Goal: Transaction & Acquisition: Purchase product/service

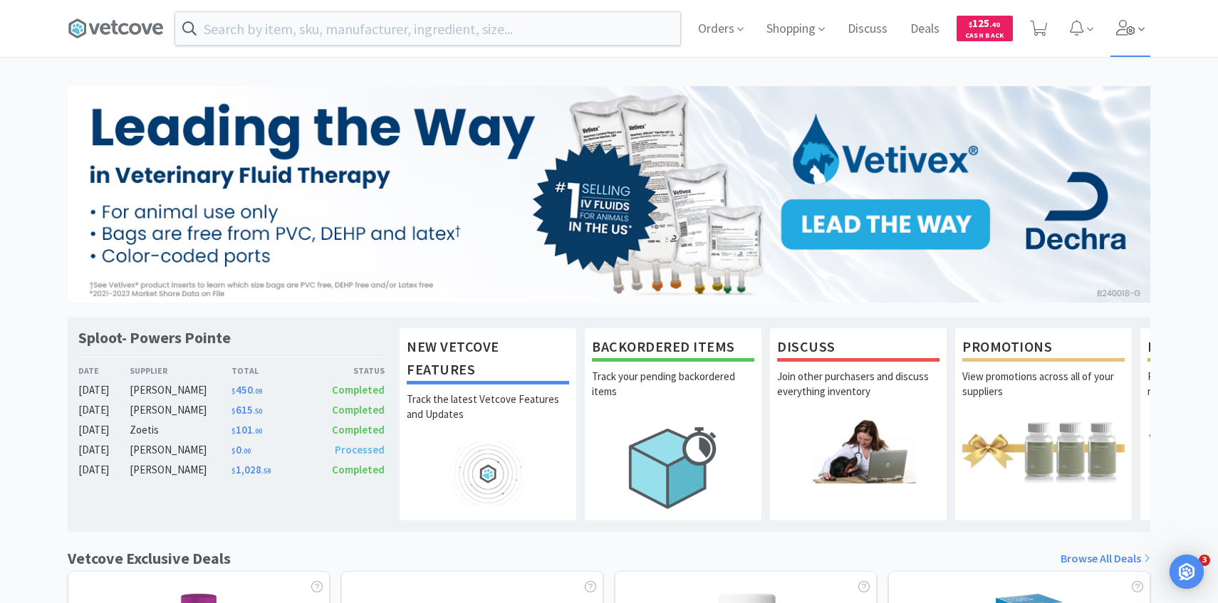
click at [1142, 34] on icon at bounding box center [1141, 29] width 6 height 13
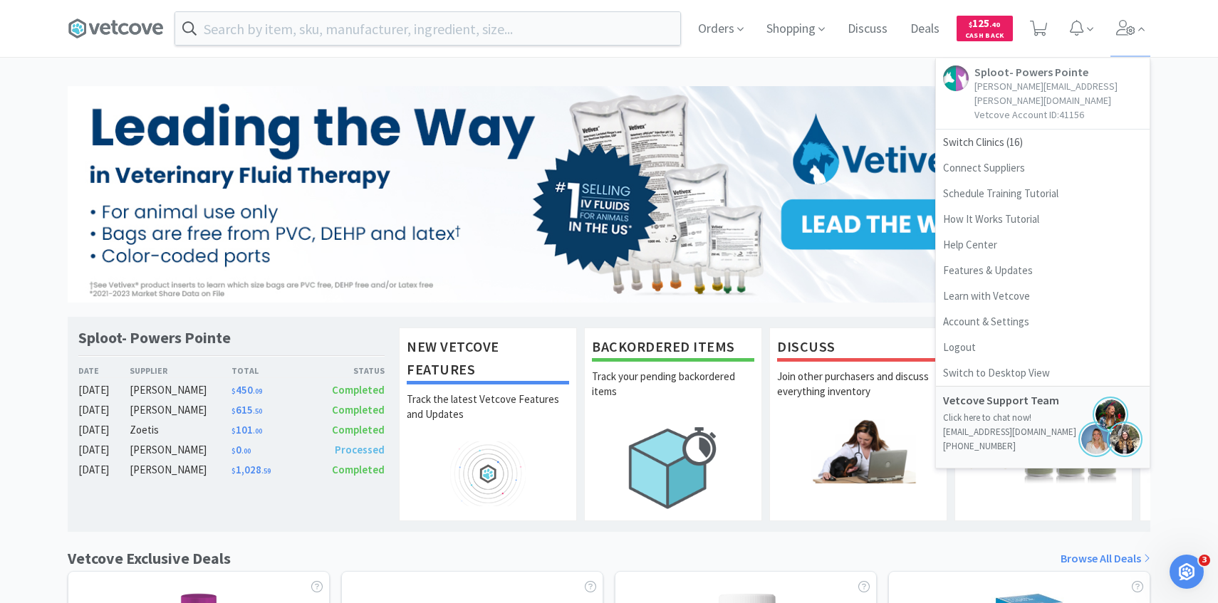
click at [1053, 31] on div "Orders Shopping Discuss Discuss Deals Deals $ 125 . 40 Cash Back Sploot- Powers…" at bounding box center [919, 28] width 464 height 57
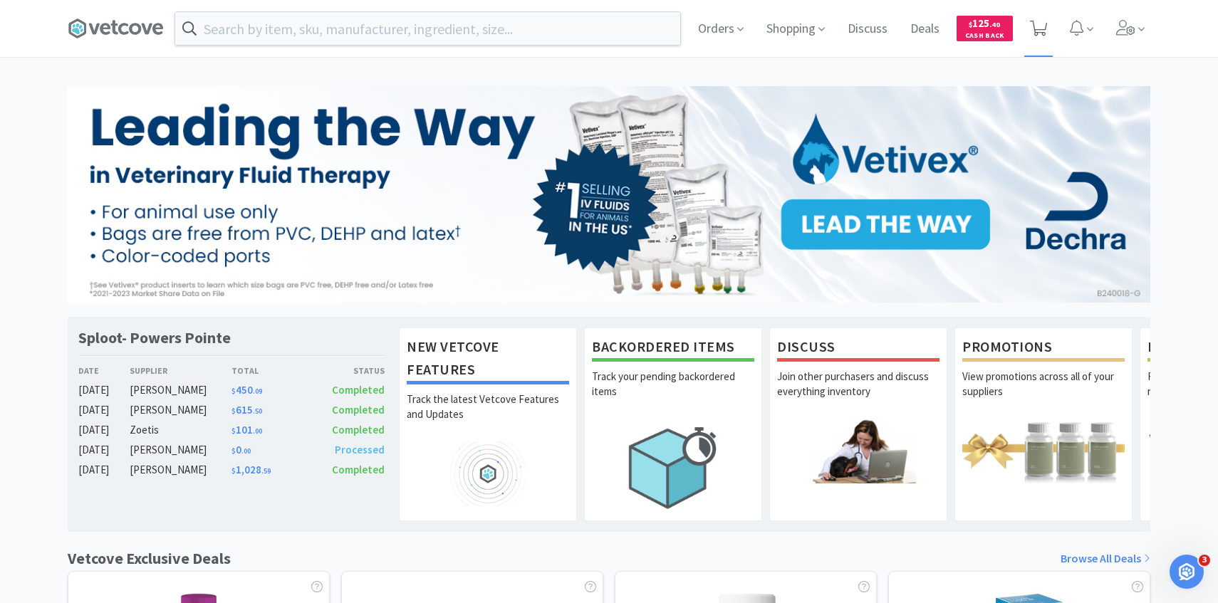
click at [1042, 30] on icon at bounding box center [1039, 29] width 18 height 16
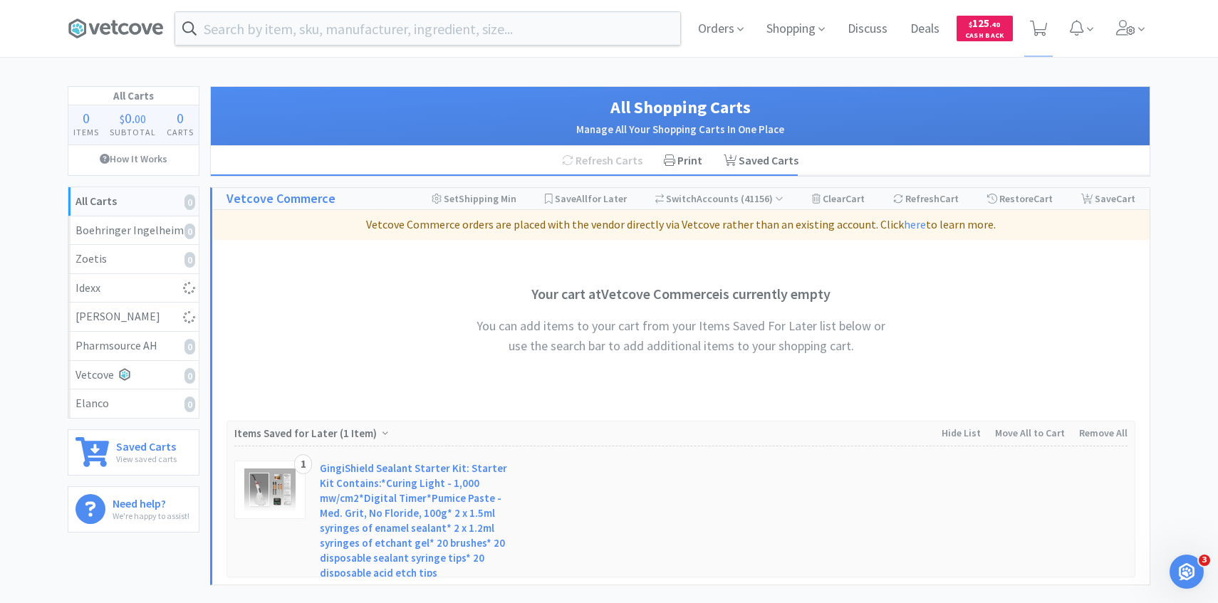
select select "2"
select select "10"
select select "1"
select select "8"
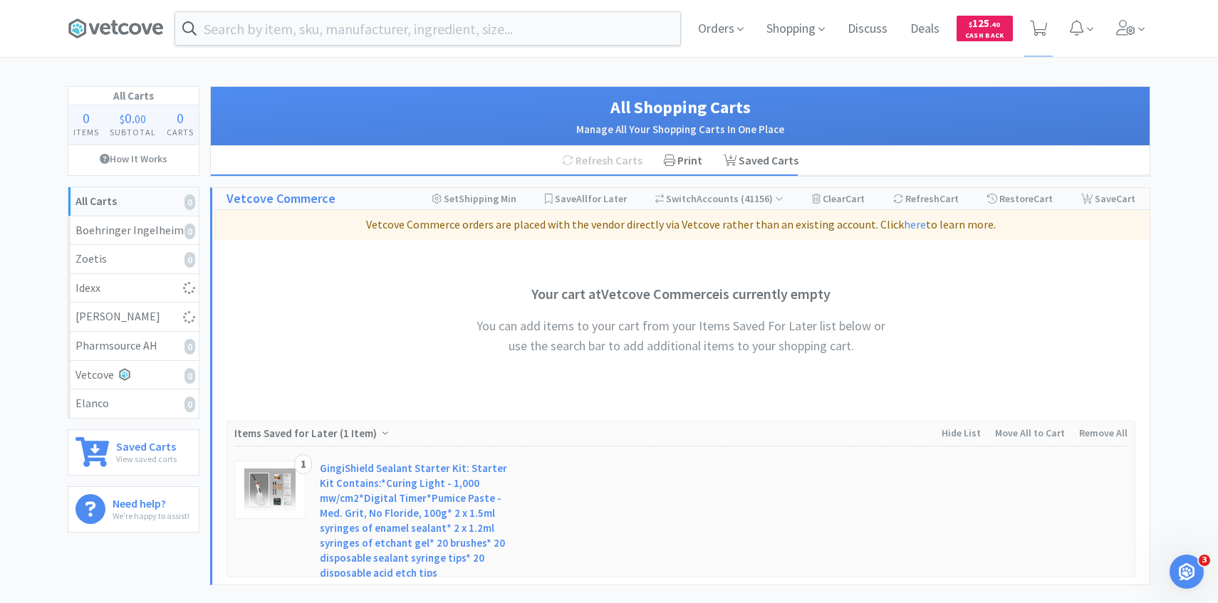
select select "4"
select select "3"
select select "4"
select select "2"
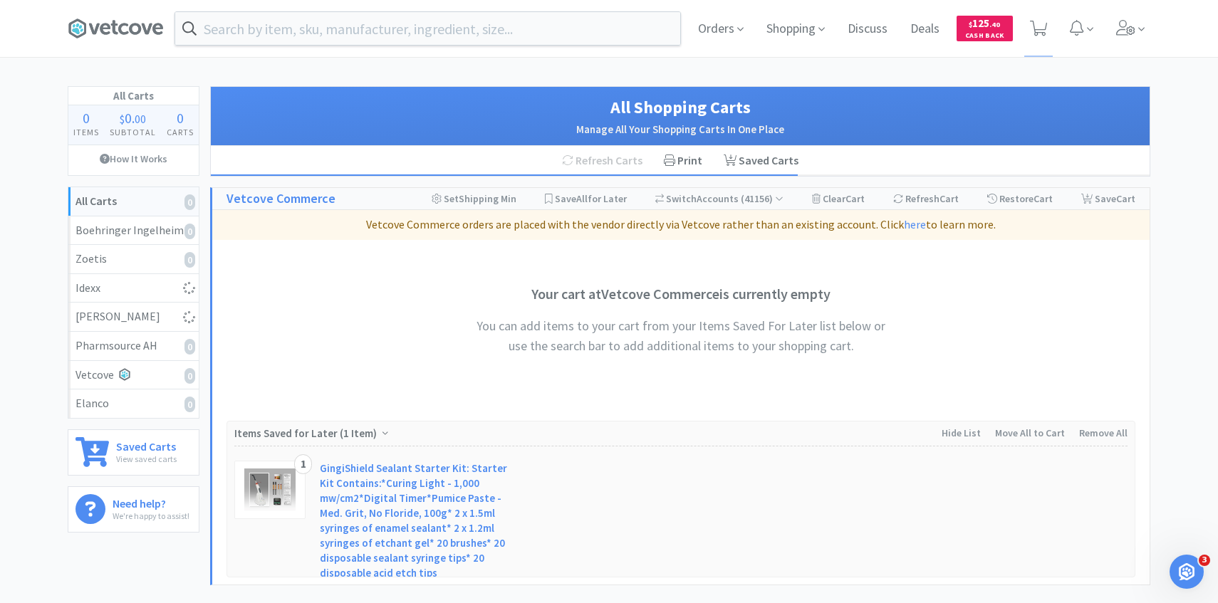
select select "1"
select select "2"
select select "8"
select select "4"
select select "3"
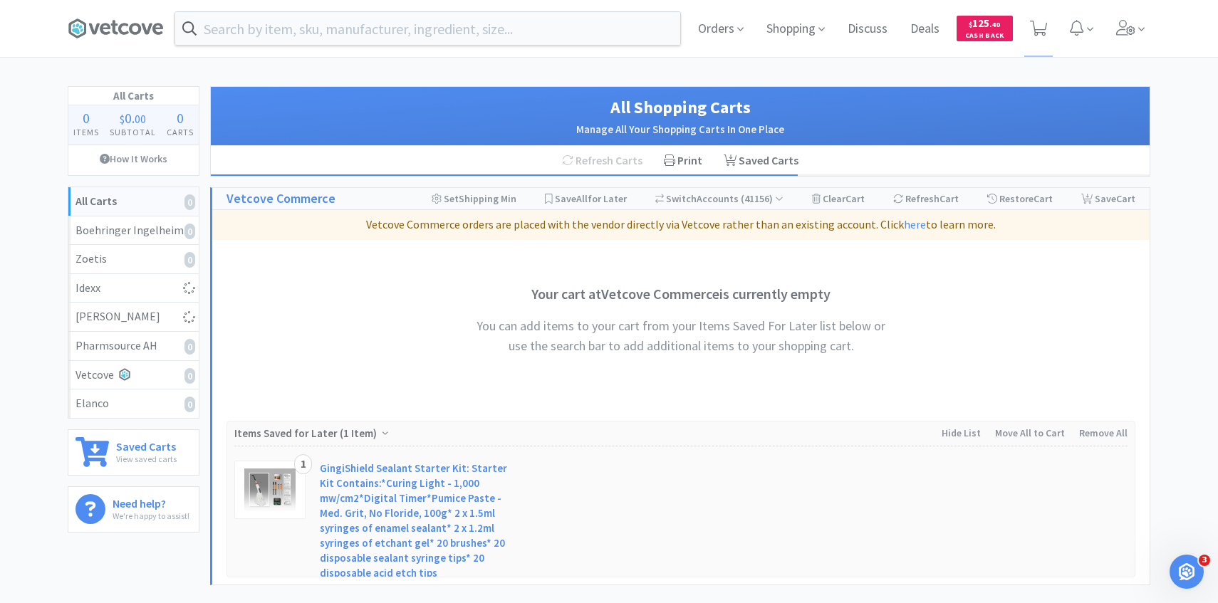
select select "20"
select select "2"
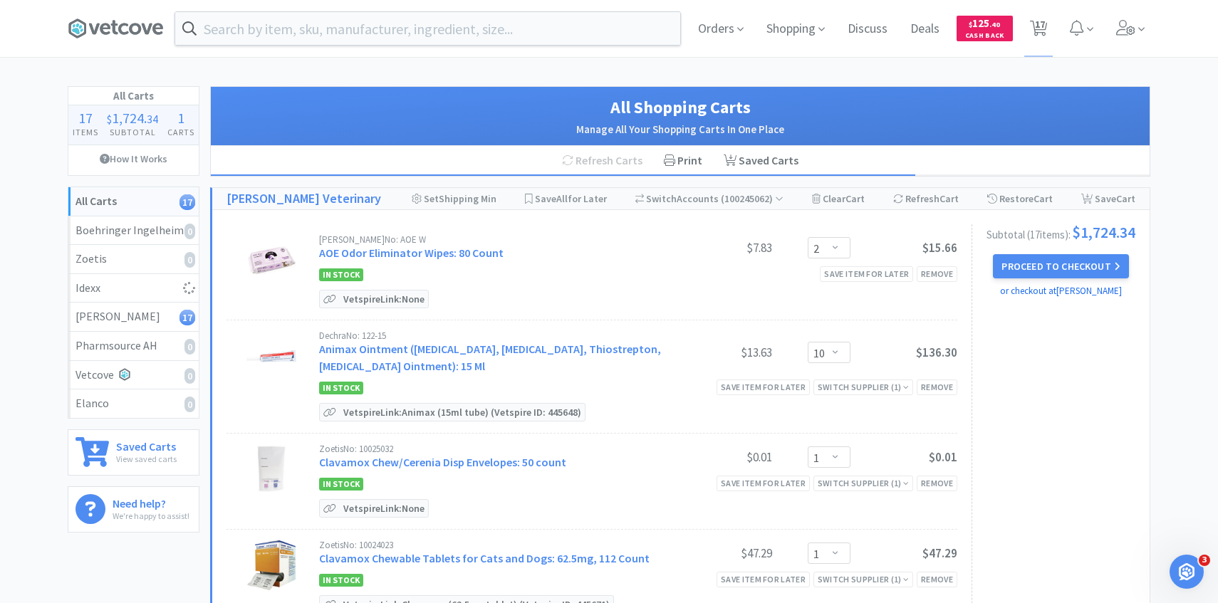
select select "1"
select select "20"
select select "2"
select select "1"
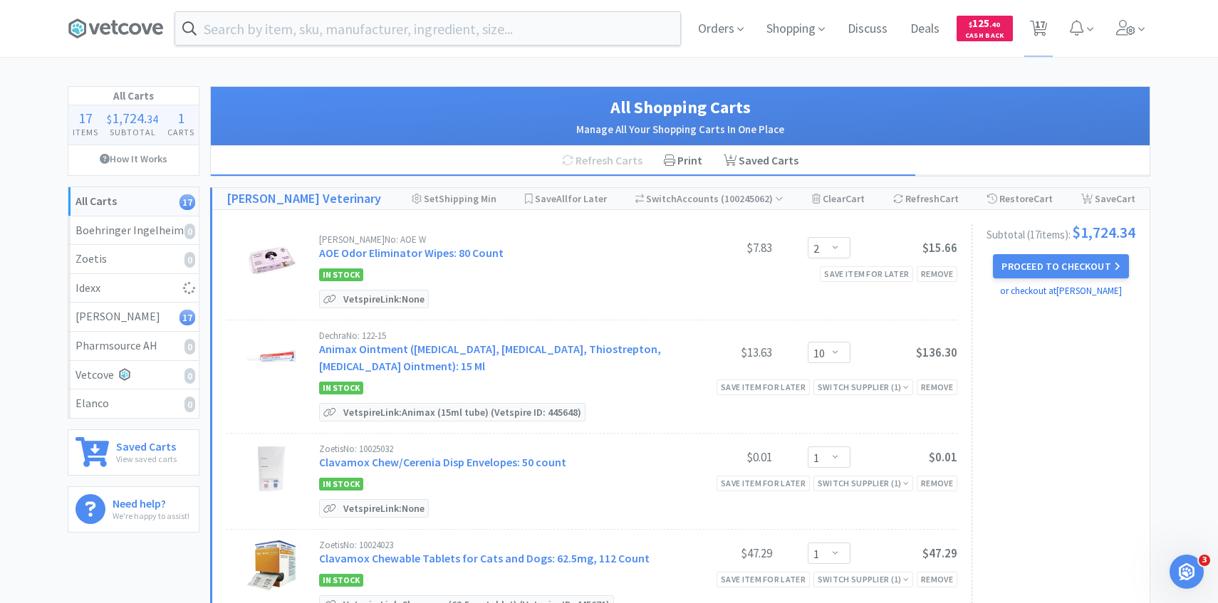
select select "20"
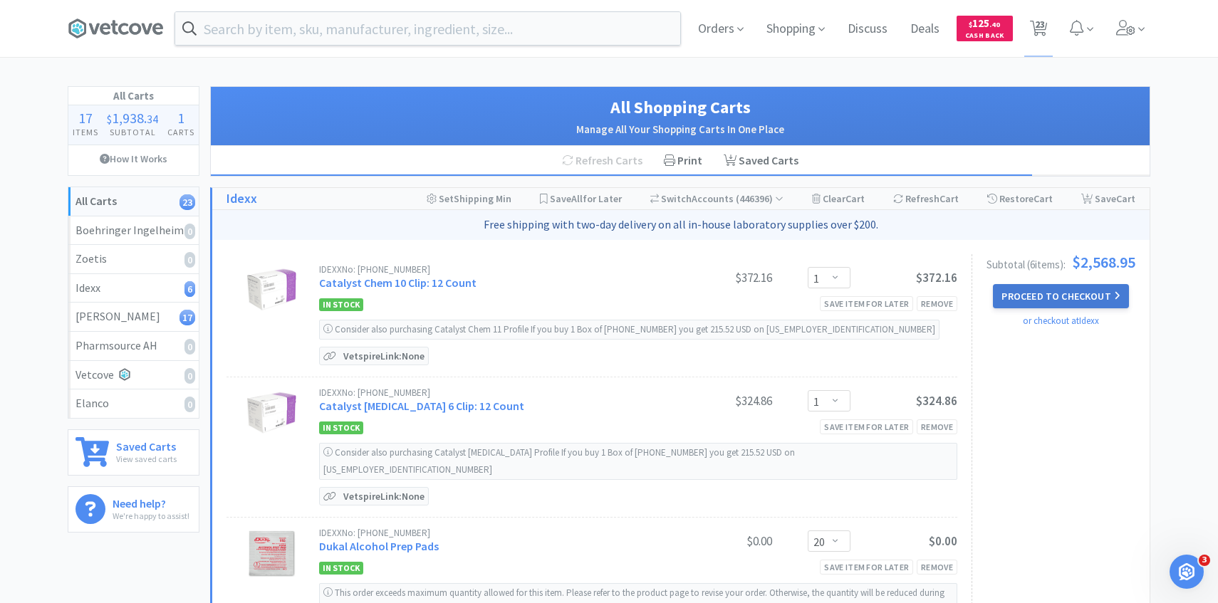
click at [1043, 284] on button "Proceed to Checkout" at bounding box center [1060, 296] width 135 height 24
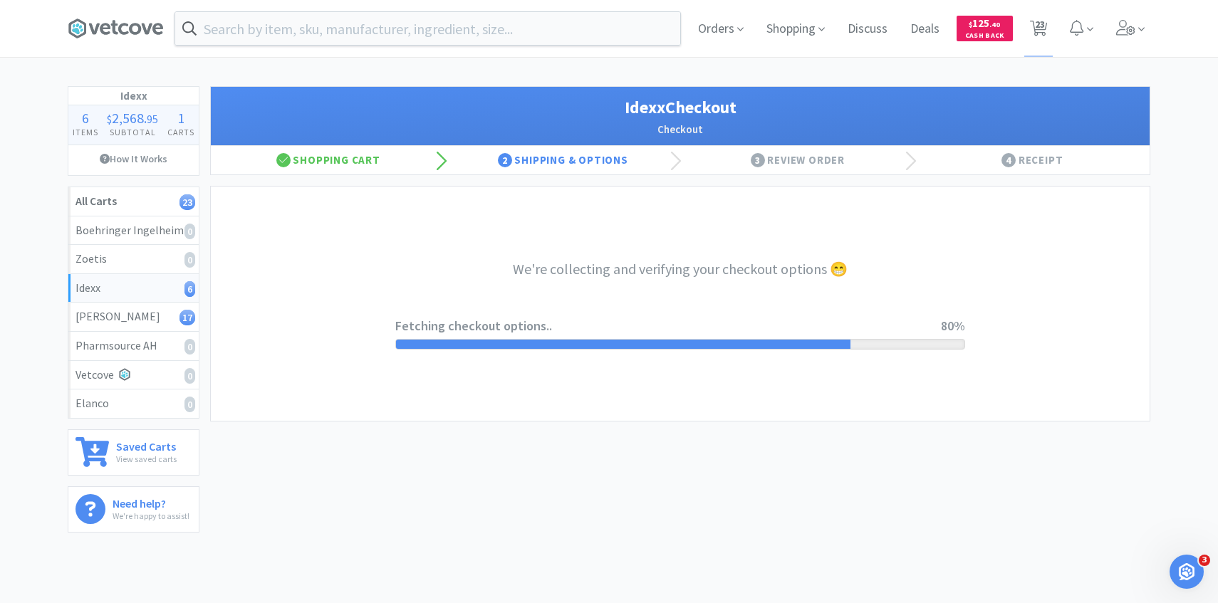
select select "904"
select select "003"
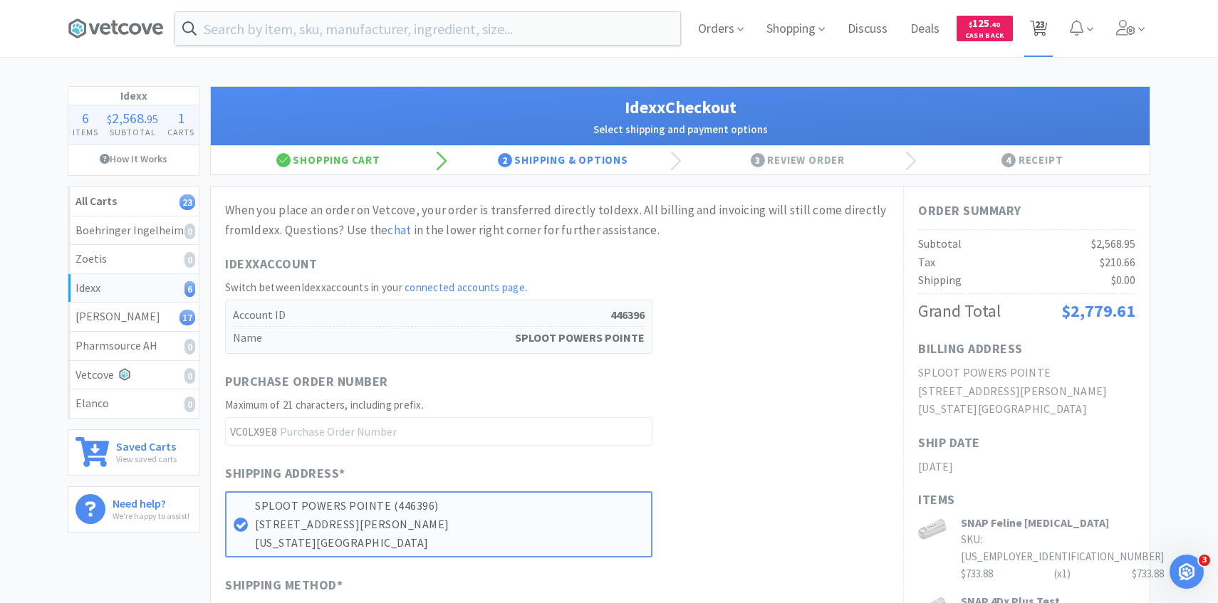
click at [1038, 20] on span "23" at bounding box center [1040, 24] width 10 height 57
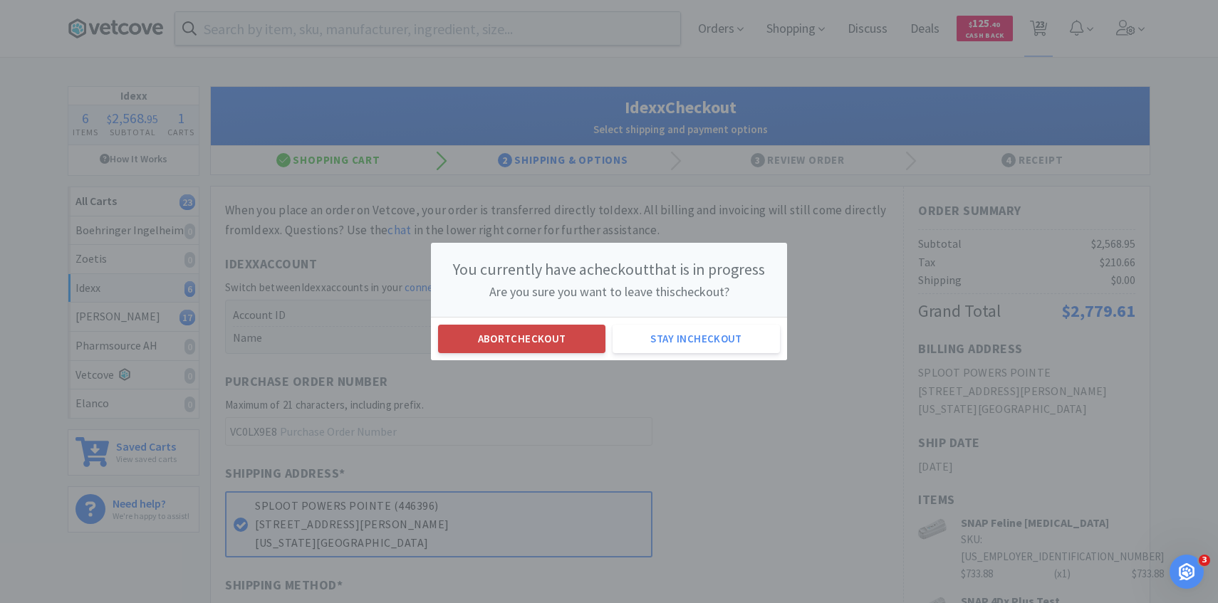
click at [526, 332] on button "Abort checkout" at bounding box center [521, 339] width 167 height 28
select select "1"
select select "20"
select select "2"
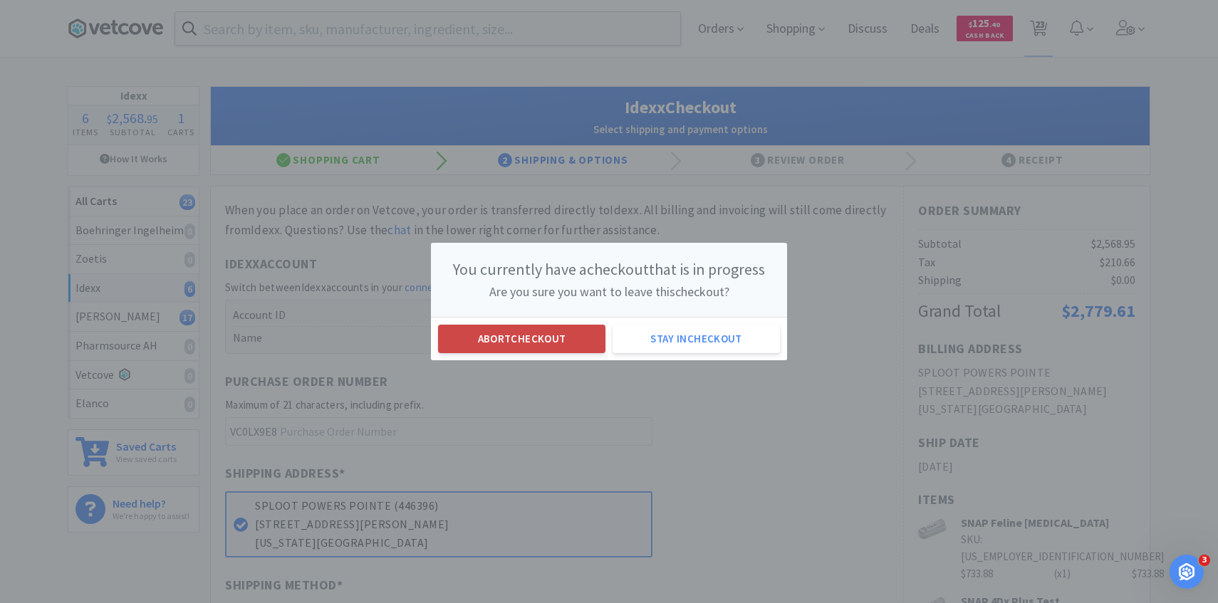
select select "1"
select select "20"
select select "2"
select select "10"
select select "1"
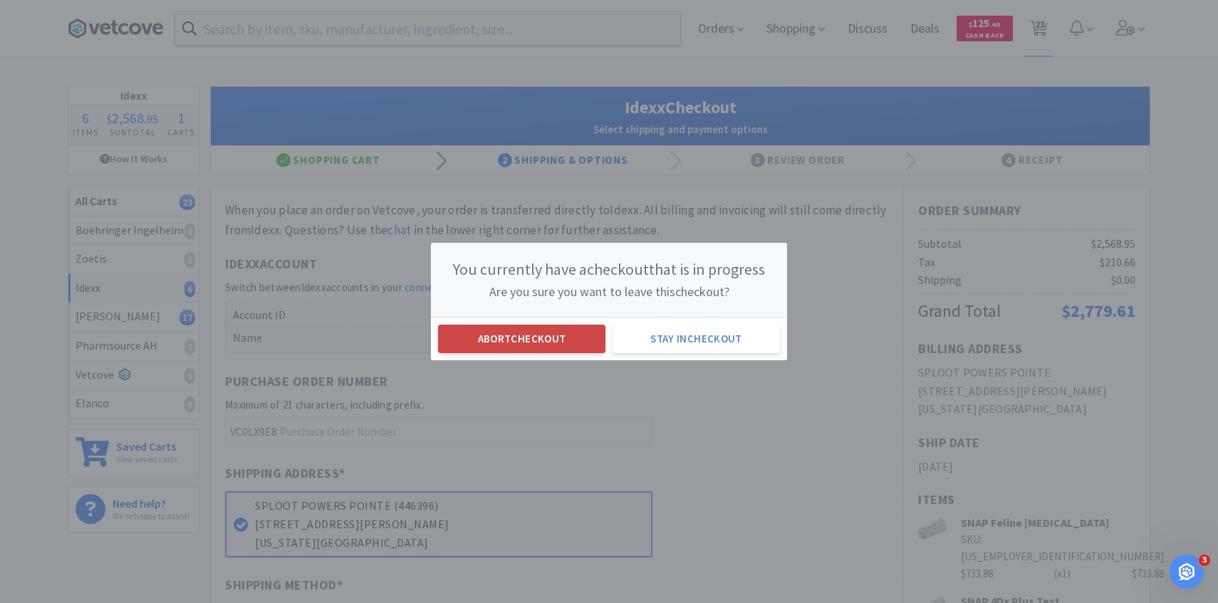
select select "1"
select select "8"
select select "4"
select select "3"
select select "4"
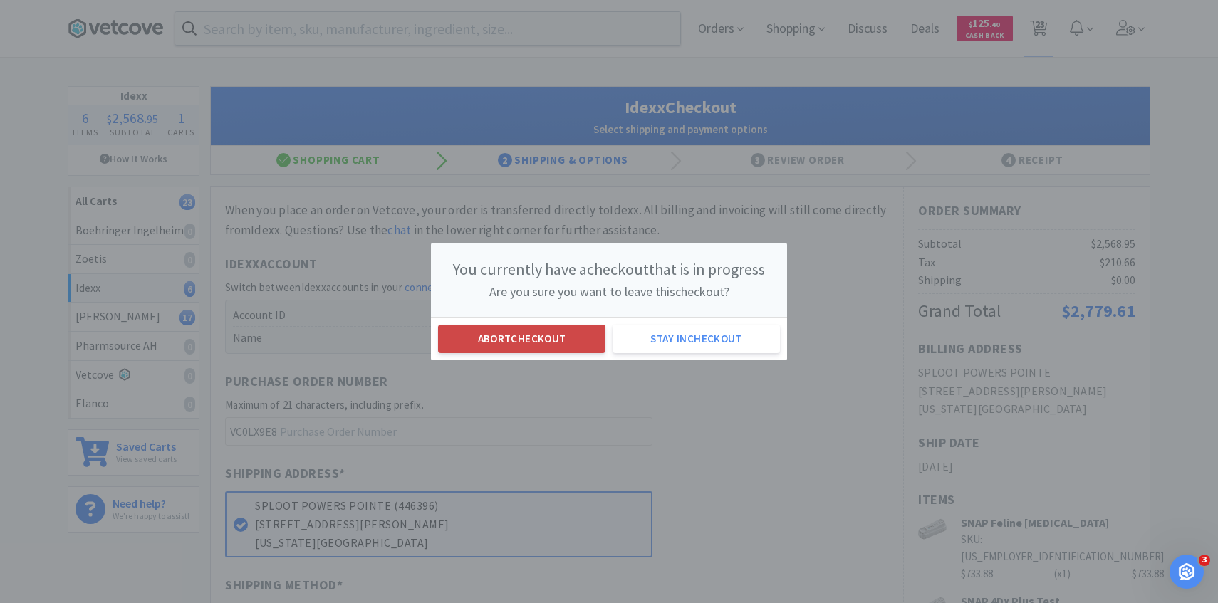
select select "2"
select select "1"
select select "2"
select select "8"
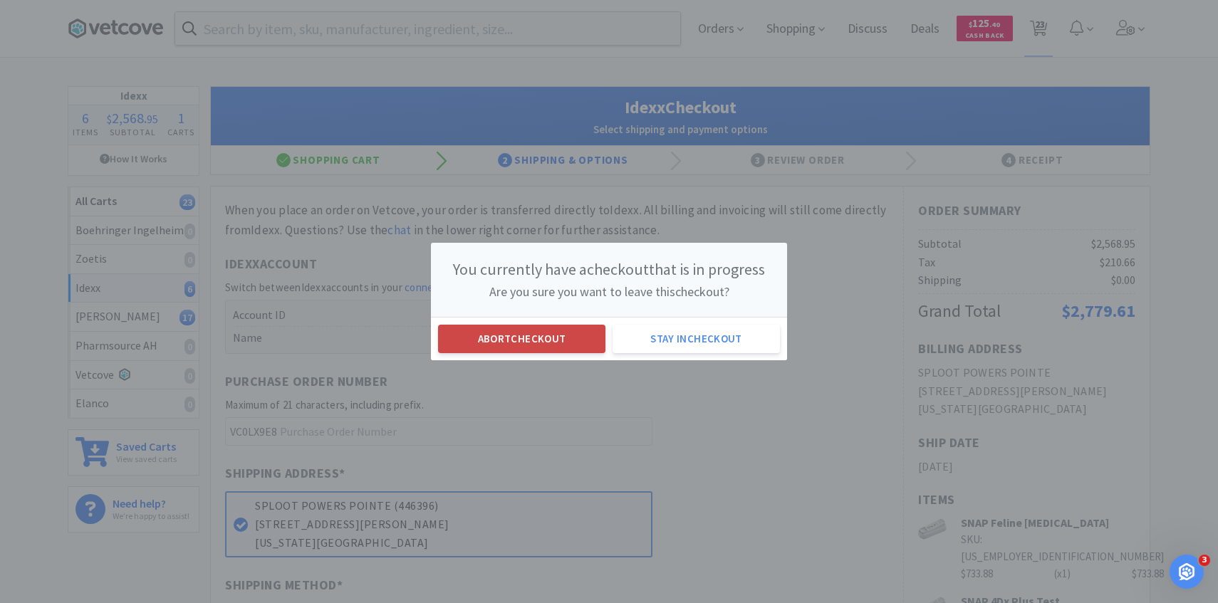
select select "4"
select select "3"
select select "20"
select select "2"
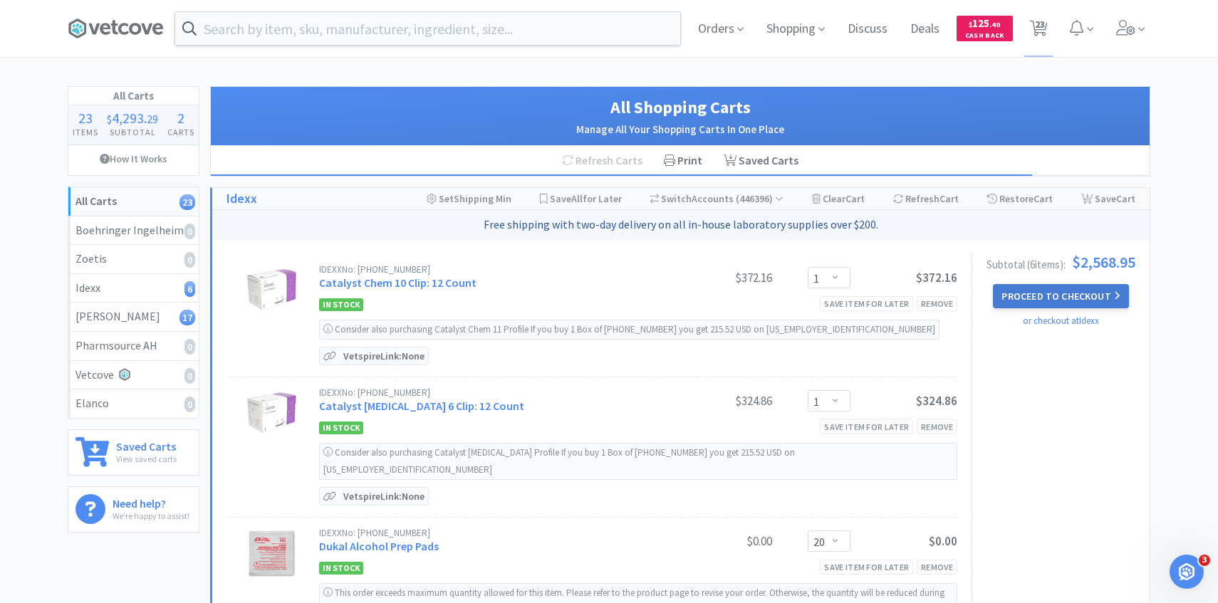
click at [1006, 296] on button "Proceed to Checkout" at bounding box center [1060, 296] width 135 height 24
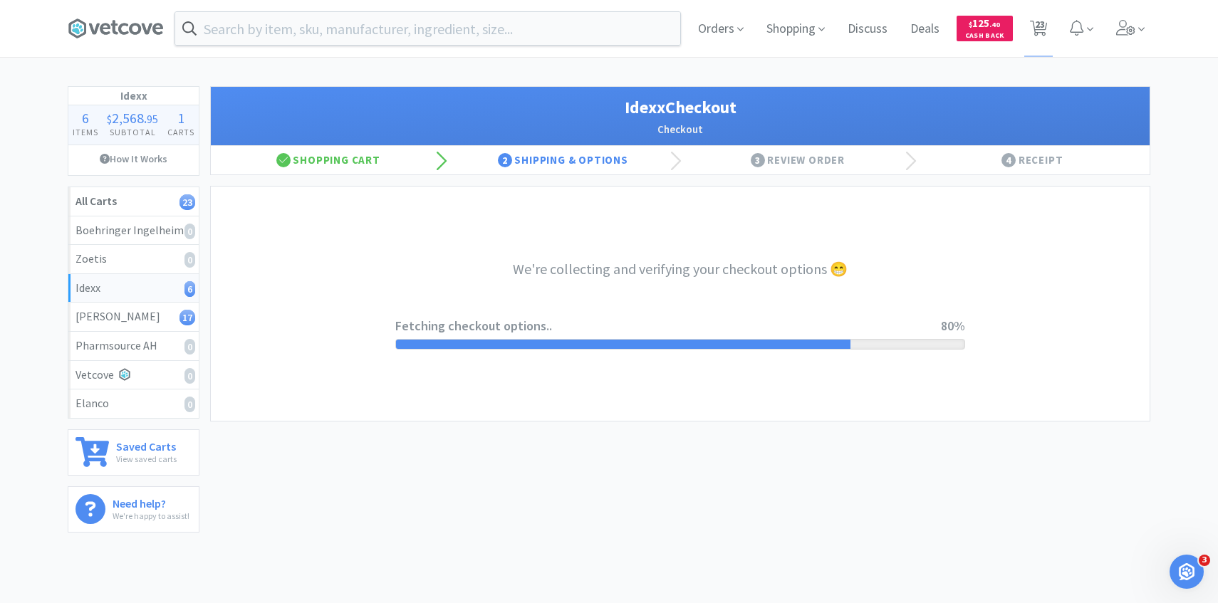
select select "904"
select select "003"
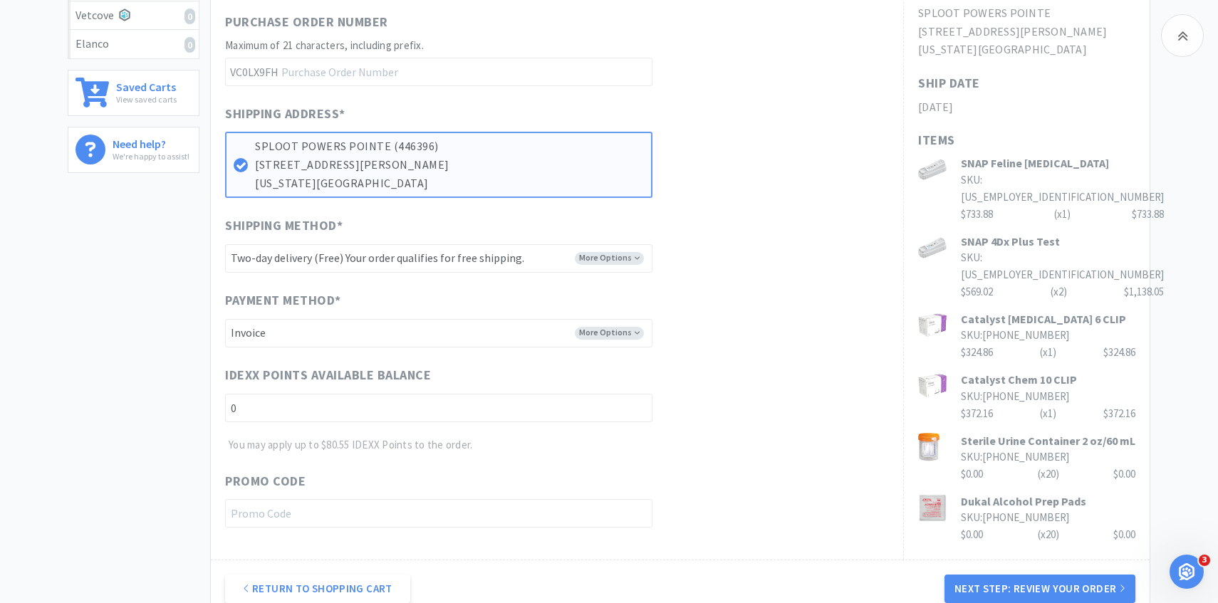
scroll to position [392, 0]
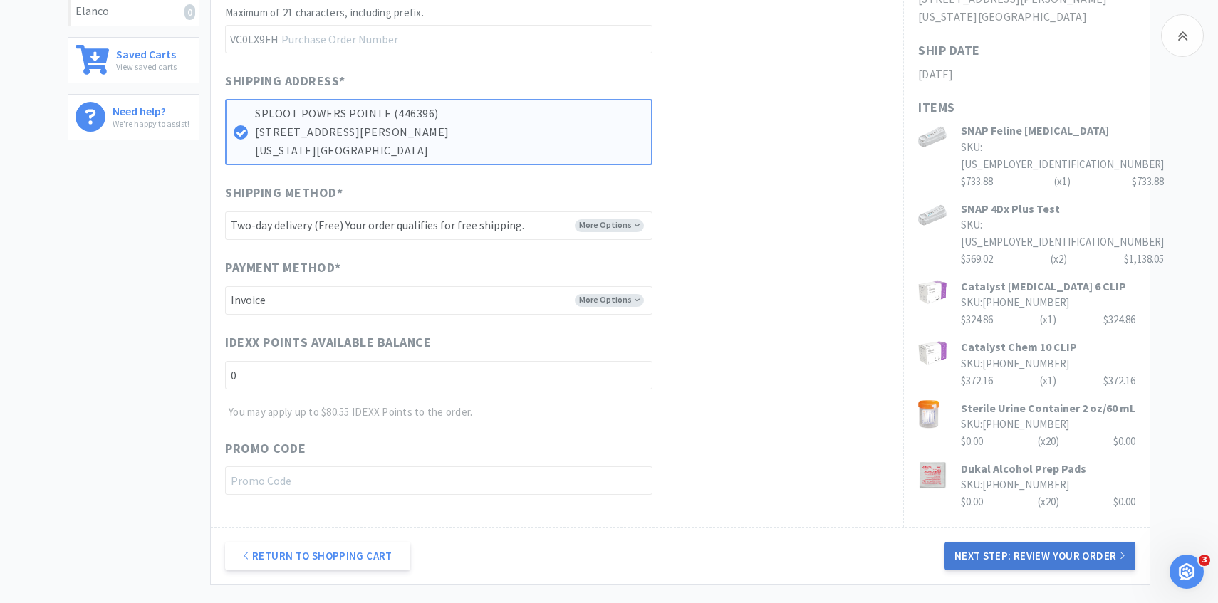
click at [1006, 556] on button "Next Step: Review Your Order" at bounding box center [1039, 556] width 191 height 28
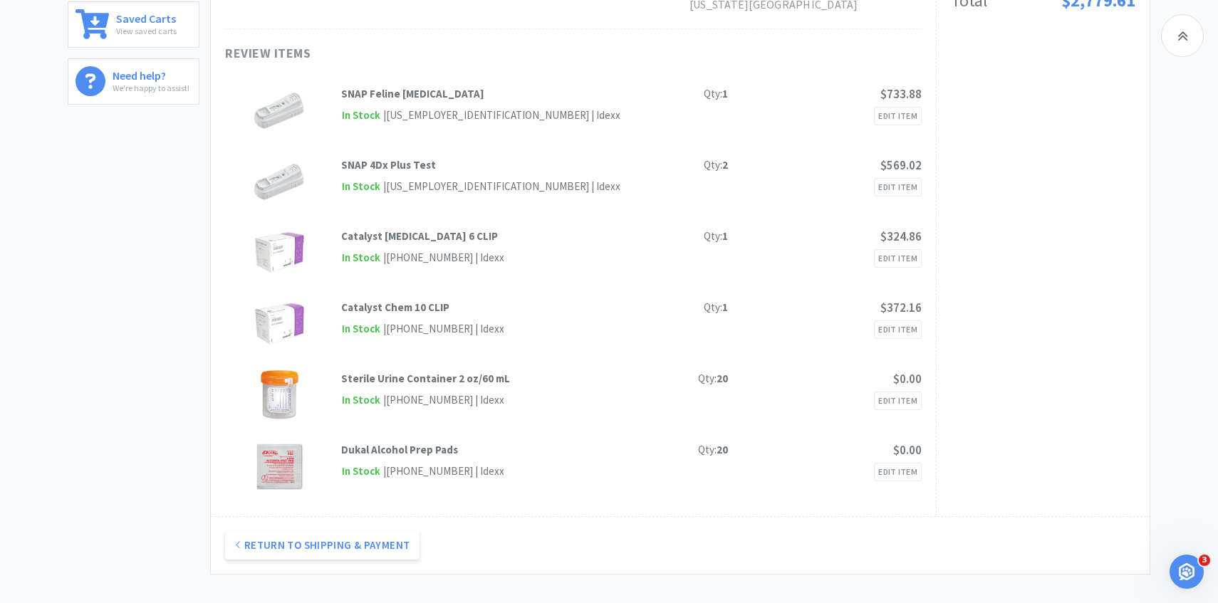
scroll to position [398, 0]
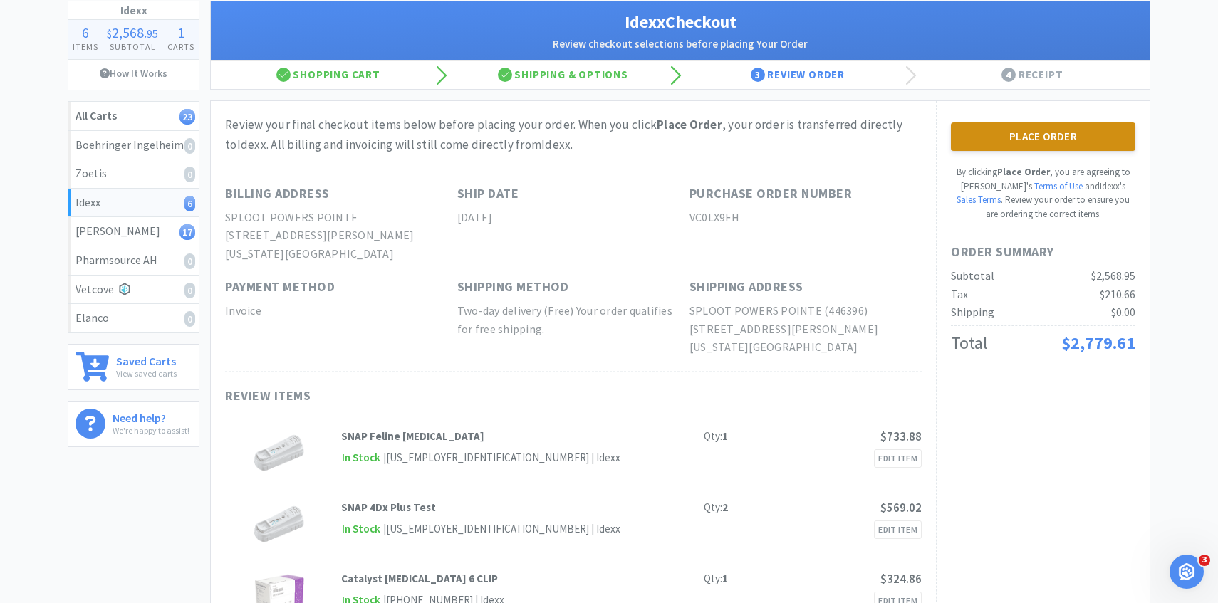
click at [1081, 138] on button "Place Order" at bounding box center [1043, 136] width 184 height 28
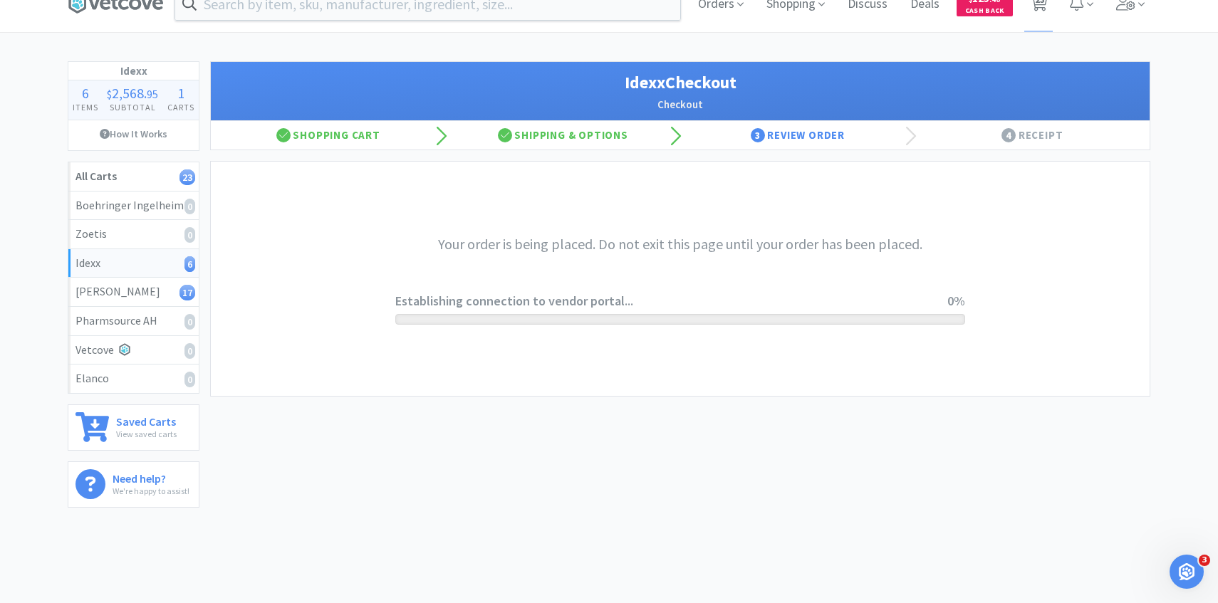
scroll to position [0, 0]
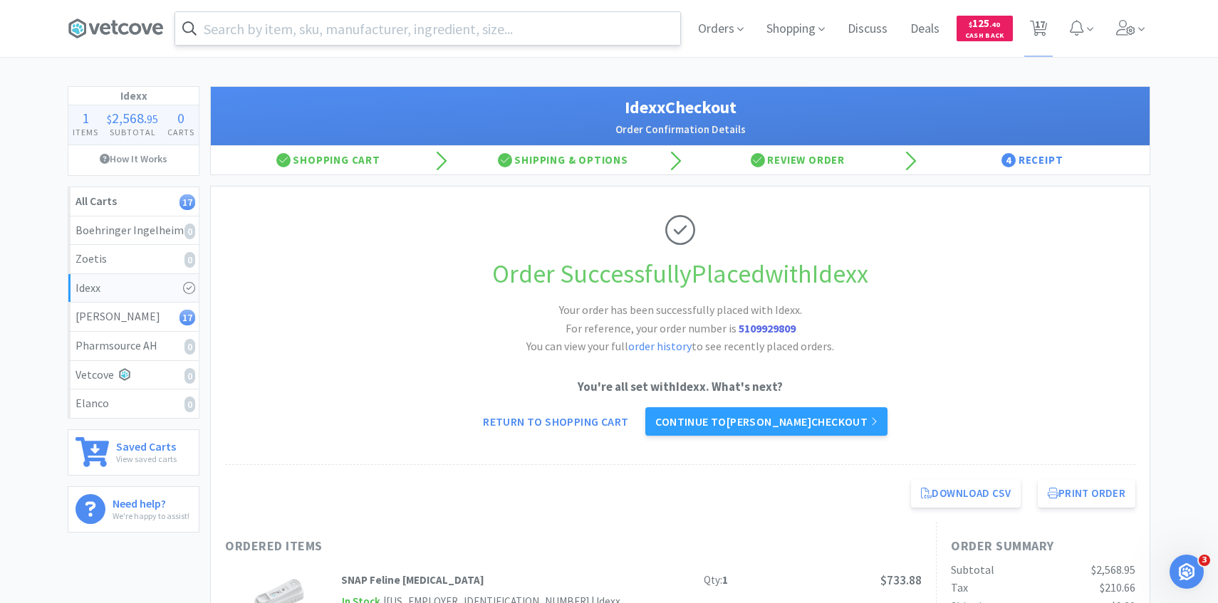
click at [367, 35] on input "text" at bounding box center [427, 28] width 505 height 33
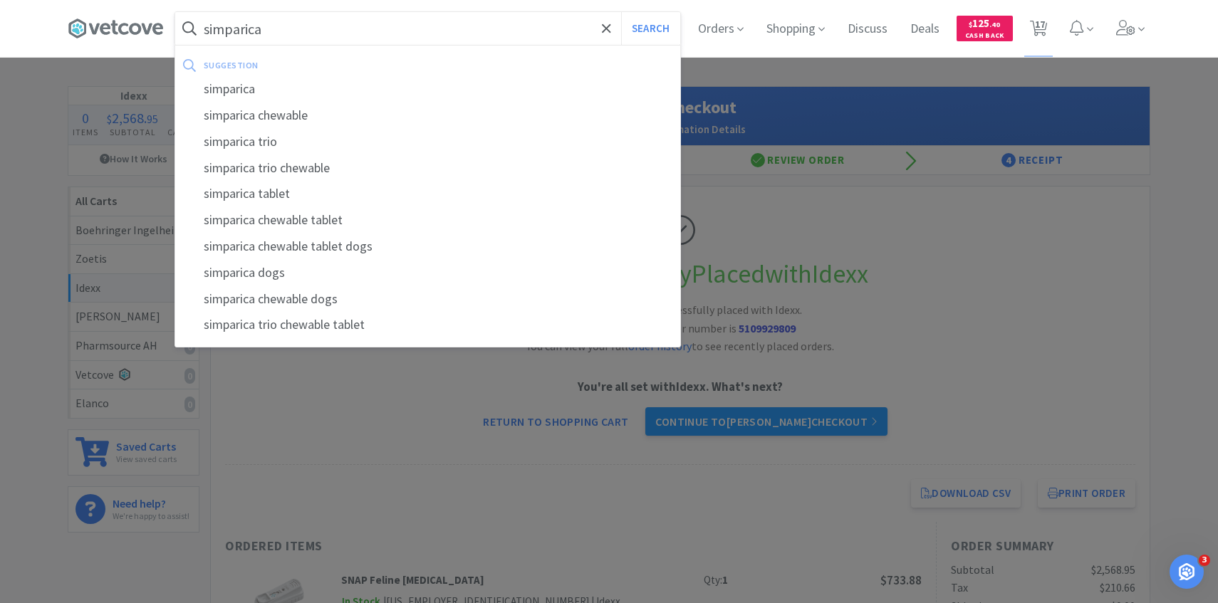
type input "simparica"
click at [621, 12] on button "Search" at bounding box center [650, 28] width 59 height 33
select select "2"
select select "10"
select select "1"
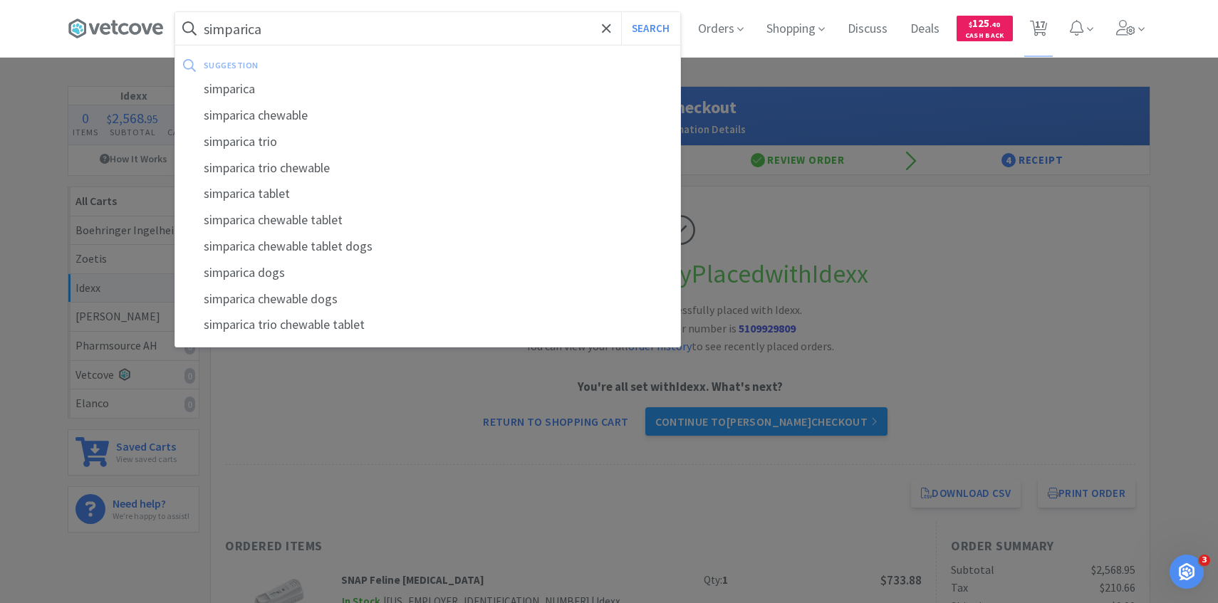
select select "1"
select select "8"
select select "4"
select select "3"
select select "4"
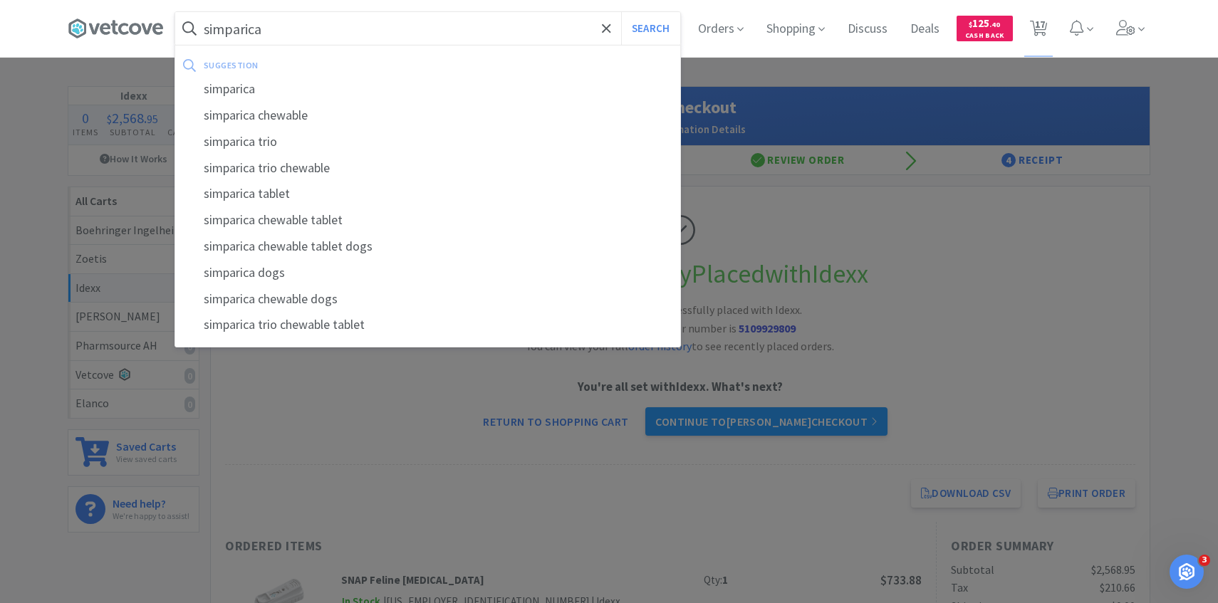
select select "2"
select select "1"
select select "2"
select select "8"
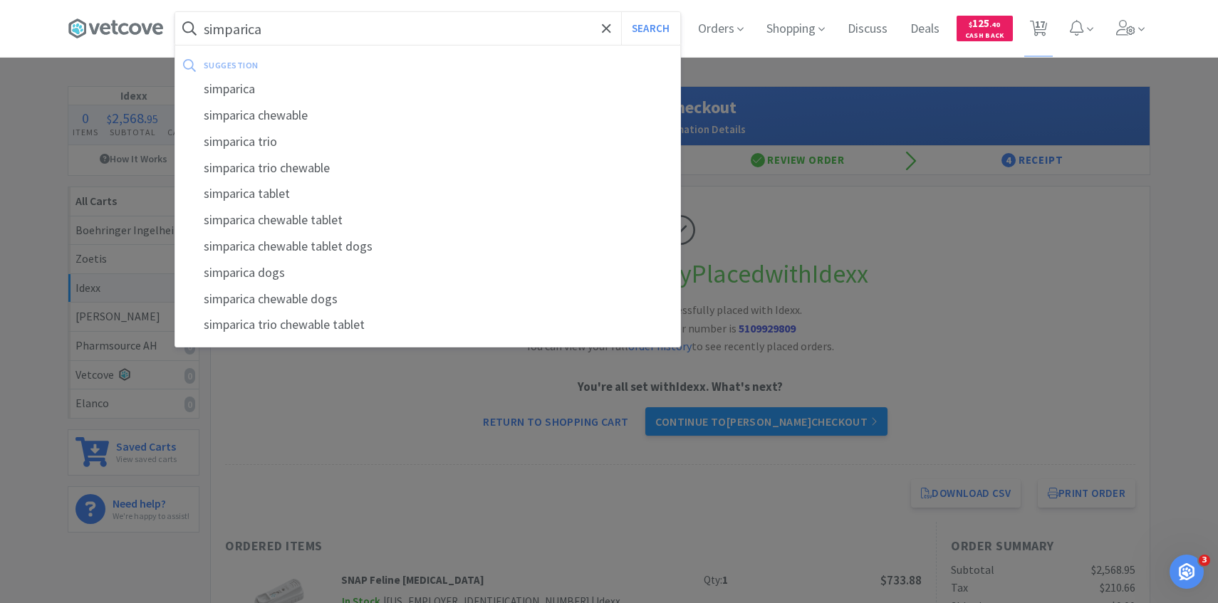
select select "4"
select select "3"
select select "20"
select select "2"
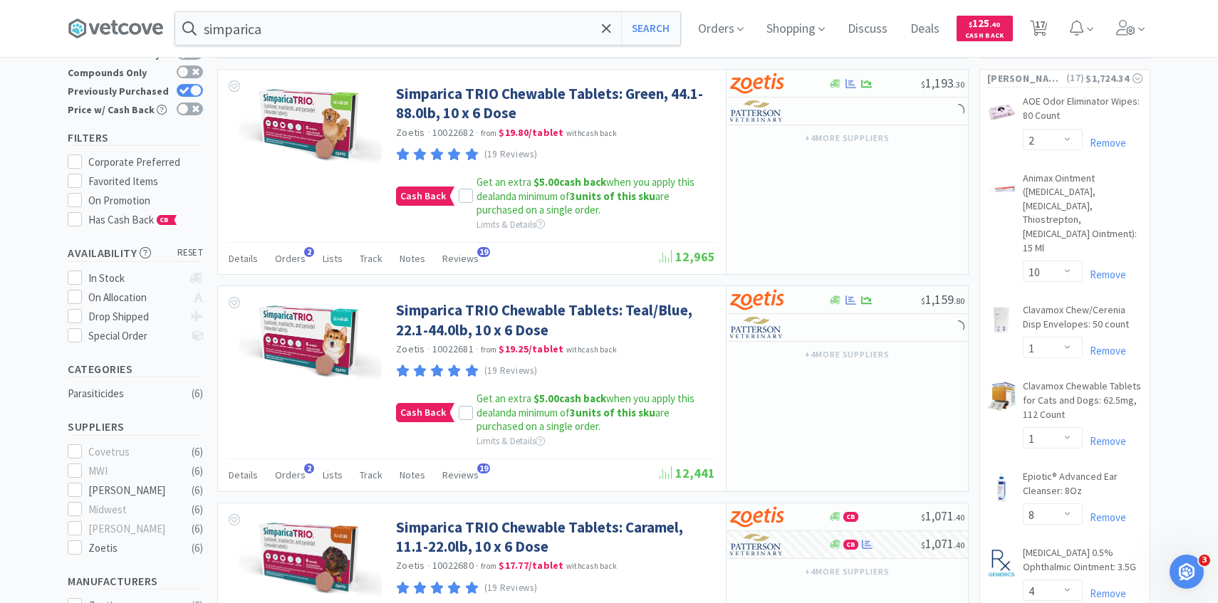
scroll to position [83, 0]
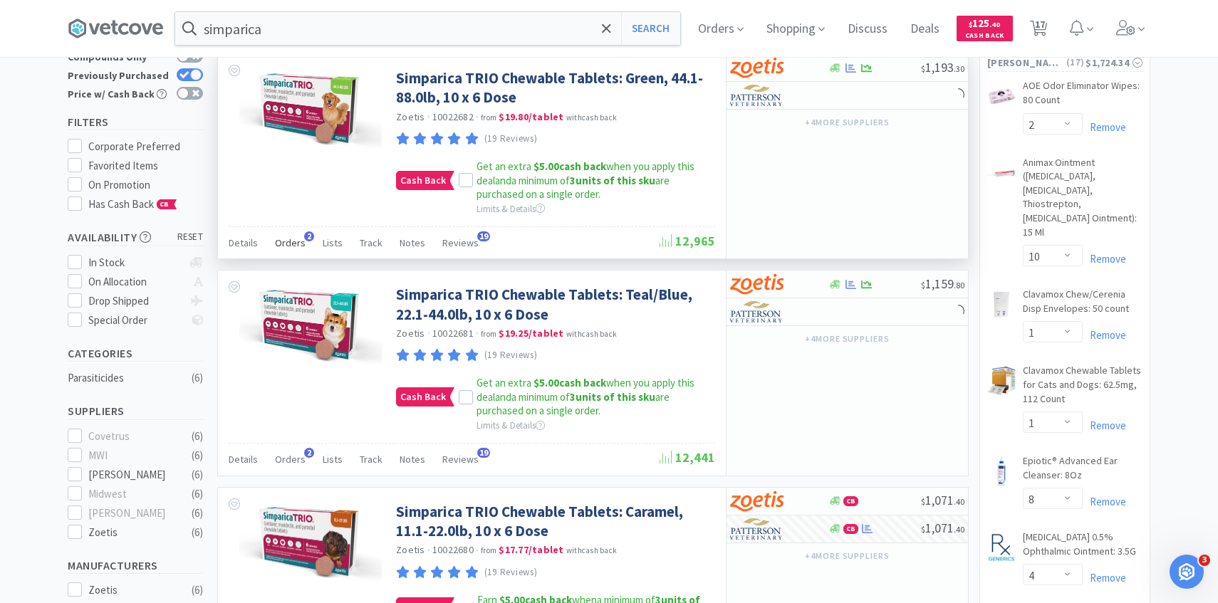
click at [284, 252] on div "Orders 2" at bounding box center [290, 244] width 31 height 27
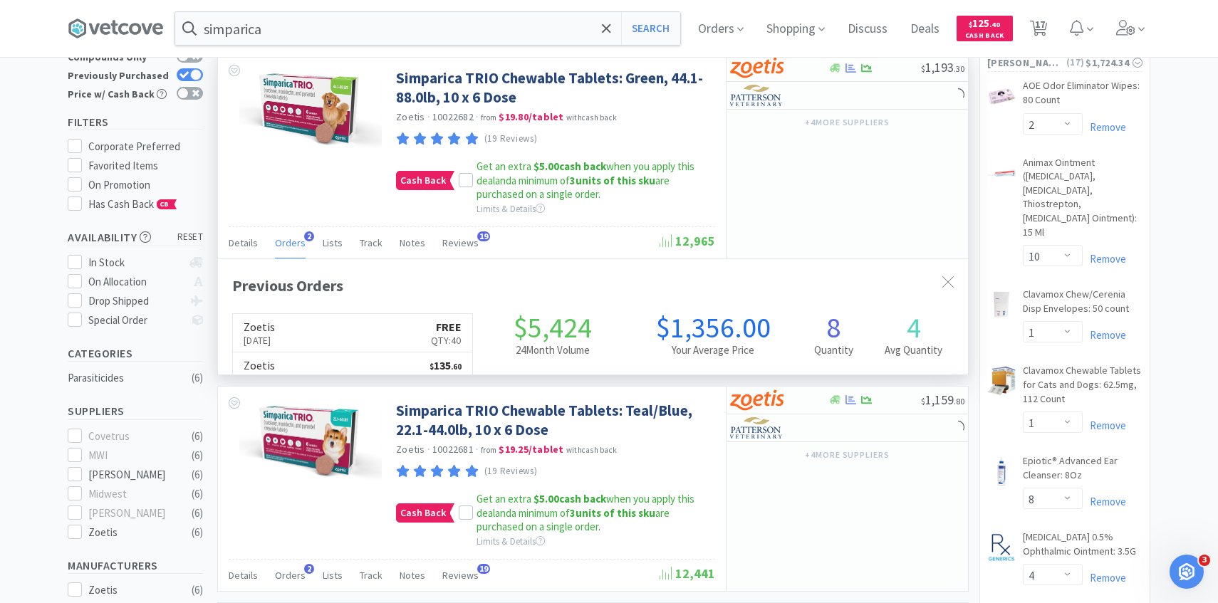
scroll to position [369, 750]
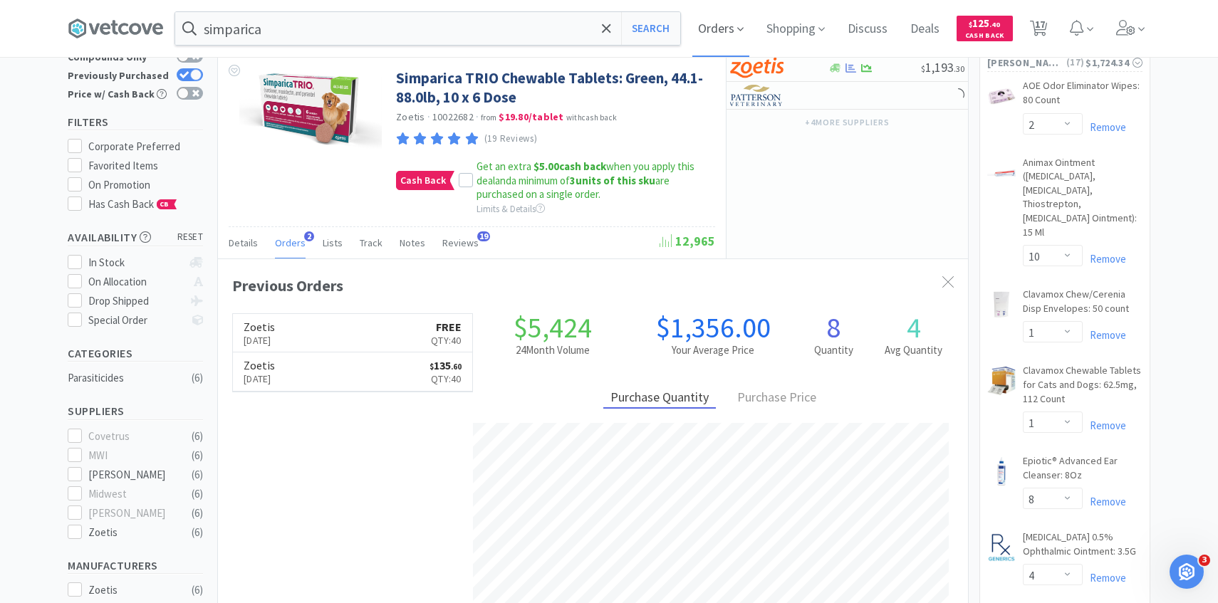
click at [739, 27] on icon at bounding box center [740, 29] width 6 height 13
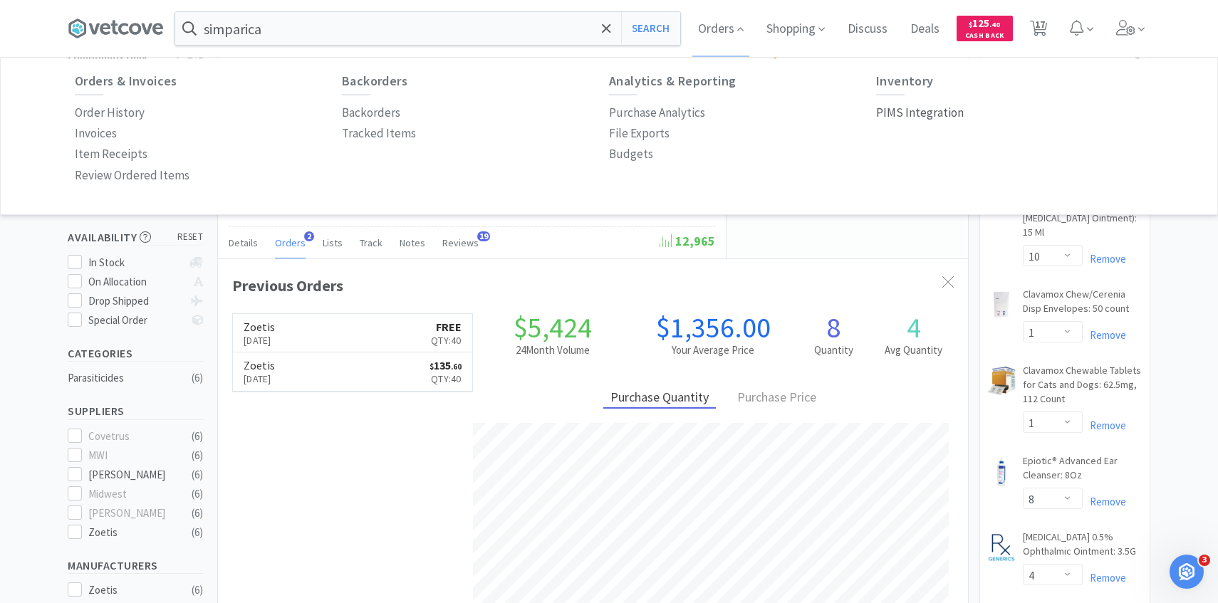
click at [927, 104] on p "PIMS Integration" at bounding box center [920, 112] width 88 height 19
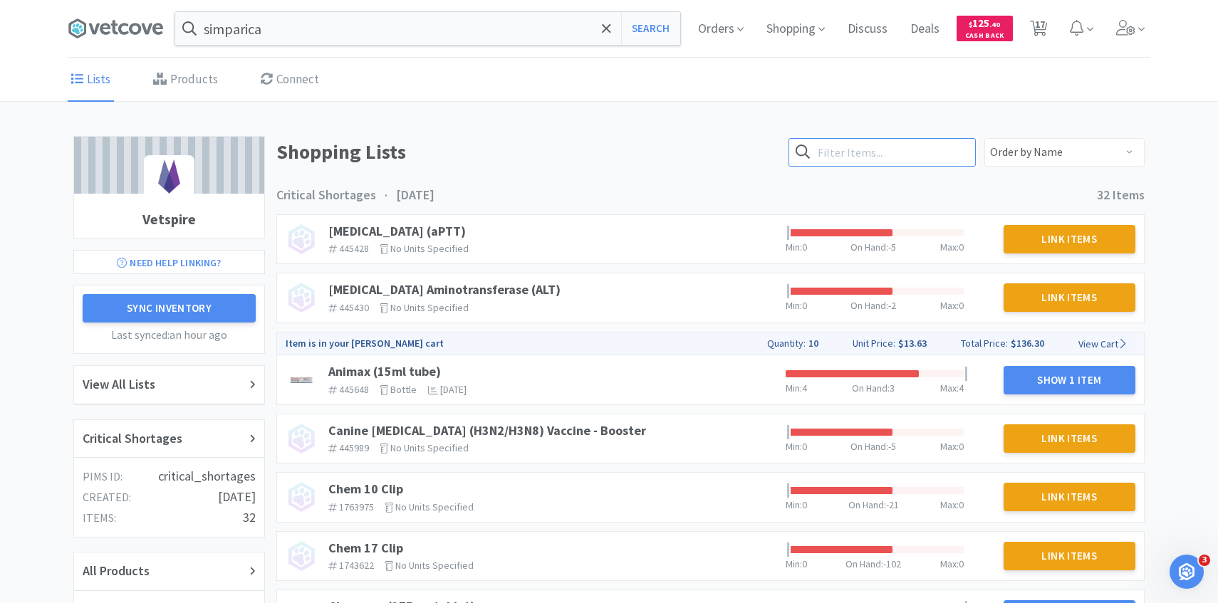
click at [889, 159] on input "text" at bounding box center [881, 152] width 187 height 28
type input "simpar"
click at [971, 149] on button "Search" at bounding box center [946, 152] width 58 height 28
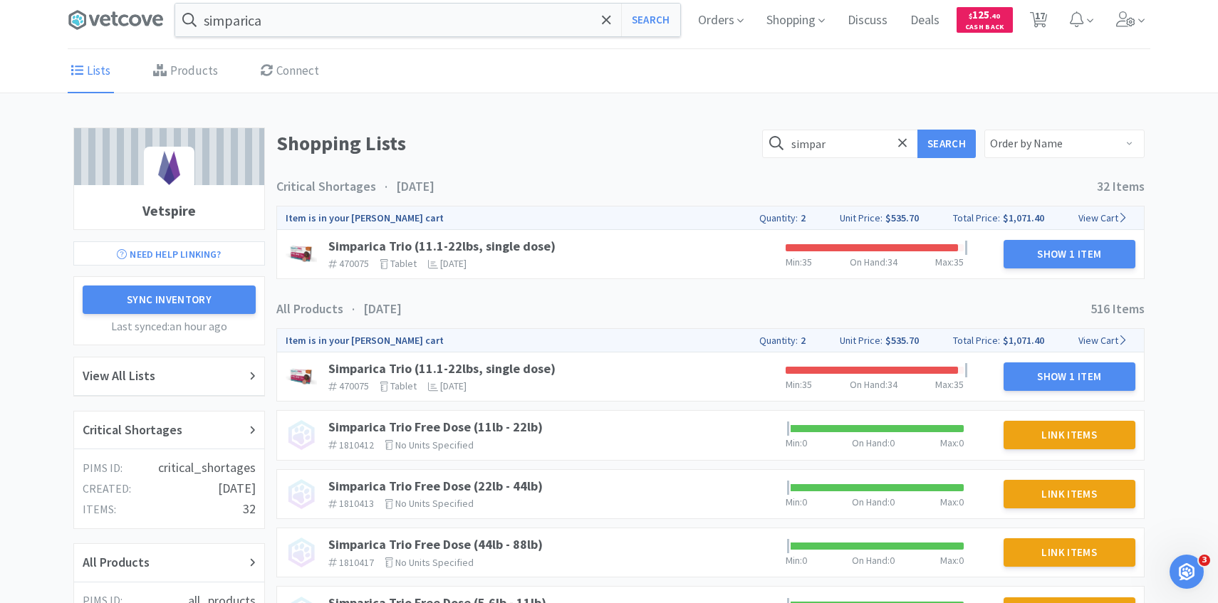
scroll to position [6, 0]
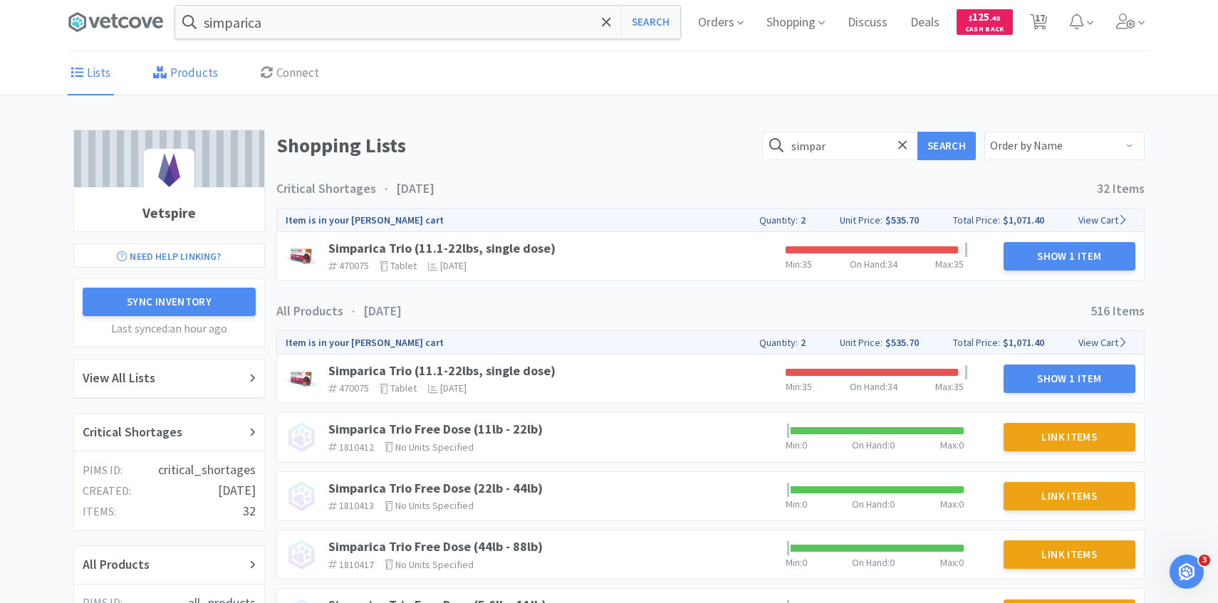
click at [184, 54] on link "Products" at bounding box center [186, 73] width 72 height 43
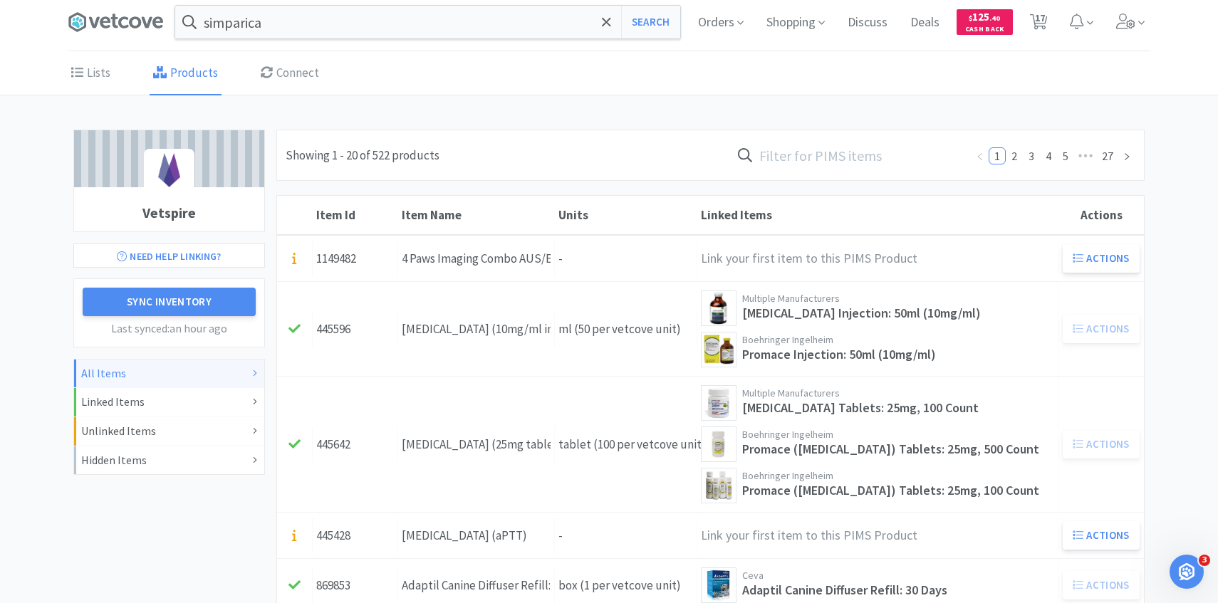
click at [879, 157] on input "text" at bounding box center [848, 155] width 235 height 33
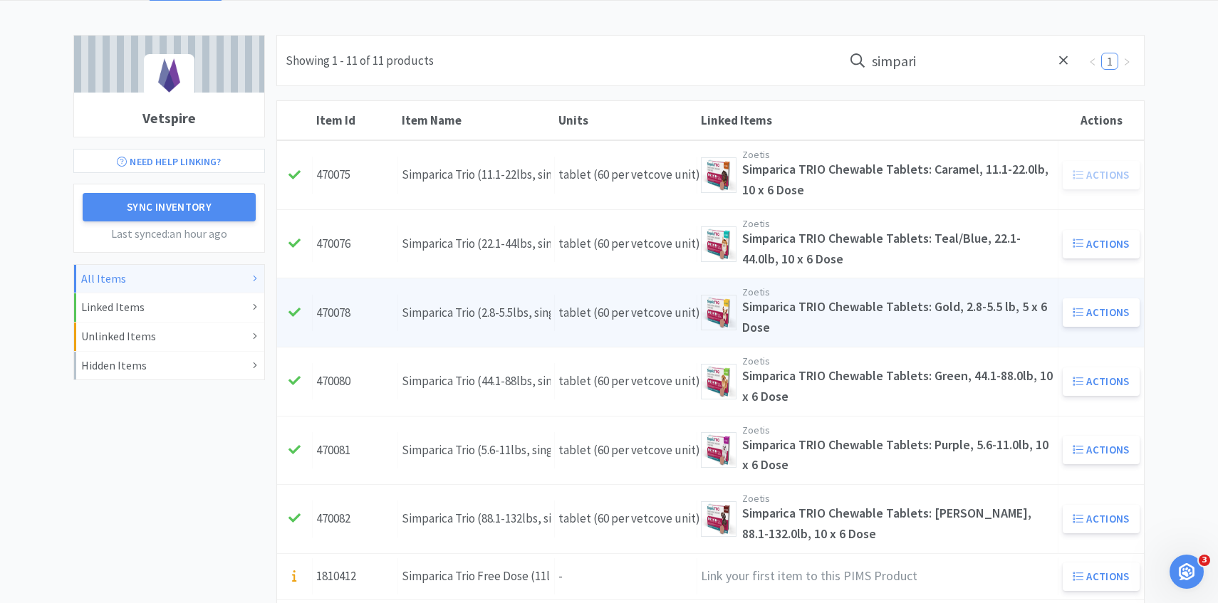
scroll to position [107, 0]
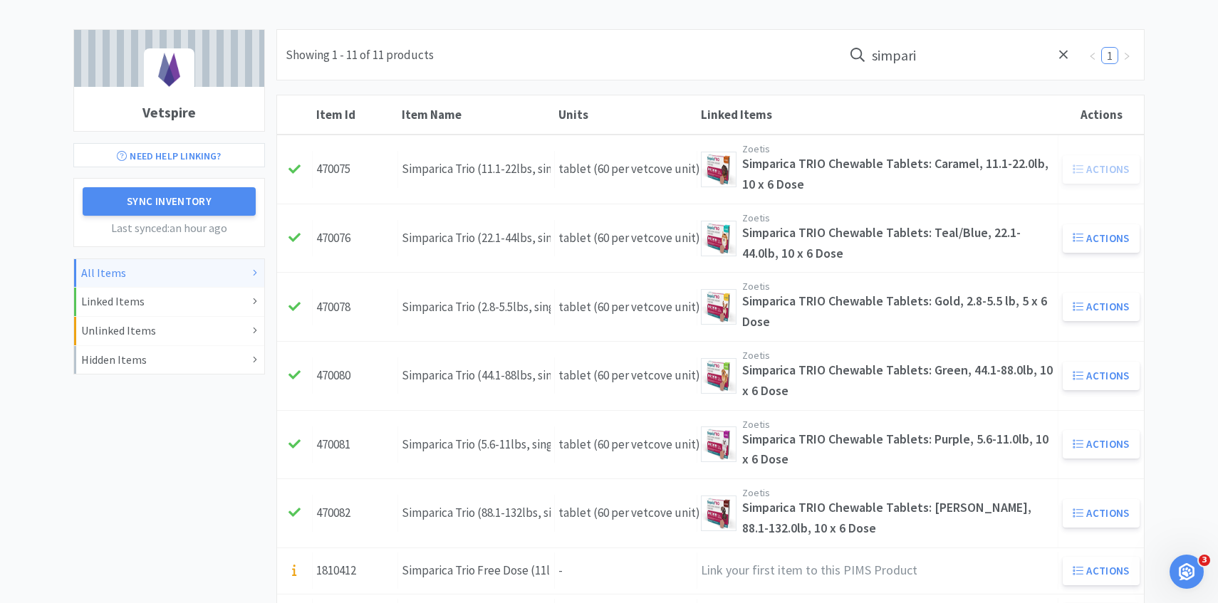
type input "simpari"
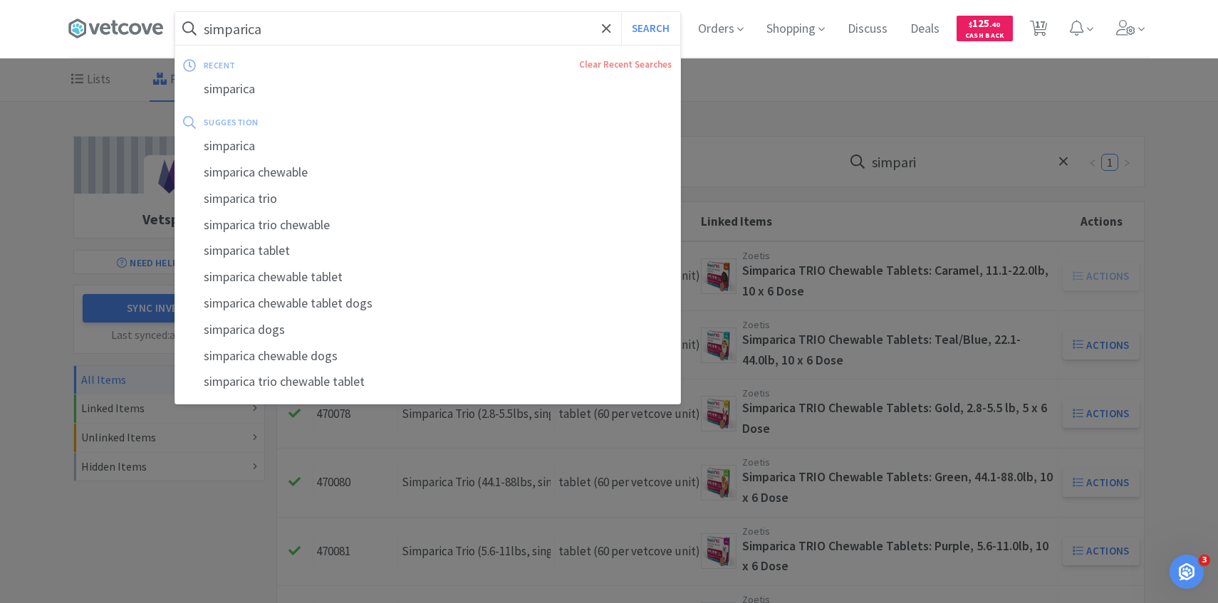
click at [341, 44] on input "simparica" at bounding box center [427, 28] width 505 height 33
click at [621, 12] on button "Search" at bounding box center [650, 28] width 59 height 33
select select "2"
select select "10"
select select "1"
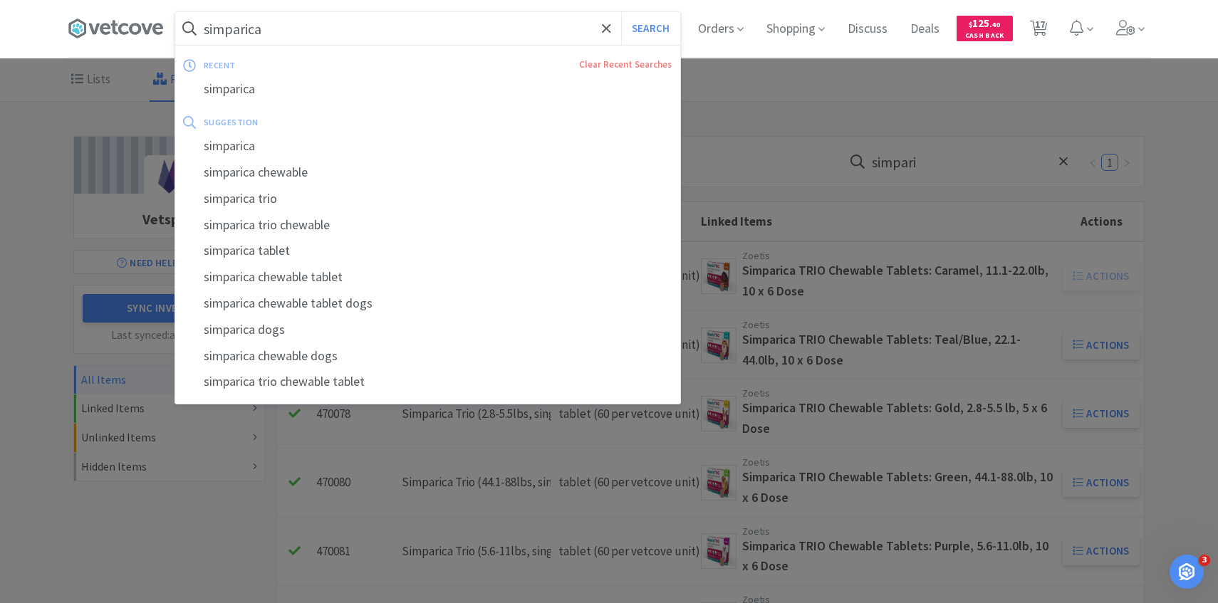
select select "1"
select select "8"
select select "4"
select select "3"
select select "4"
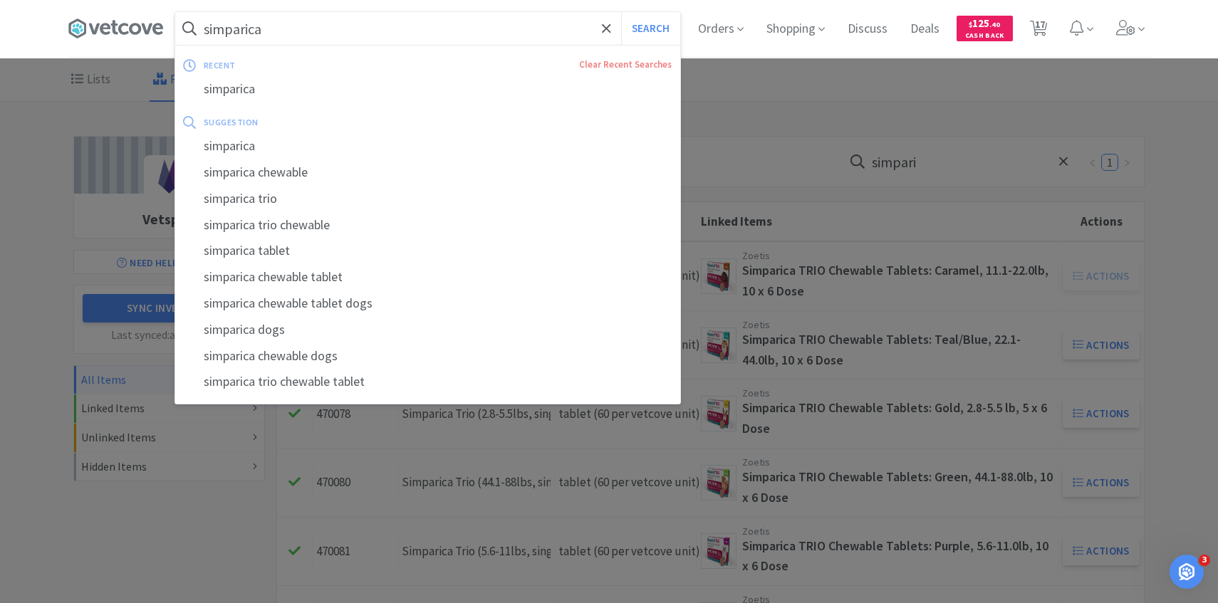
select select "2"
select select "1"
select select "2"
select select "8"
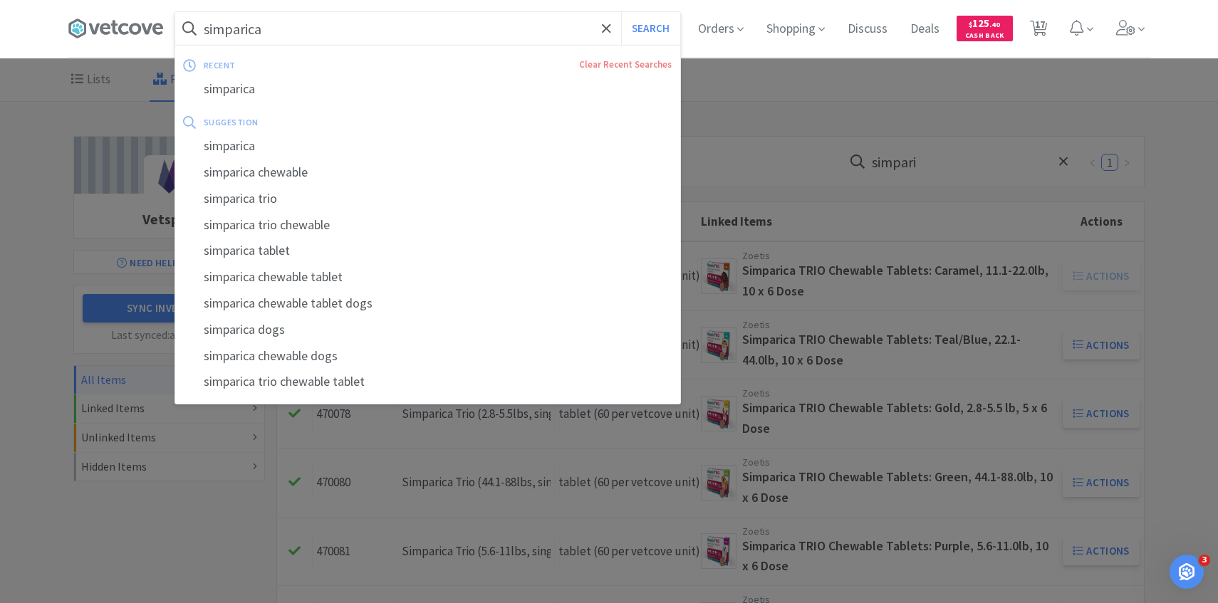
select select "4"
select select "3"
select select "20"
select select "2"
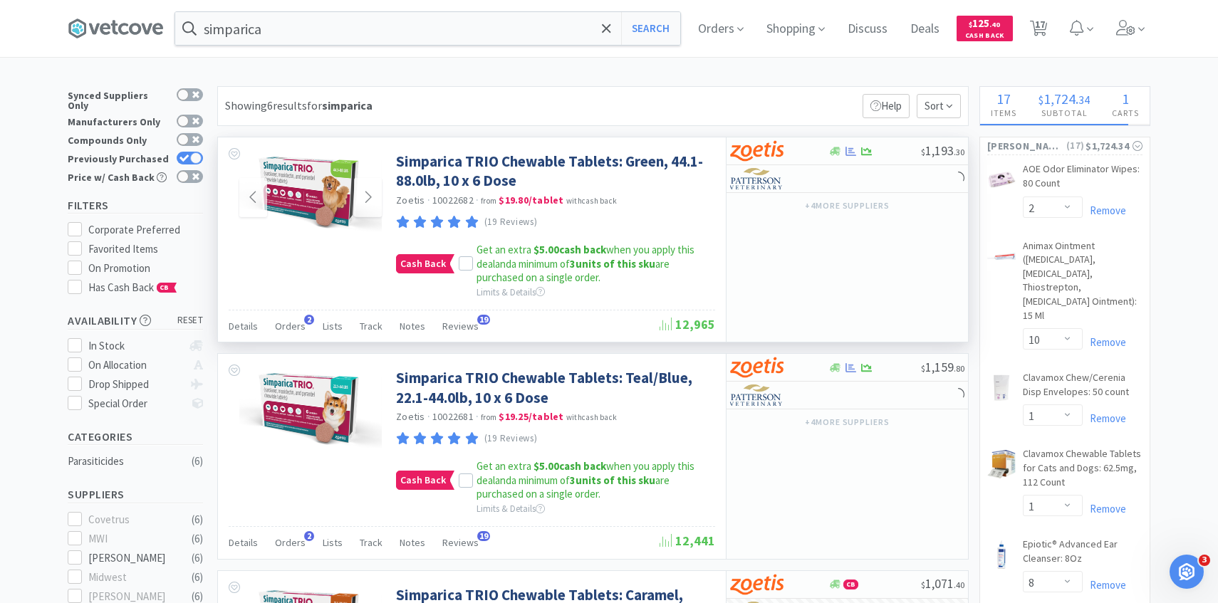
scroll to position [8, 0]
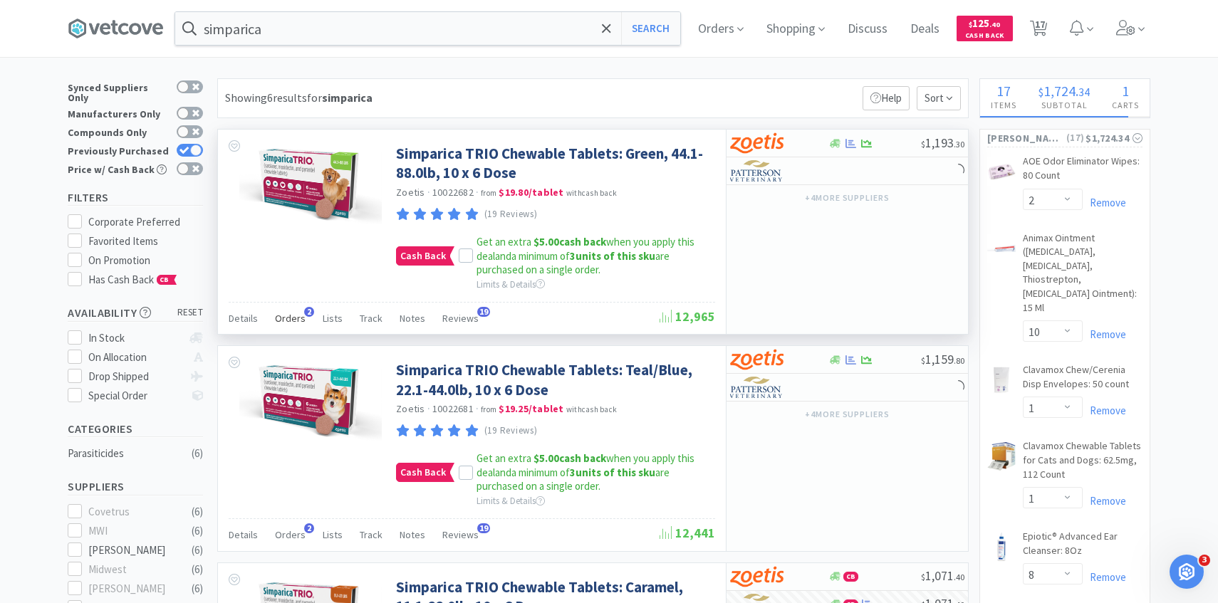
click at [284, 315] on span "Orders" at bounding box center [290, 318] width 31 height 13
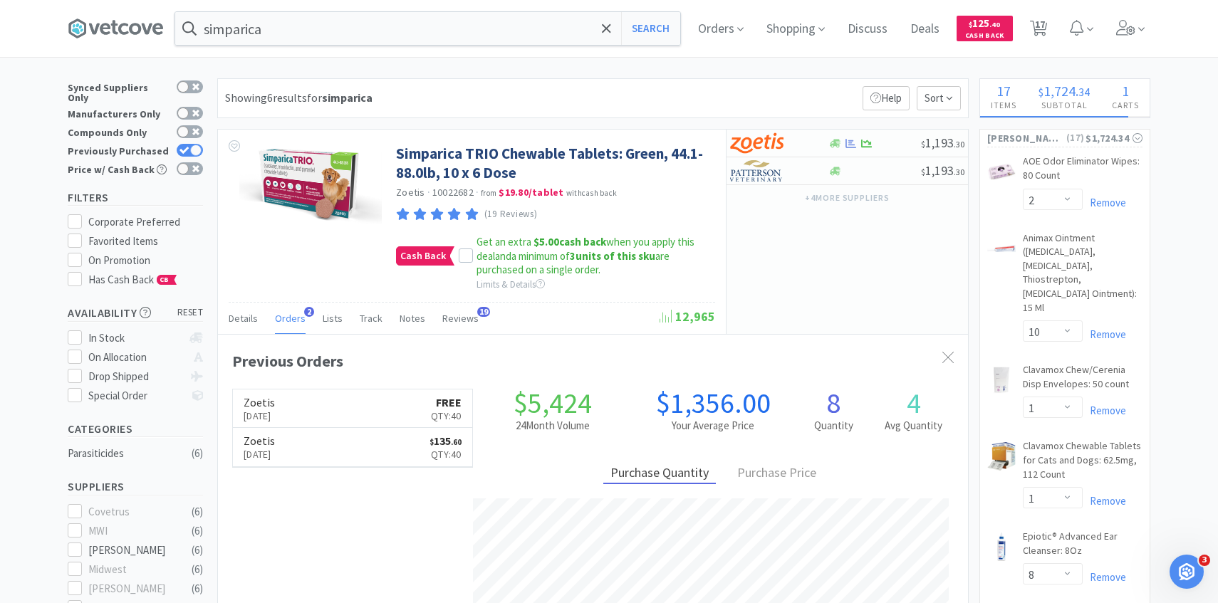
scroll to position [369, 750]
click at [787, 170] on div at bounding box center [769, 171] width 78 height 24
select select "2"
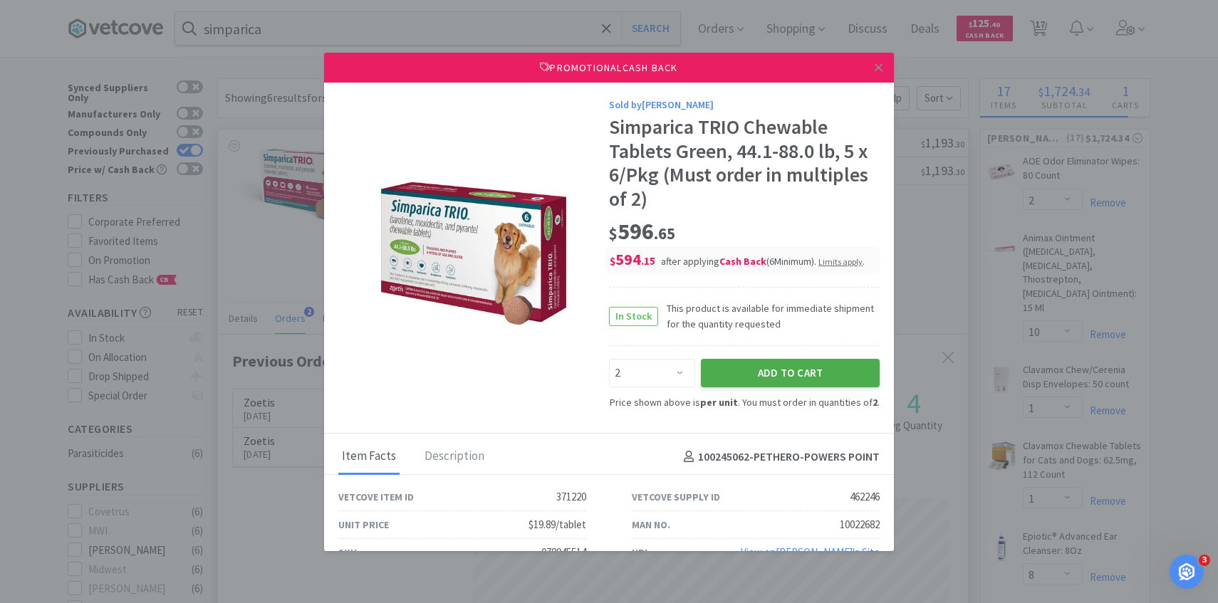
click at [744, 367] on button "Add to Cart" at bounding box center [790, 373] width 179 height 28
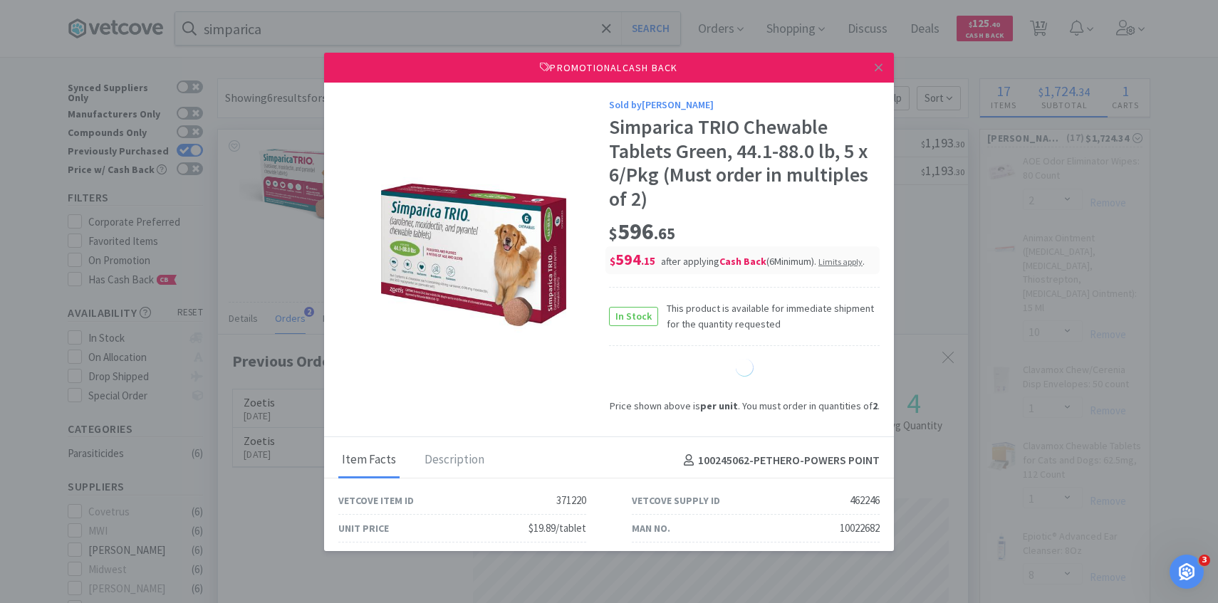
select select "8"
select select "4"
select select "3"
select select "20"
select select "2"
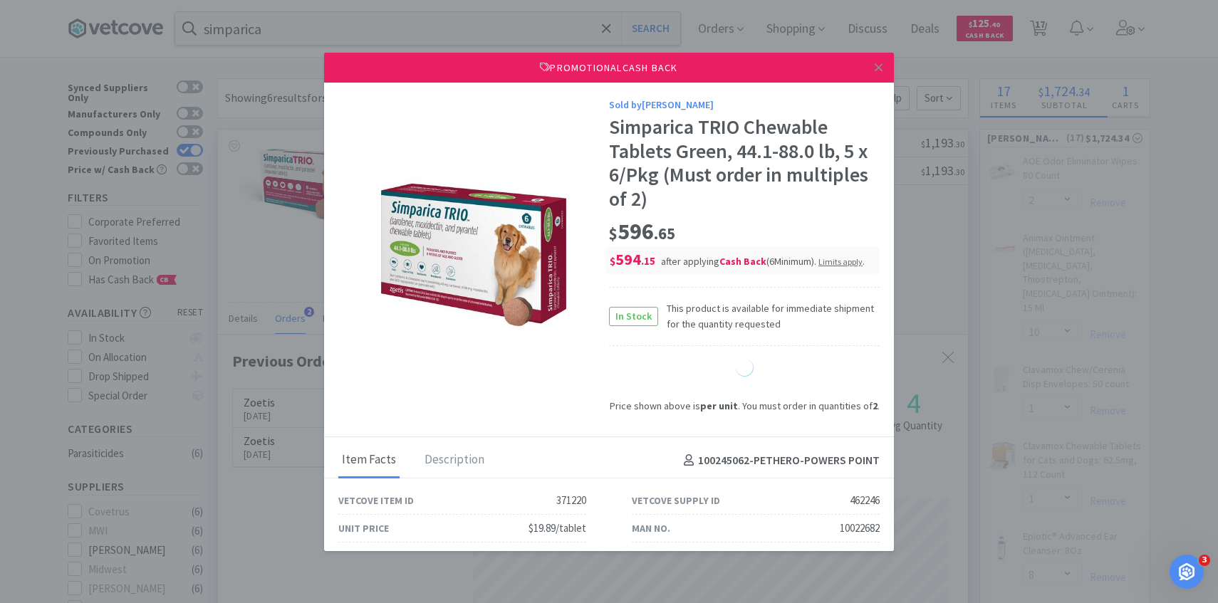
select select "2"
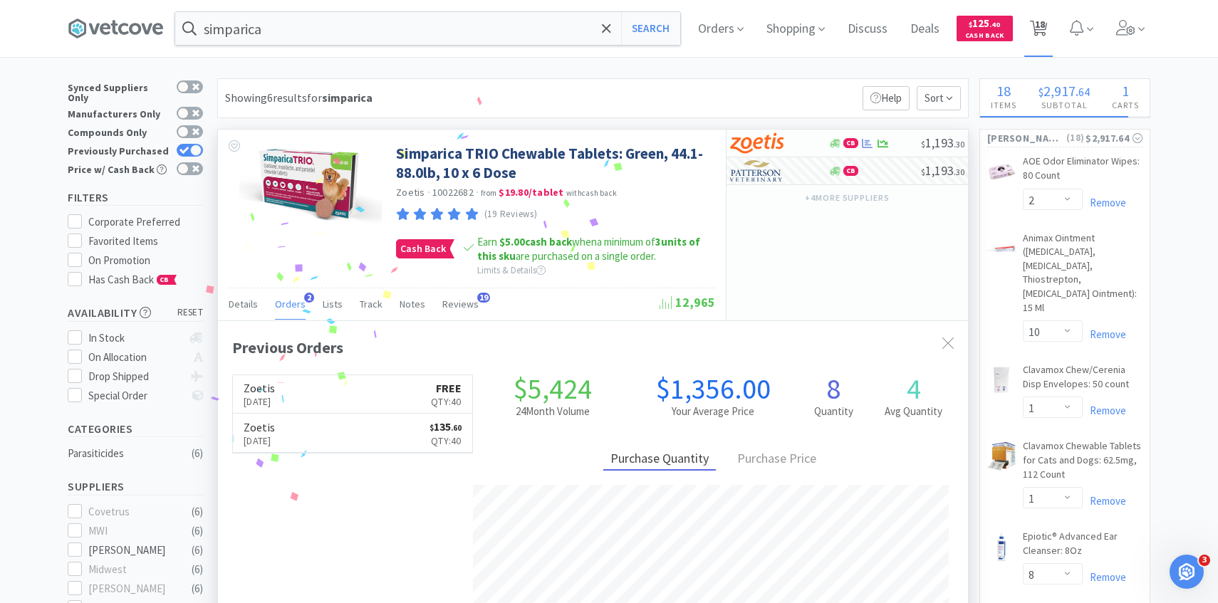
click at [1036, 33] on span "18" at bounding box center [1040, 24] width 10 height 57
select select "2"
select select "10"
select select "1"
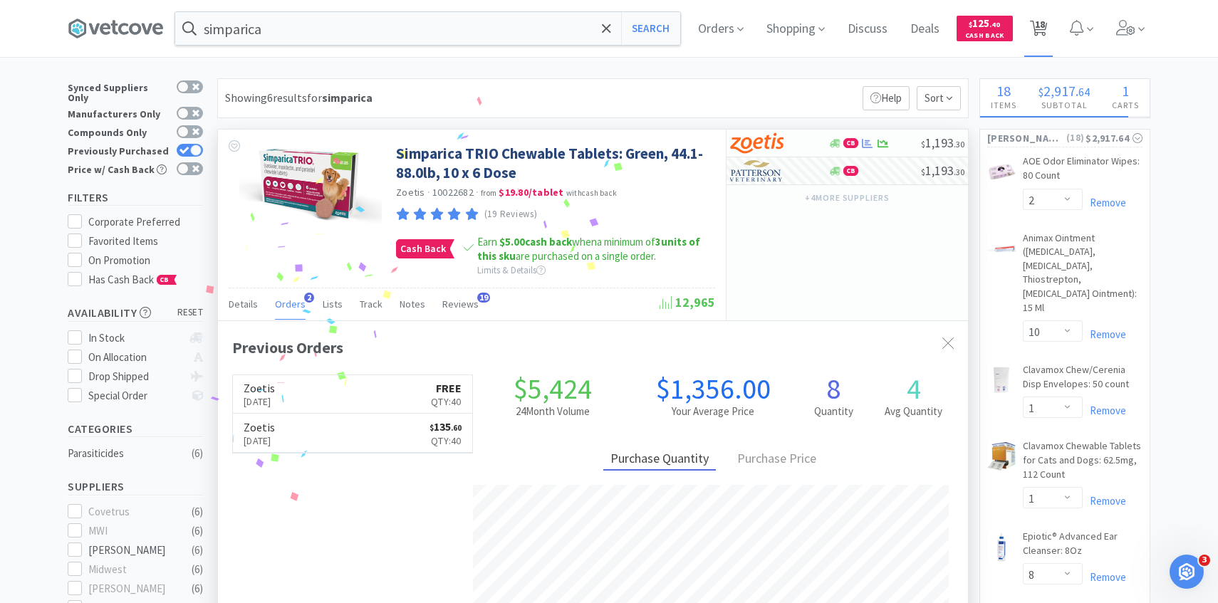
select select "8"
select select "4"
select select "3"
select select "4"
select select "2"
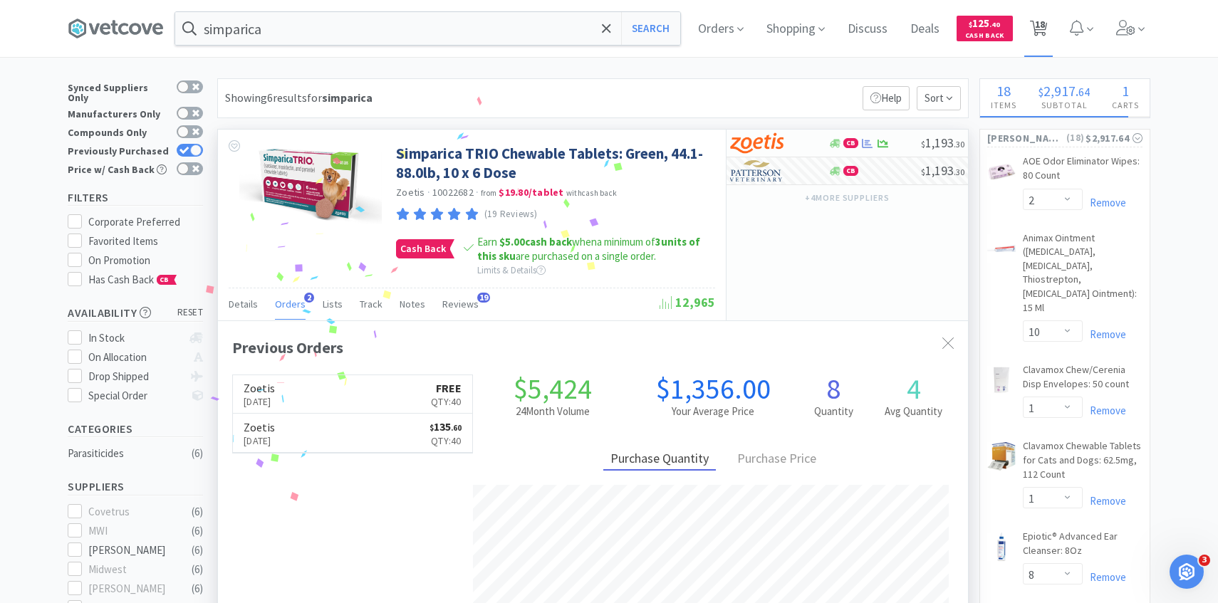
select select "2"
select select "1"
select select "2"
select select "8"
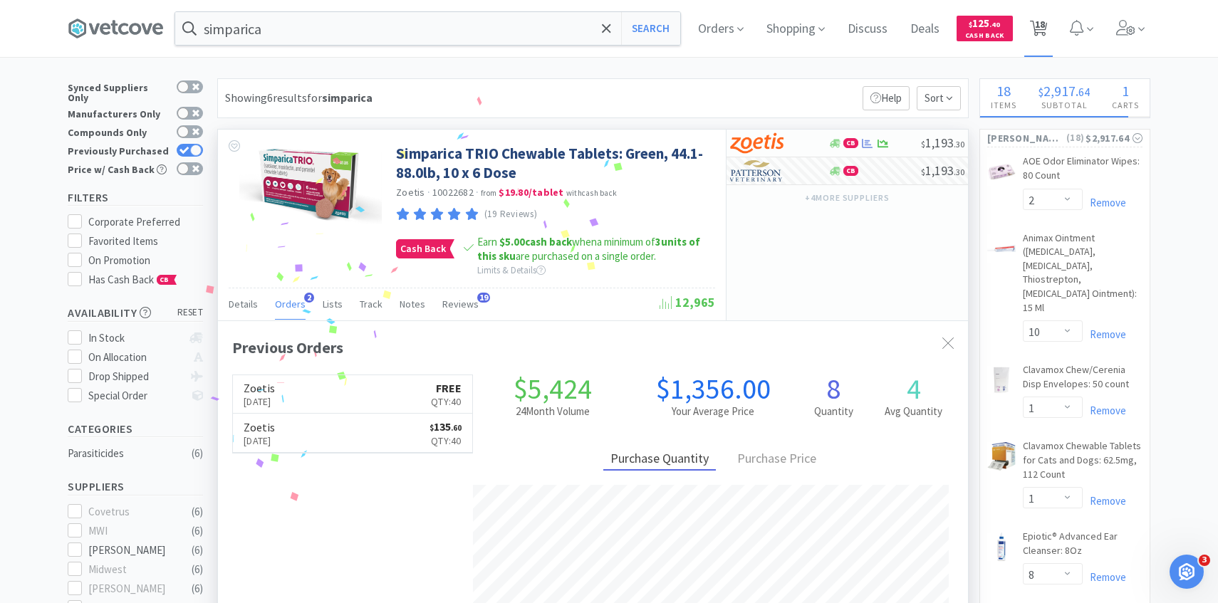
select select "4"
select select "3"
select select "20"
select select "2"
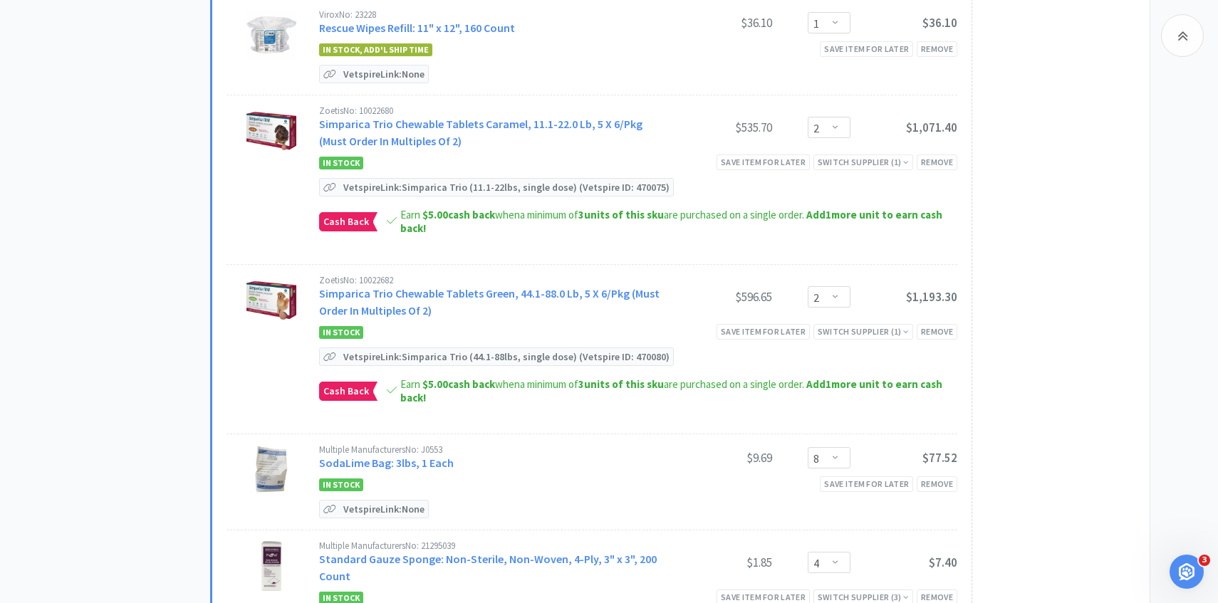
scroll to position [1221, 0]
click at [944, 166] on div "Remove" at bounding box center [937, 163] width 41 height 15
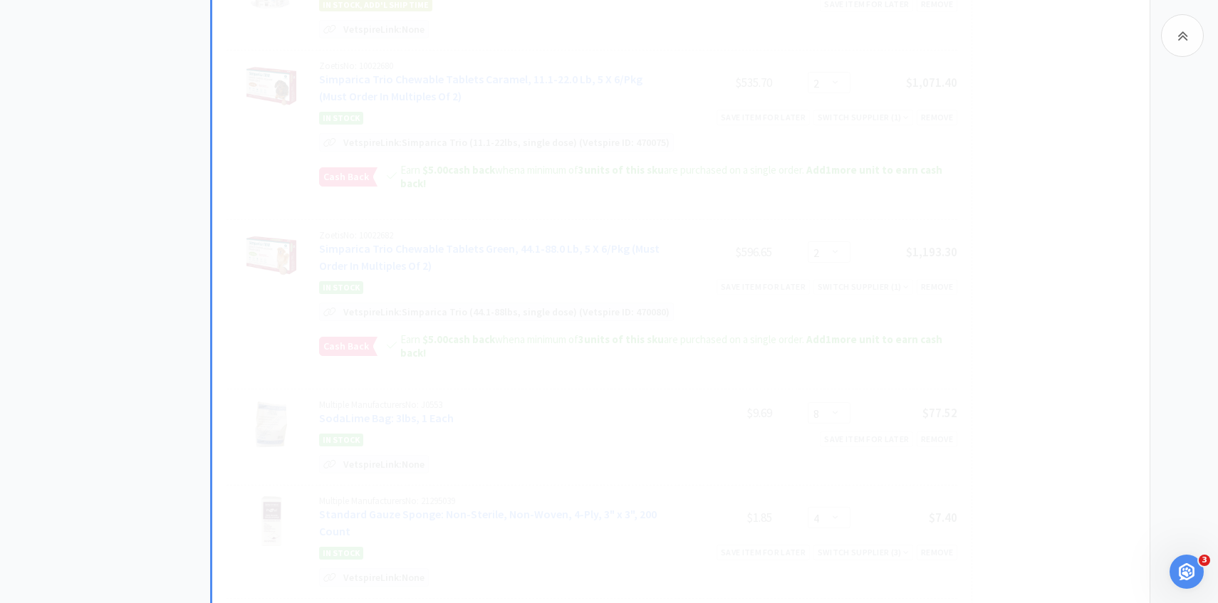
select select "8"
select select "3"
select select "20"
select select "2"
select select "4"
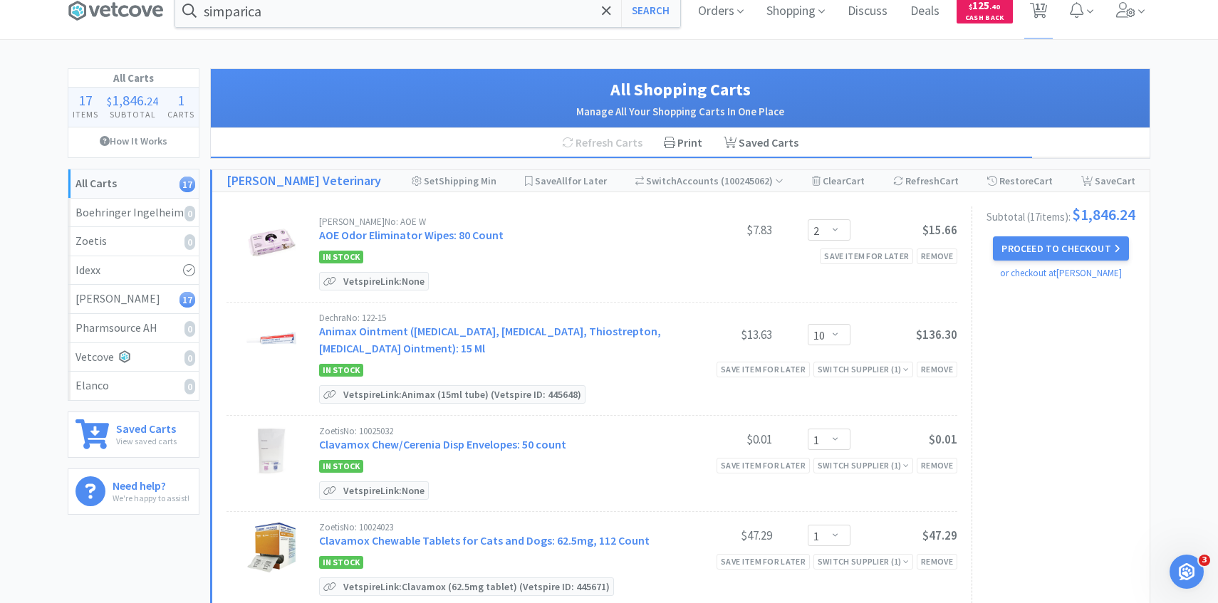
scroll to position [0, 0]
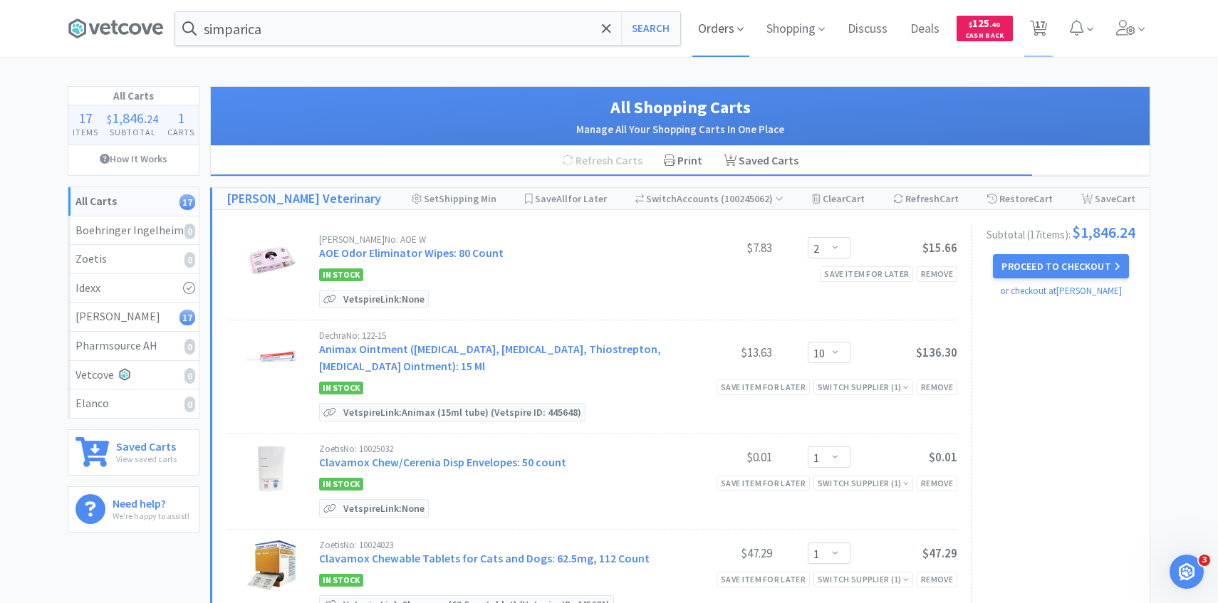
click at [705, 43] on span "Orders" at bounding box center [720, 28] width 57 height 57
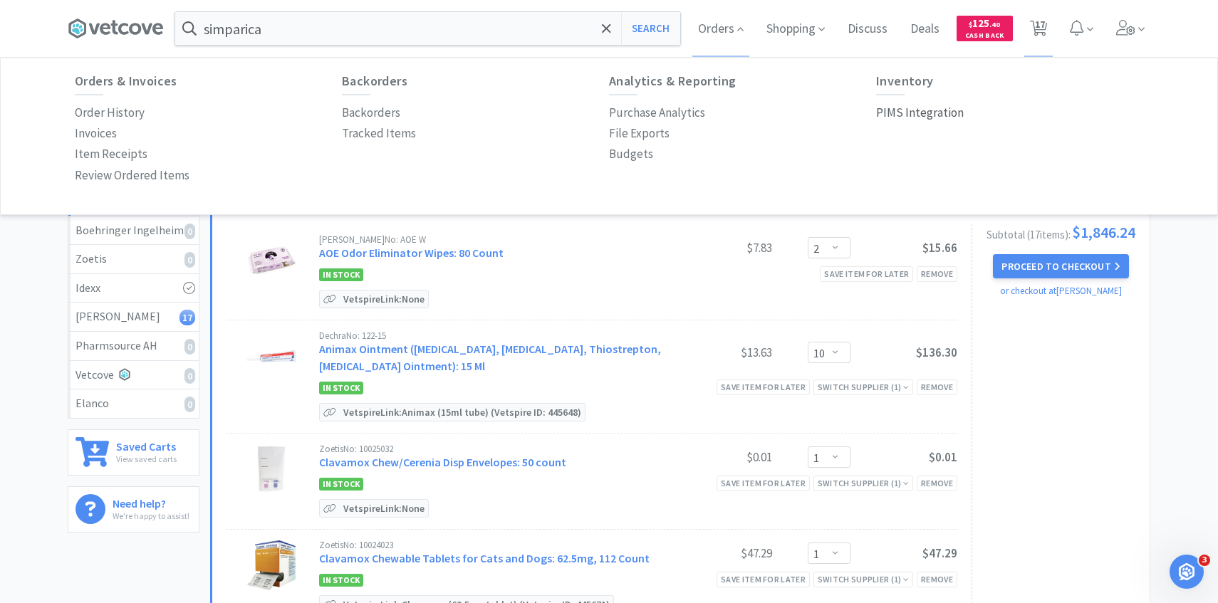
click at [926, 115] on p "PIMS Integration" at bounding box center [920, 112] width 88 height 19
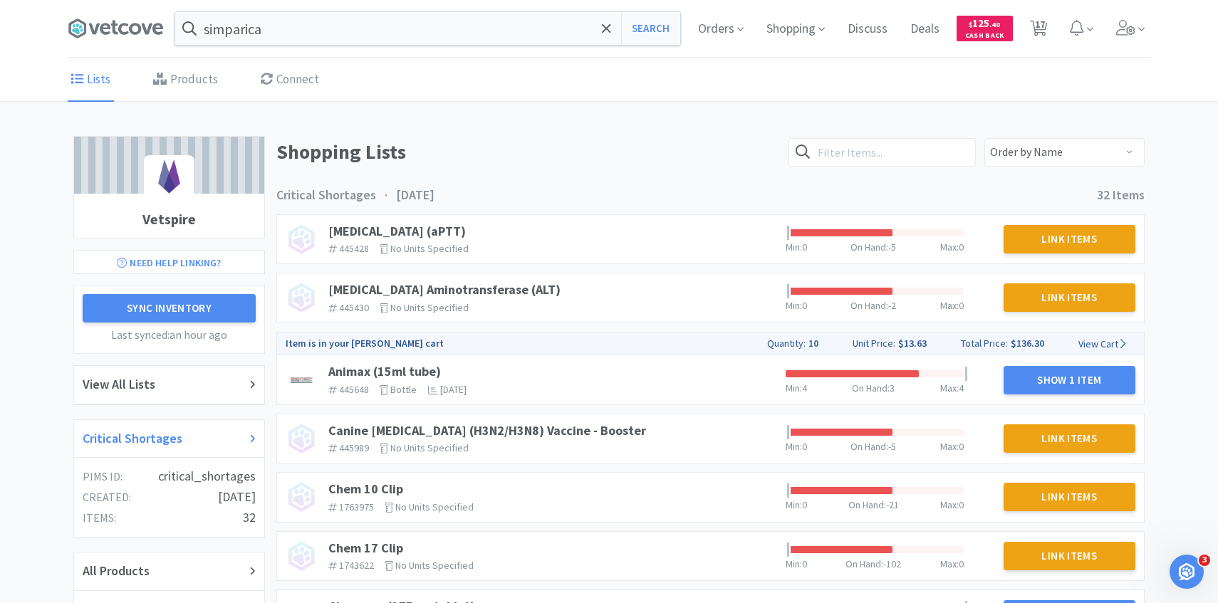
click at [181, 432] on div "Critical Shortages" at bounding box center [169, 439] width 173 height 21
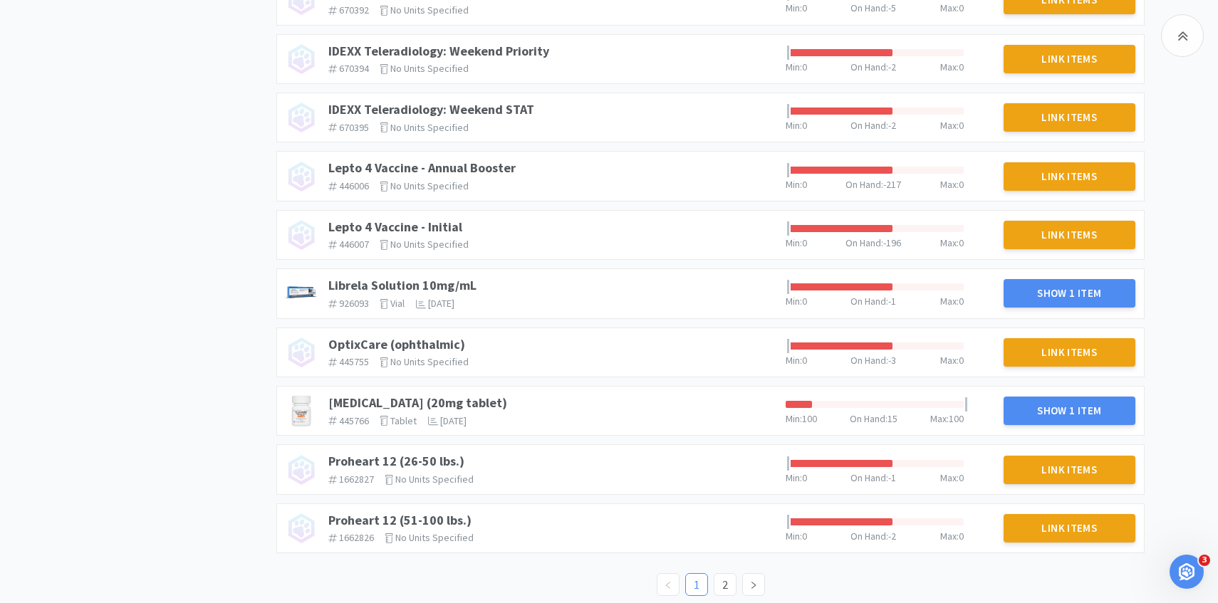
scroll to position [1226, 0]
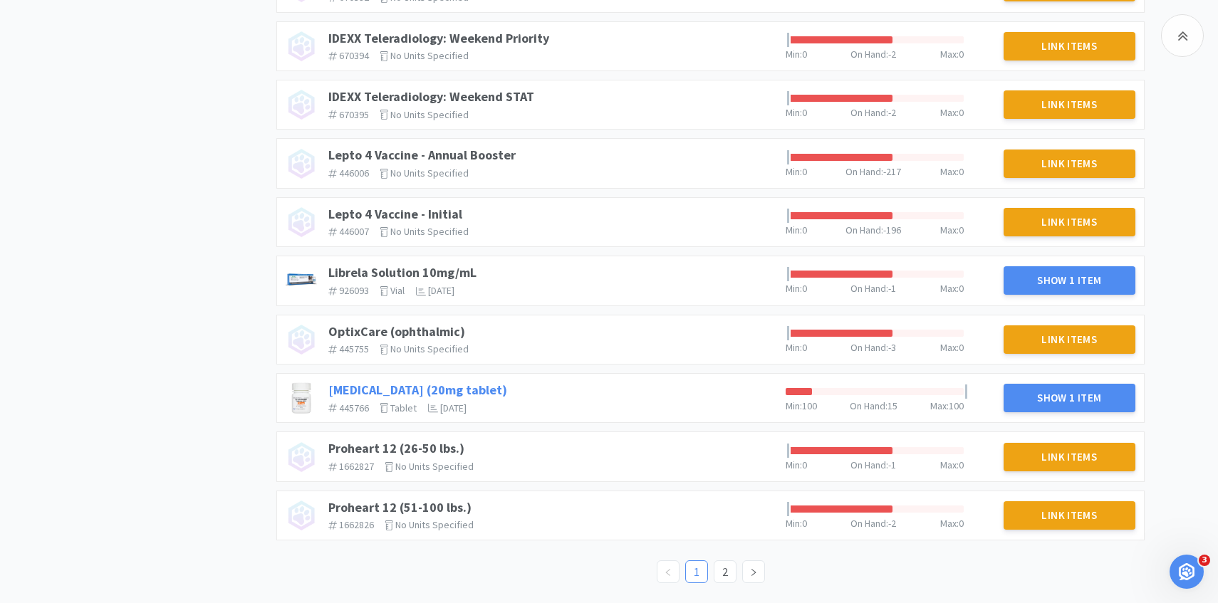
click at [451, 383] on link "Prednisone (20mg tablet)" at bounding box center [417, 390] width 179 height 16
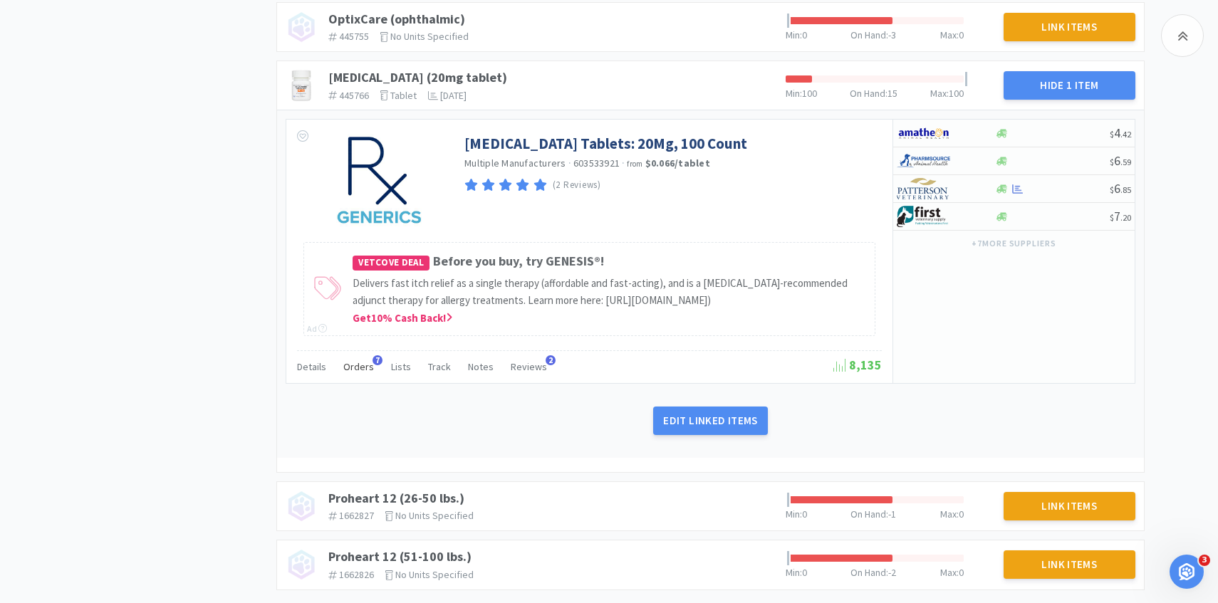
click at [359, 373] on span "Orders" at bounding box center [358, 366] width 31 height 13
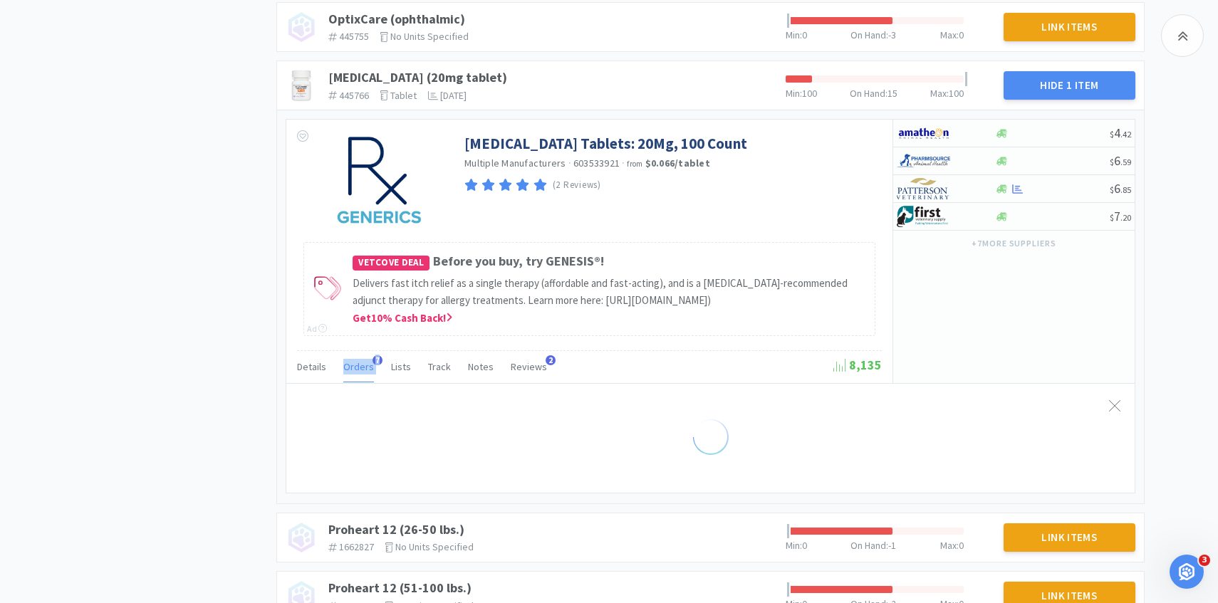
click at [359, 373] on span "Orders" at bounding box center [358, 366] width 31 height 13
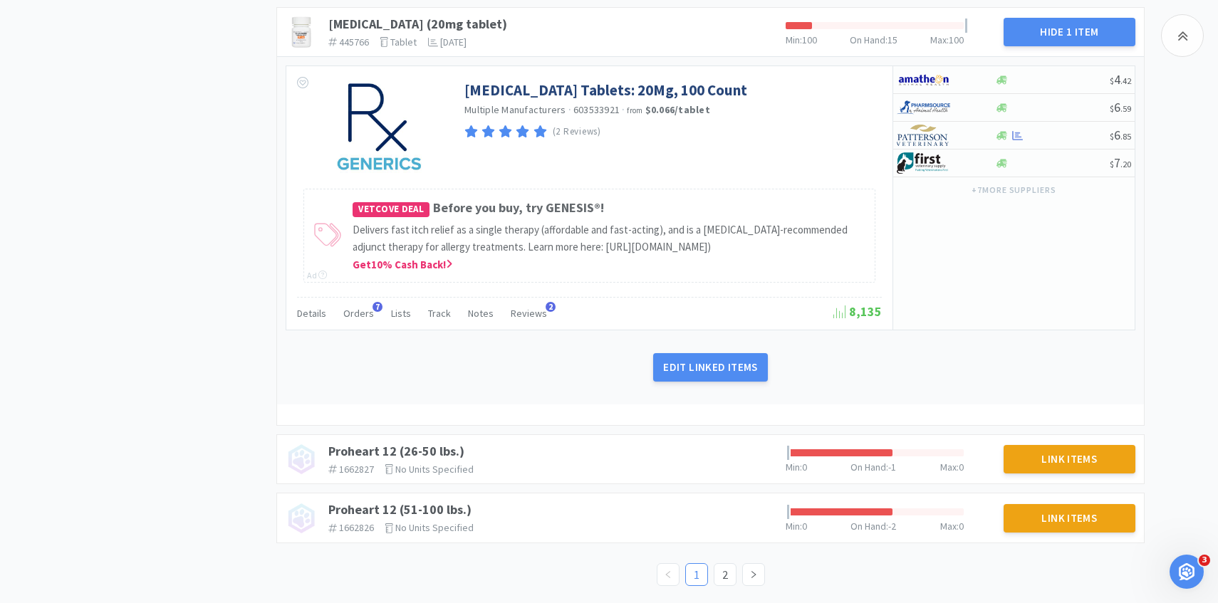
click at [711, 563] on ul "1 2" at bounding box center [711, 574] width 108 height 23
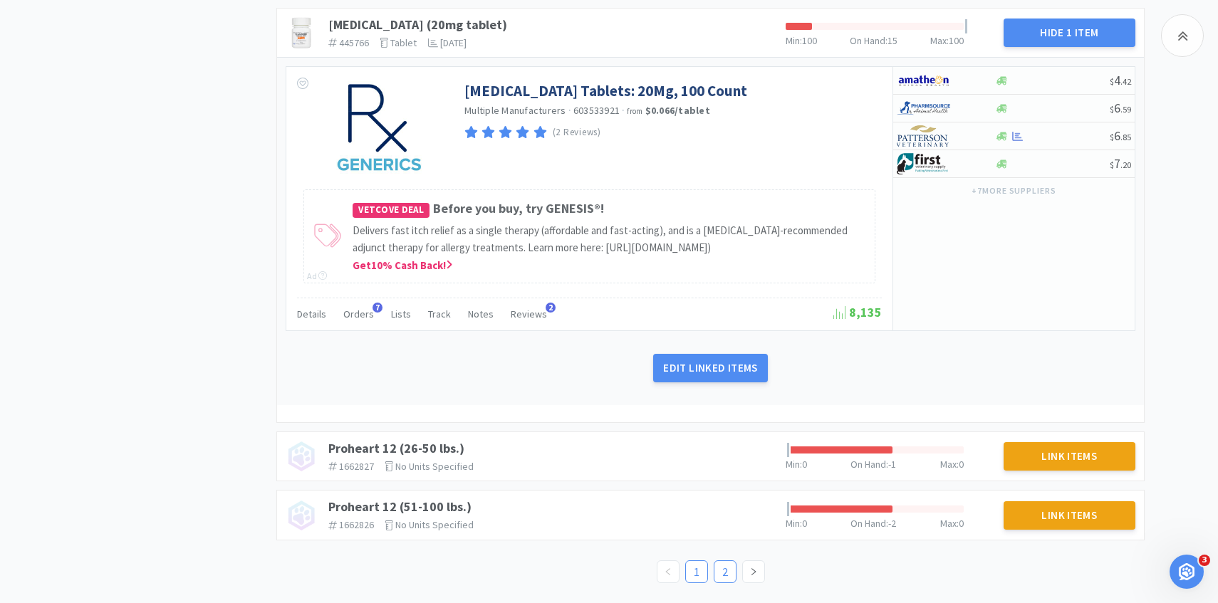
scroll to position [1590, 0]
click at [717, 563] on link "2" at bounding box center [724, 572] width 21 height 21
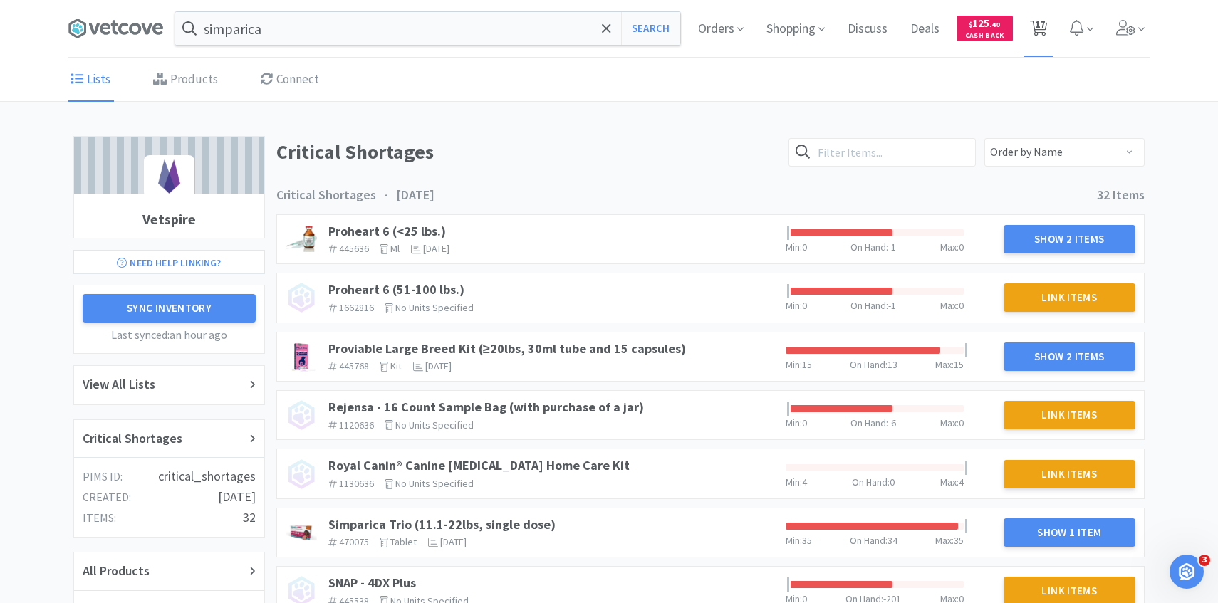
click at [1043, 31] on span "17" at bounding box center [1040, 24] width 10 height 57
select select "2"
select select "10"
select select "1"
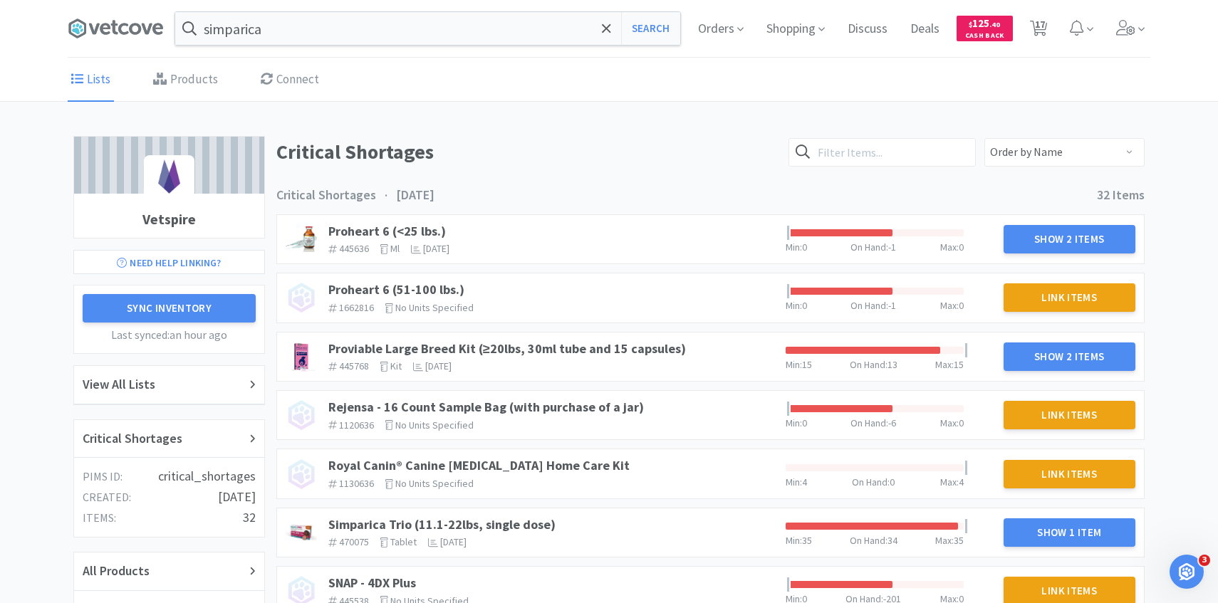
select select "8"
select select "4"
select select "3"
select select "4"
select select "2"
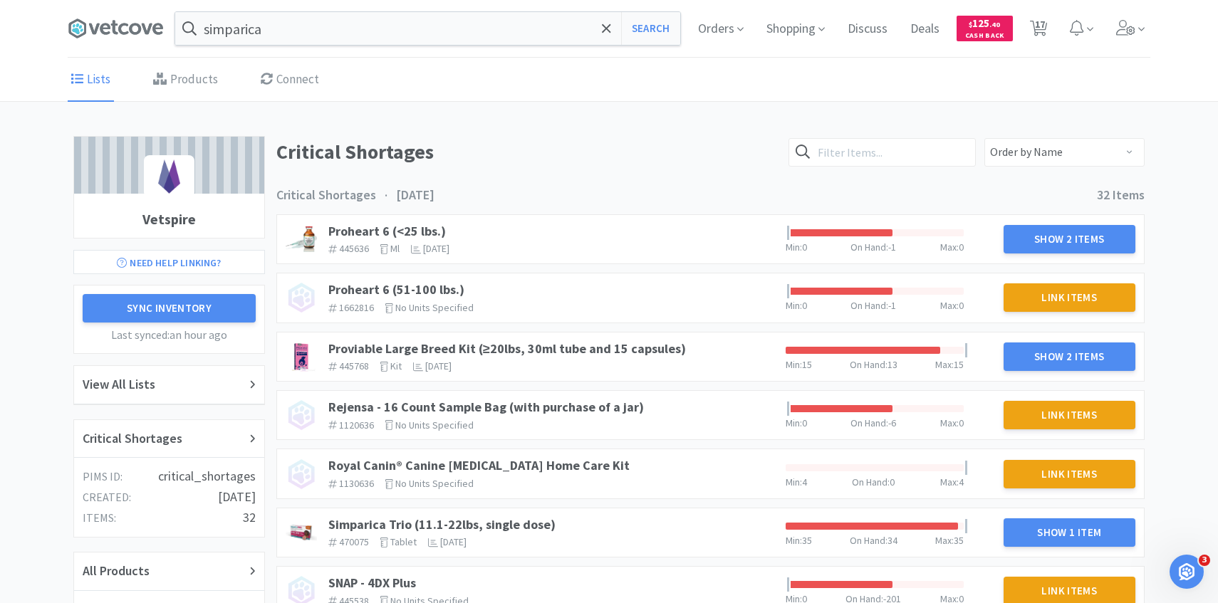
select select "2"
select select "1"
select select "2"
select select "8"
select select "4"
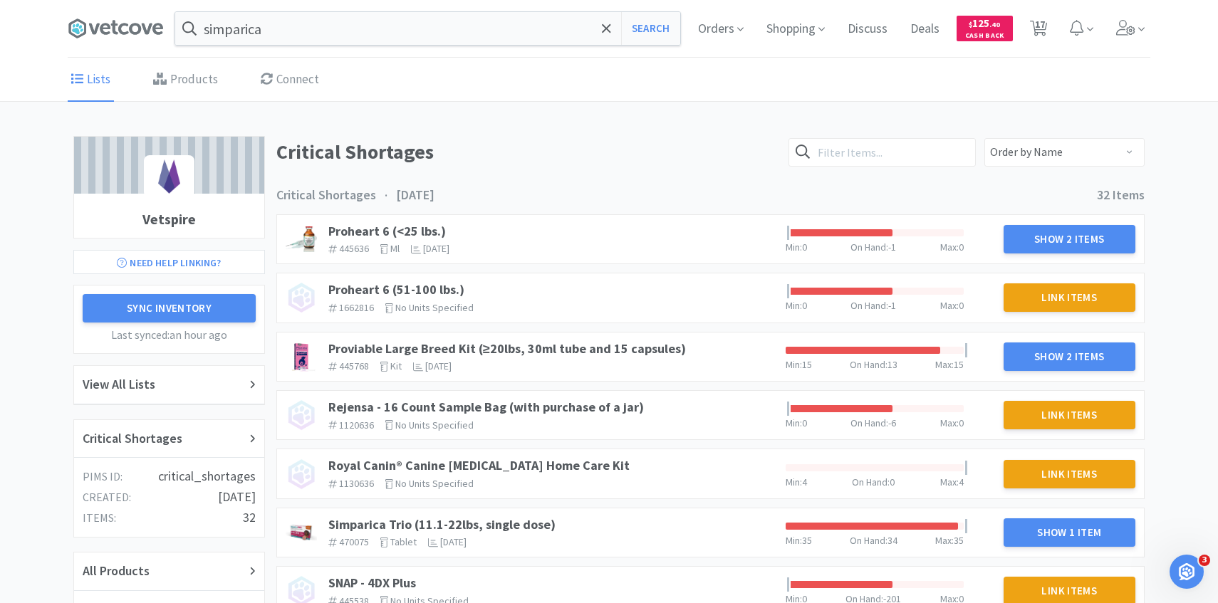
select select "3"
select select "20"
select select "2"
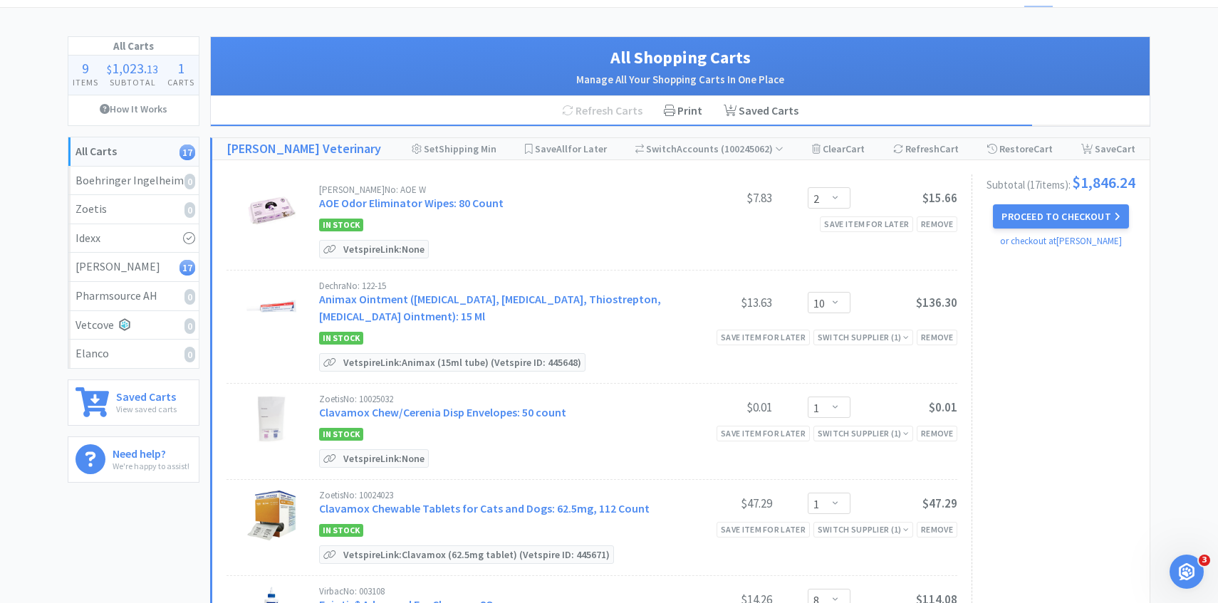
scroll to position [155, 0]
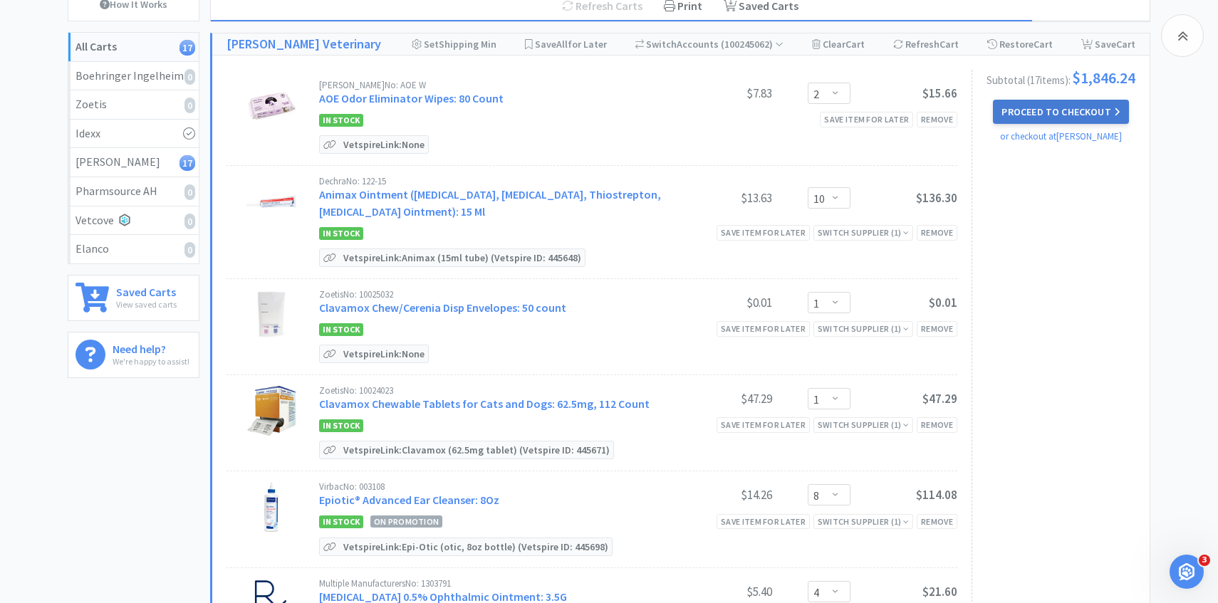
click at [1090, 120] on button "Proceed to Checkout" at bounding box center [1060, 112] width 135 height 24
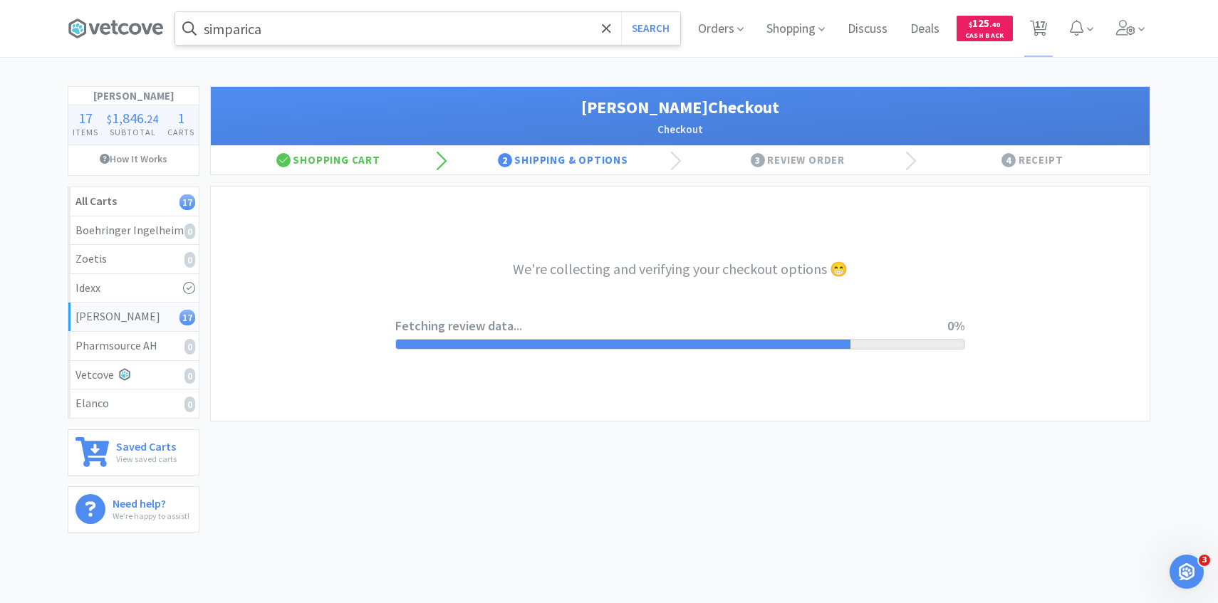
select select "1"
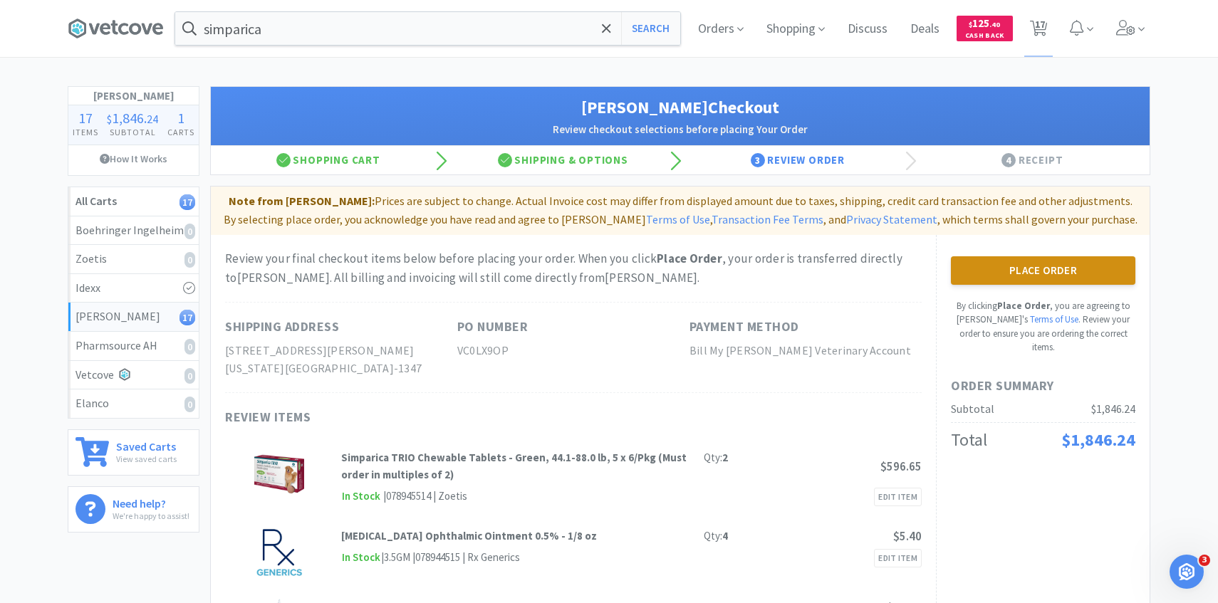
click at [982, 266] on button "Place Order" at bounding box center [1043, 270] width 184 height 28
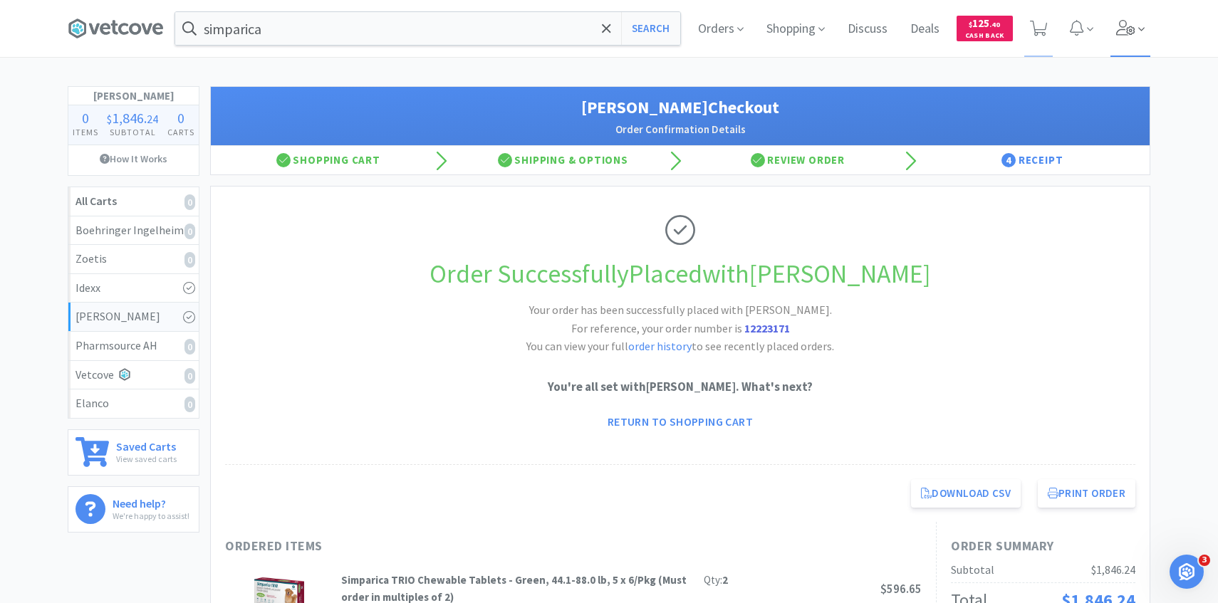
click at [1127, 26] on icon at bounding box center [1126, 28] width 20 height 16
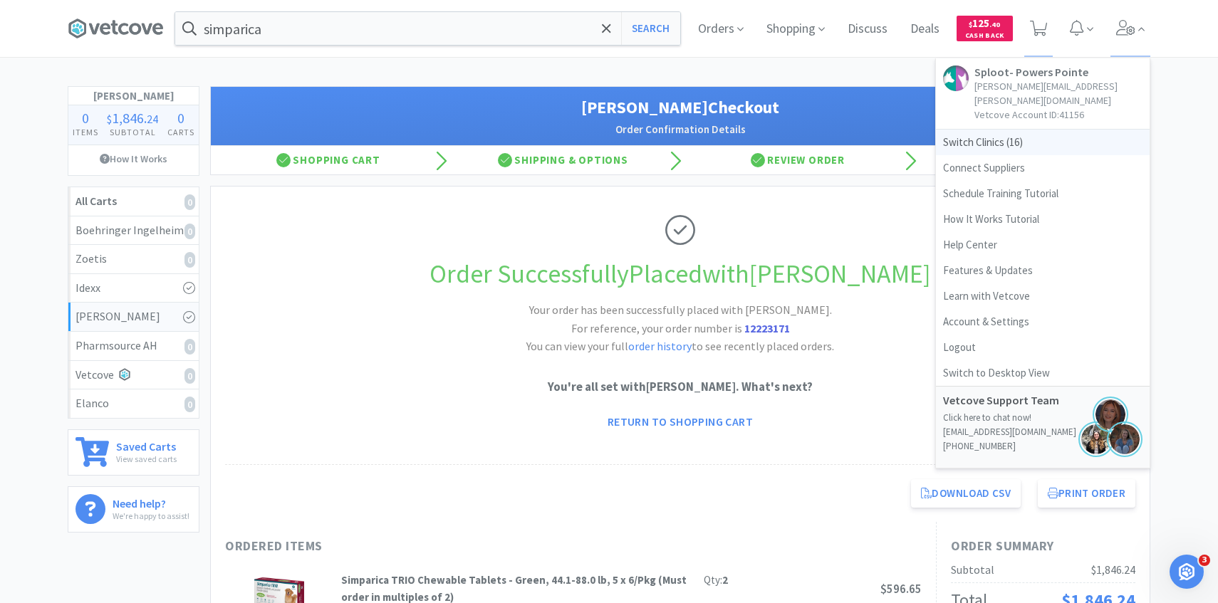
click at [1019, 130] on span "Switch Clinics ( 16 )" at bounding box center [1043, 143] width 214 height 26
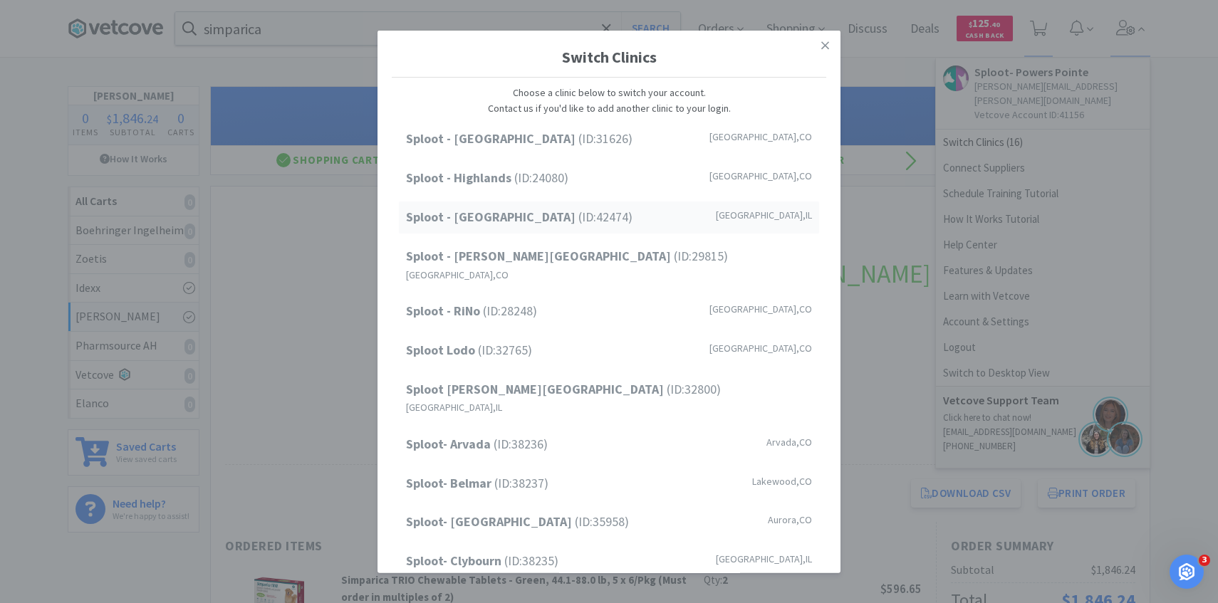
click at [597, 202] on div "Sploot - Oak Park (ID: 42474 ) Forest Park , IL" at bounding box center [609, 218] width 420 height 32
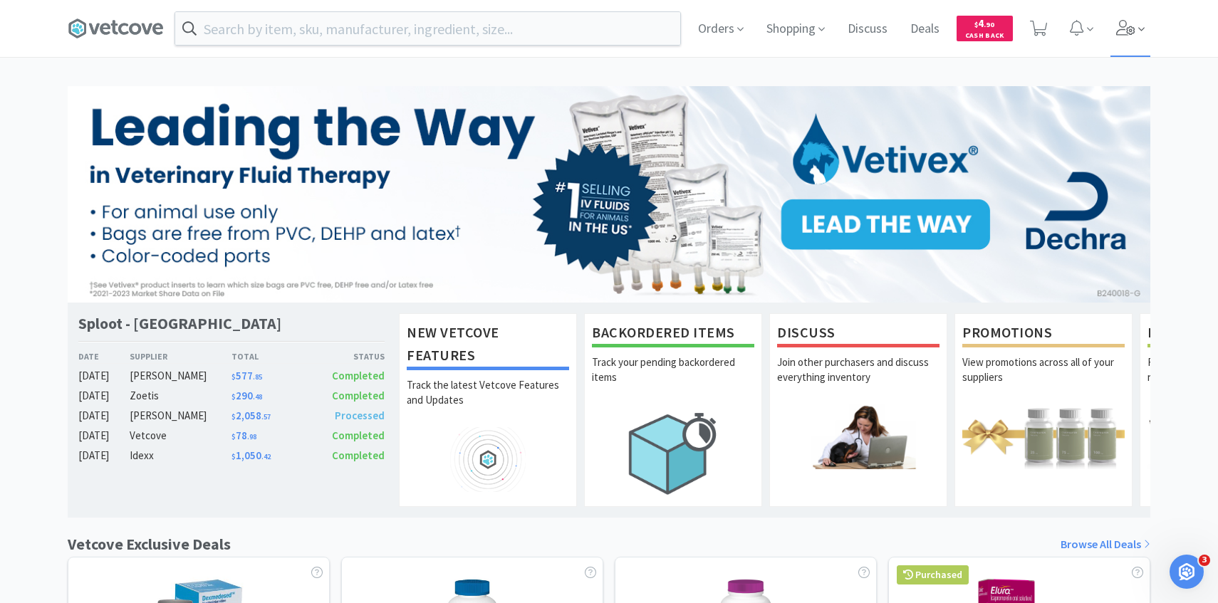
click at [1134, 26] on icon at bounding box center [1126, 28] width 20 height 16
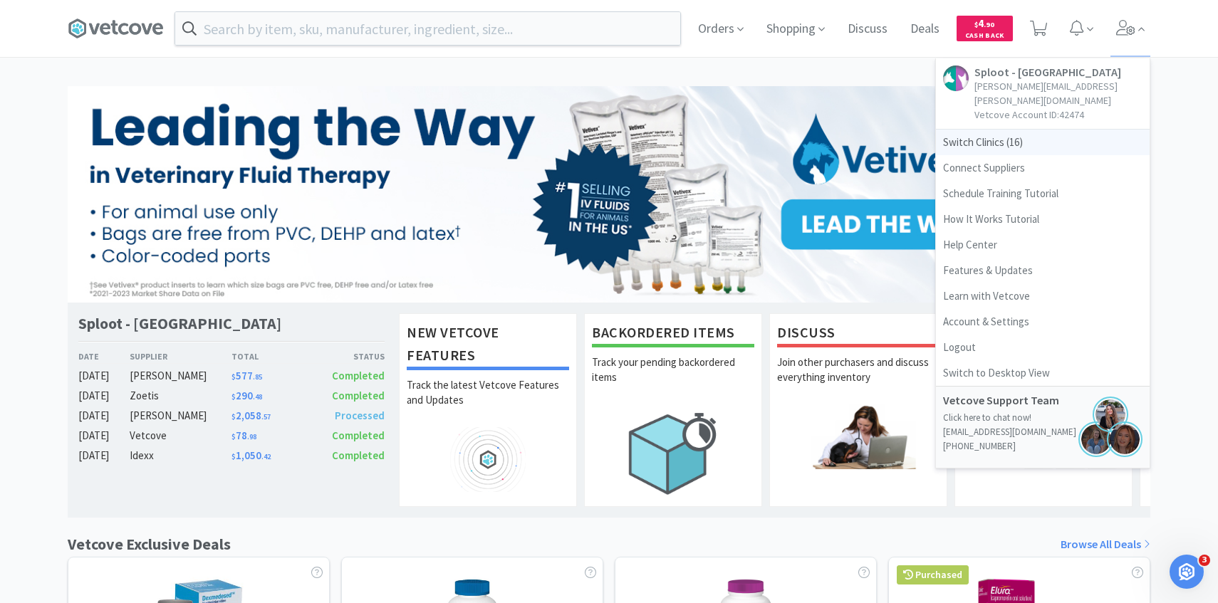
click at [1041, 130] on span "Switch Clinics ( 16 )" at bounding box center [1043, 143] width 214 height 26
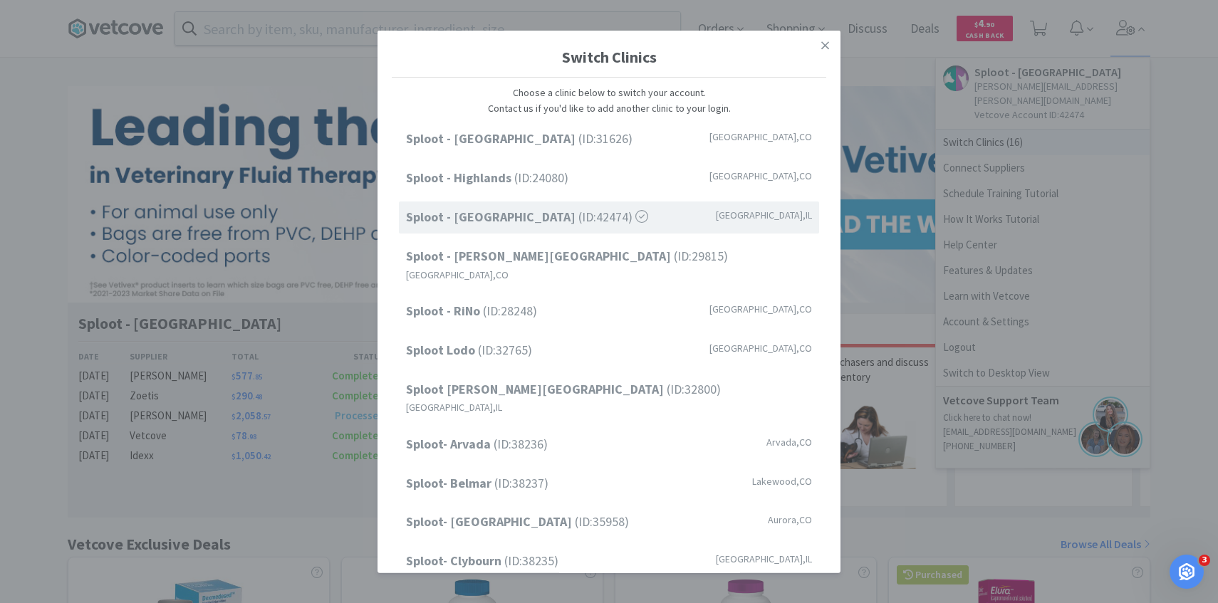
scroll to position [182, 0]
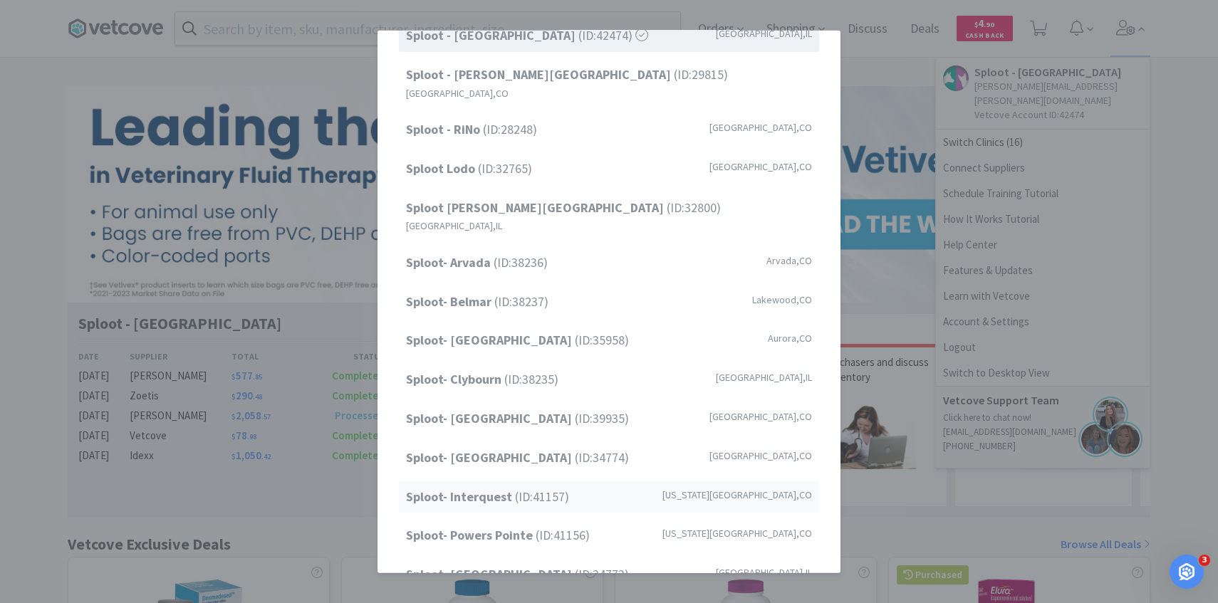
click at [524, 486] on span "Sploot- Interquest (ID: 41157 )" at bounding box center [487, 496] width 163 height 21
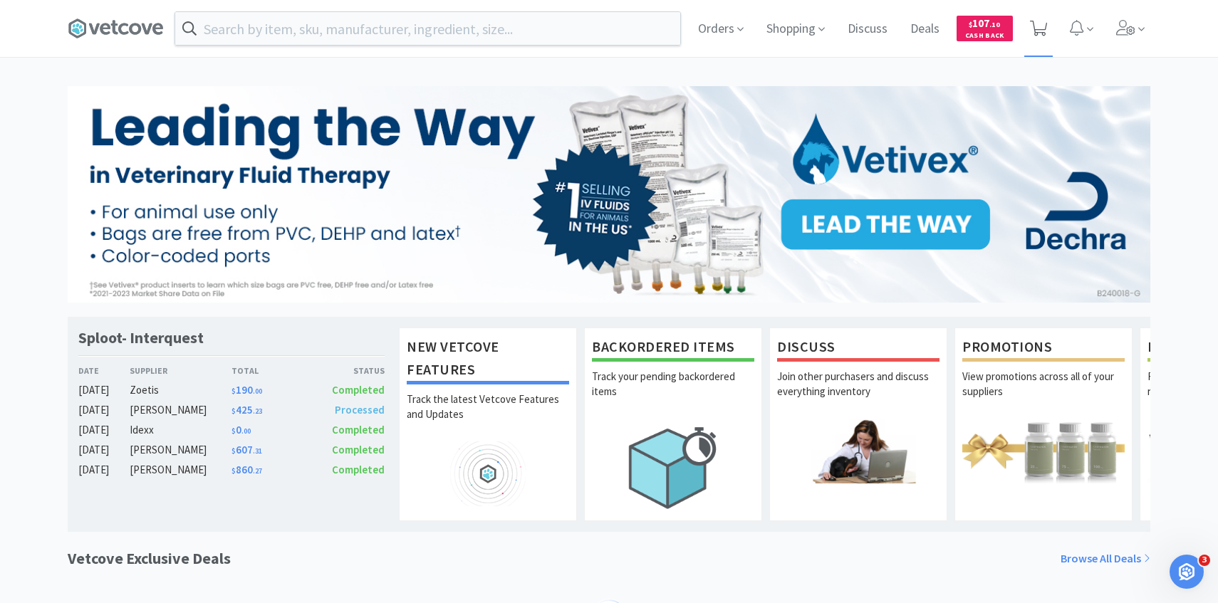
click at [1028, 31] on span at bounding box center [1038, 28] width 29 height 57
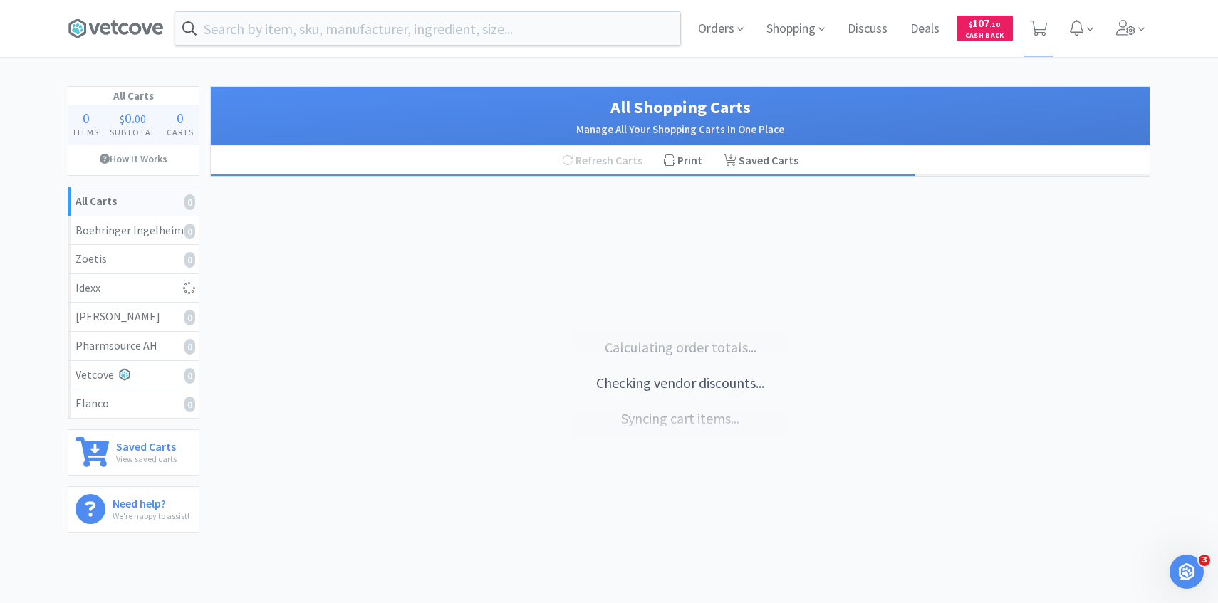
click at [1056, 26] on div "Orders Shopping Discuss Discuss Deals Deals $ 107 . 10 Cash Back" at bounding box center [919, 28] width 464 height 57
click at [1051, 33] on span at bounding box center [1038, 28] width 29 height 57
click at [720, 21] on span "Orders" at bounding box center [720, 28] width 57 height 57
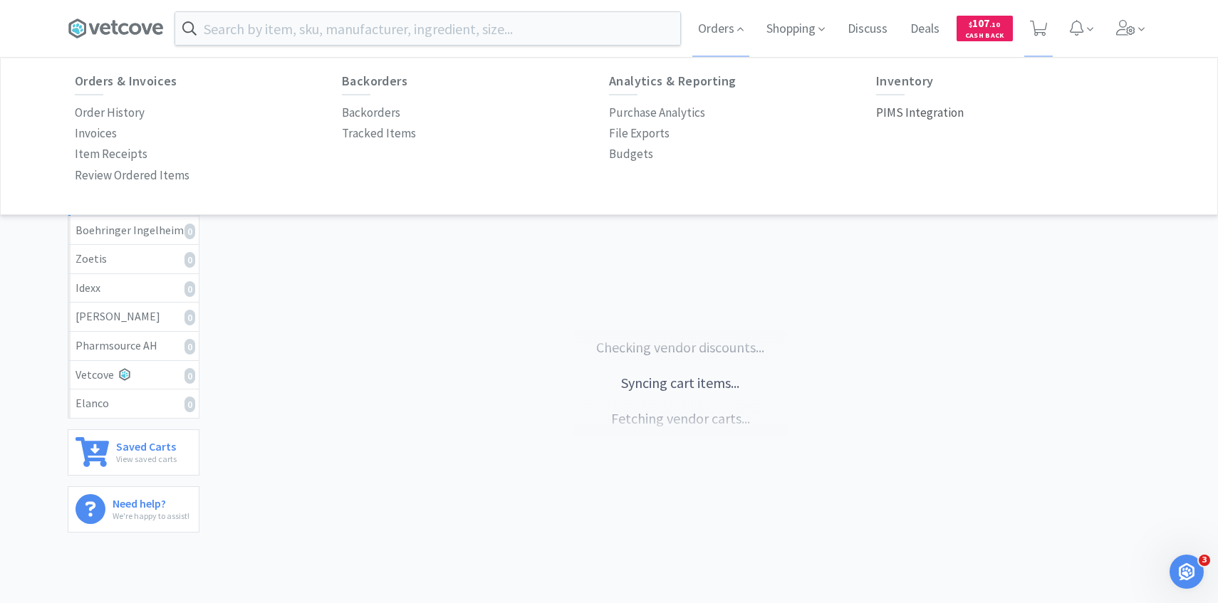
click at [923, 110] on p "PIMS Integration" at bounding box center [920, 112] width 88 height 19
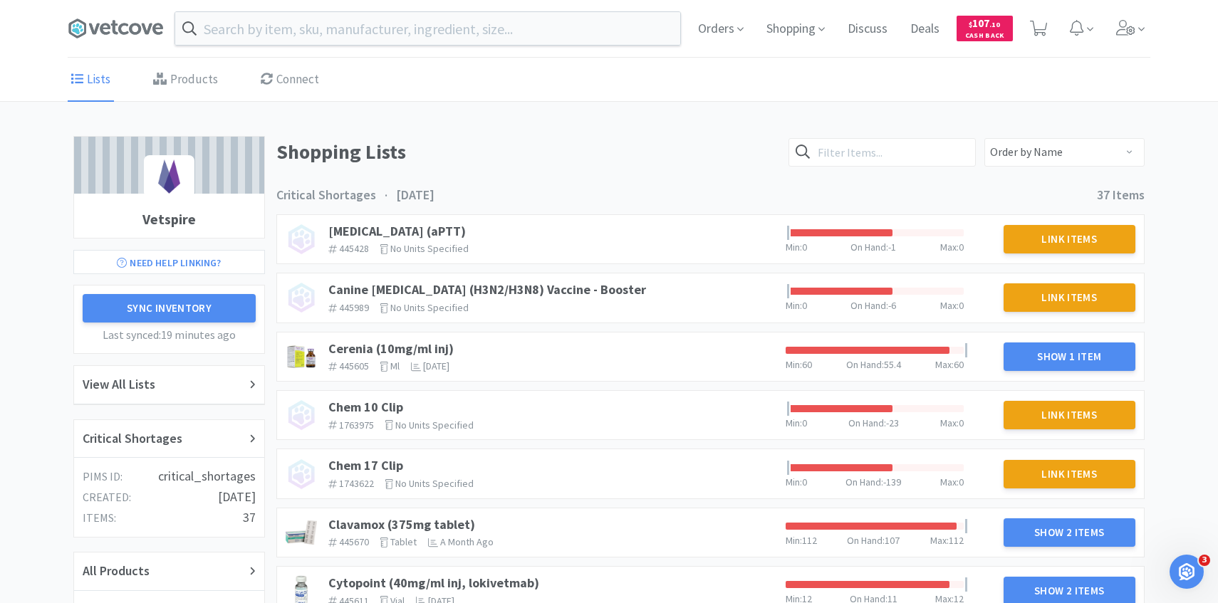
scroll to position [12, 0]
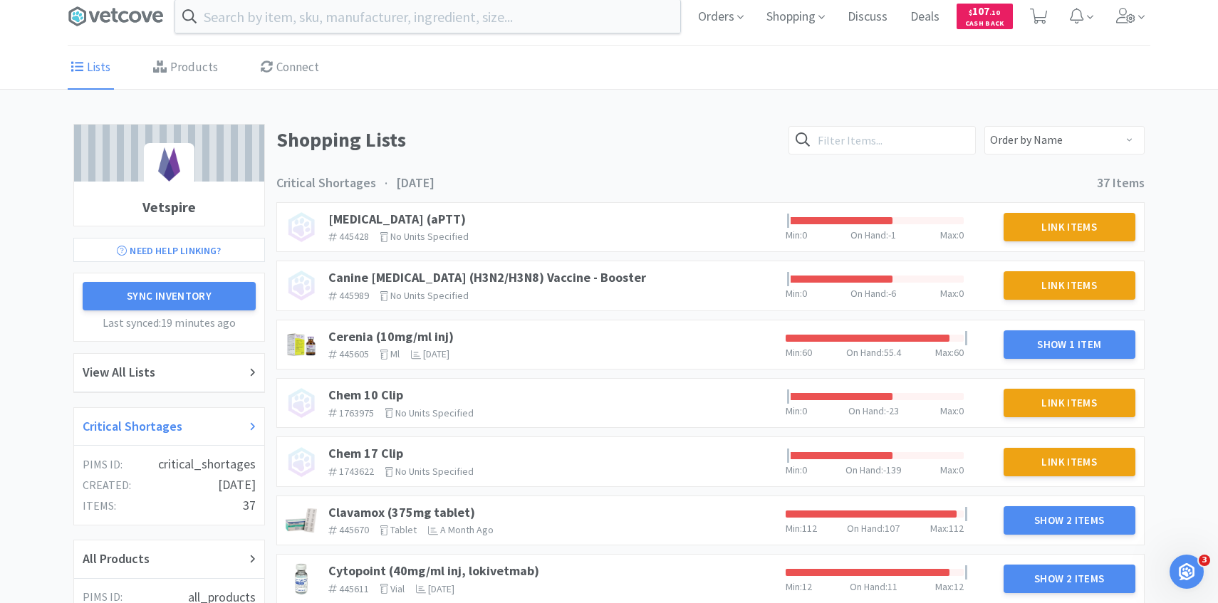
click at [214, 432] on div "Critical Shortages" at bounding box center [169, 427] width 173 height 21
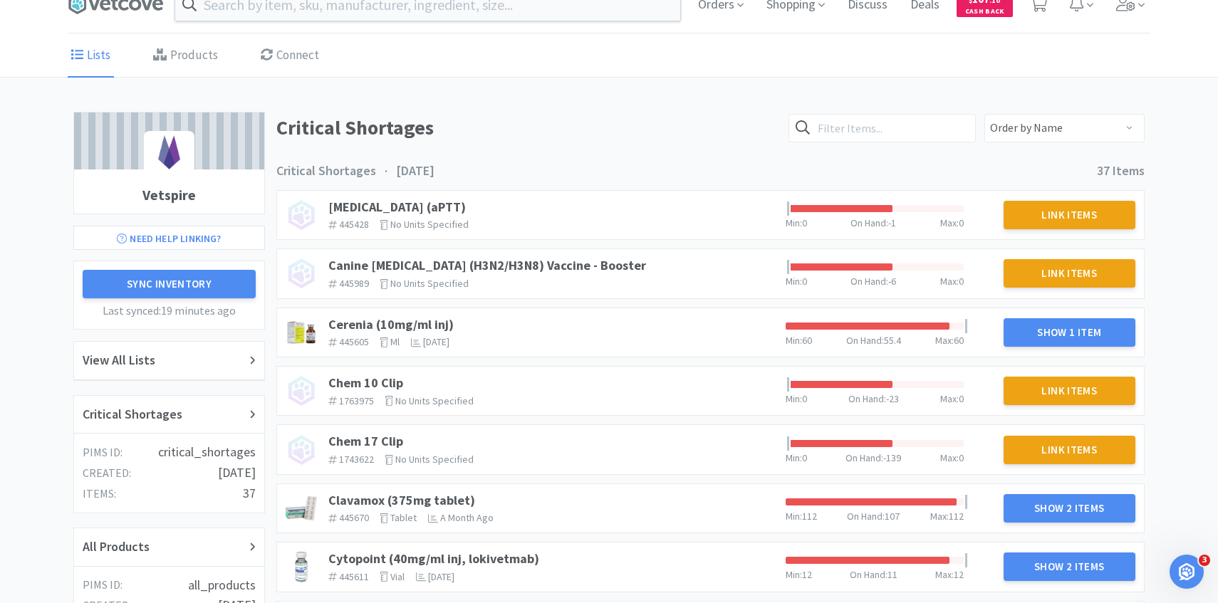
scroll to position [48, 0]
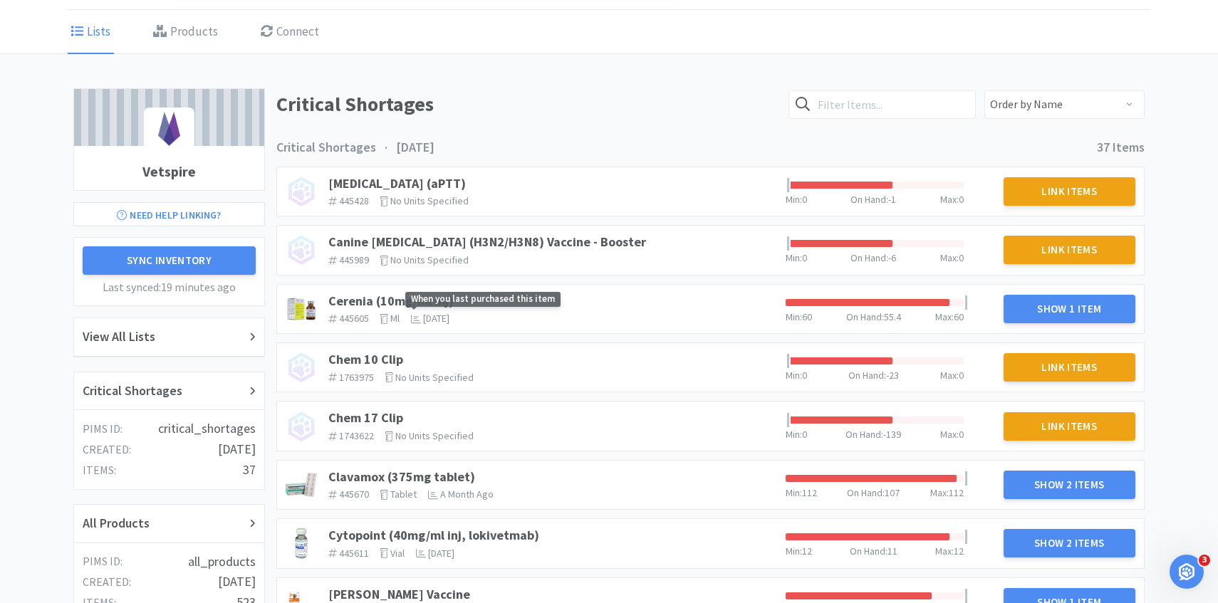
click at [424, 305] on span "When you last purchased this item" at bounding box center [482, 299] width 155 height 15
click at [377, 305] on link "Cerenia (10mg/ml inj)" at bounding box center [390, 301] width 125 height 16
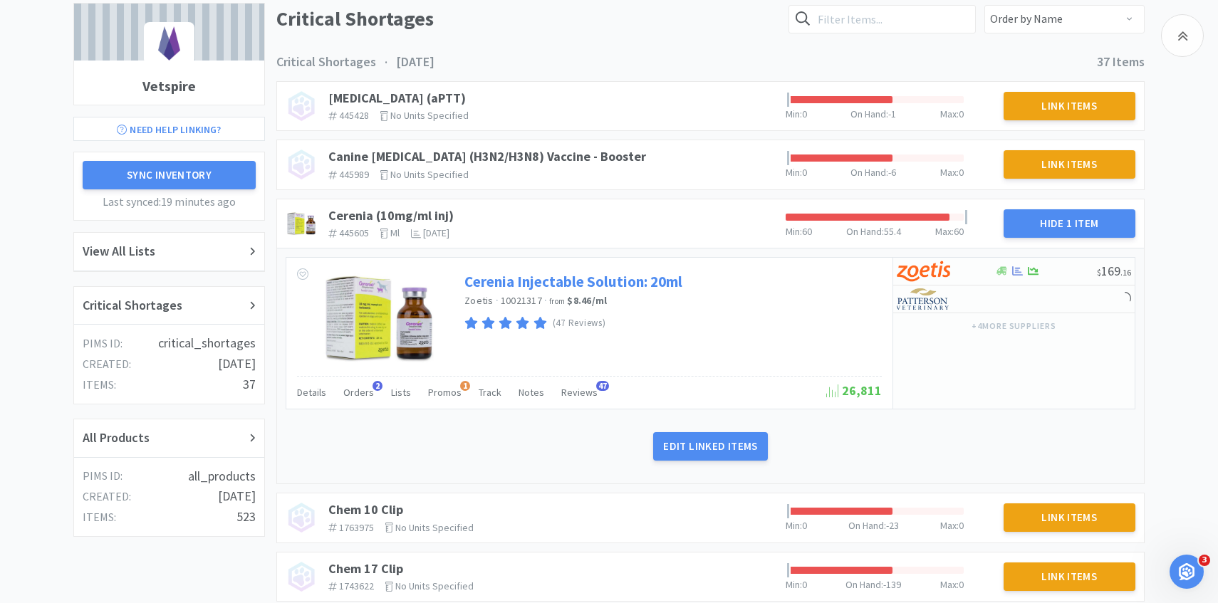
scroll to position [234, 0]
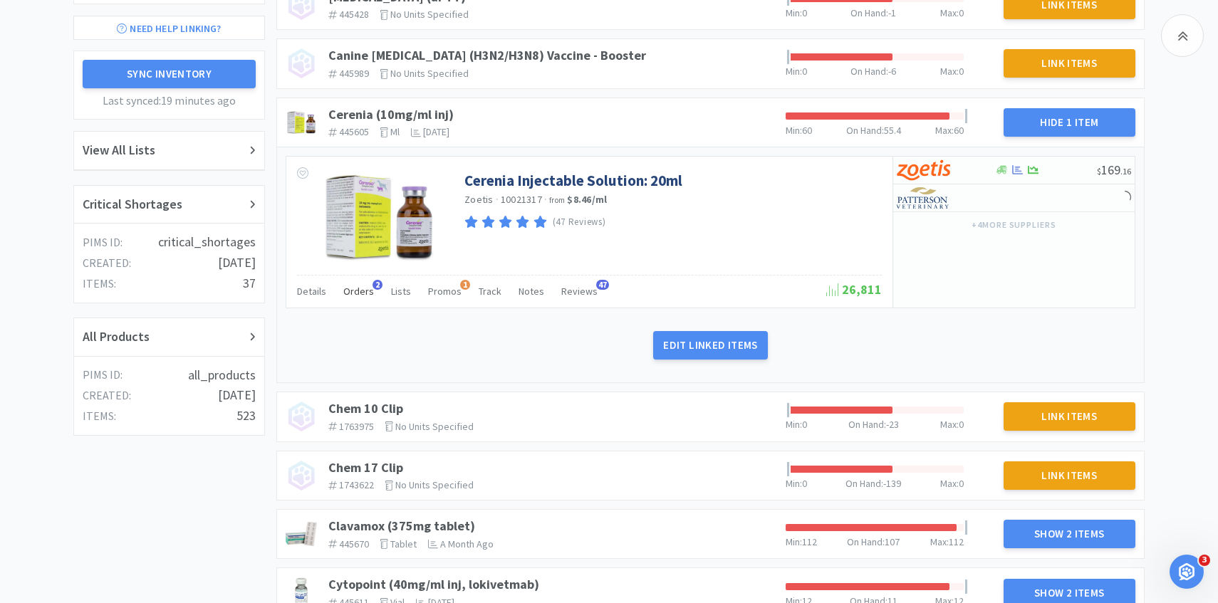
click at [355, 284] on div "Orders 2" at bounding box center [358, 293] width 31 height 27
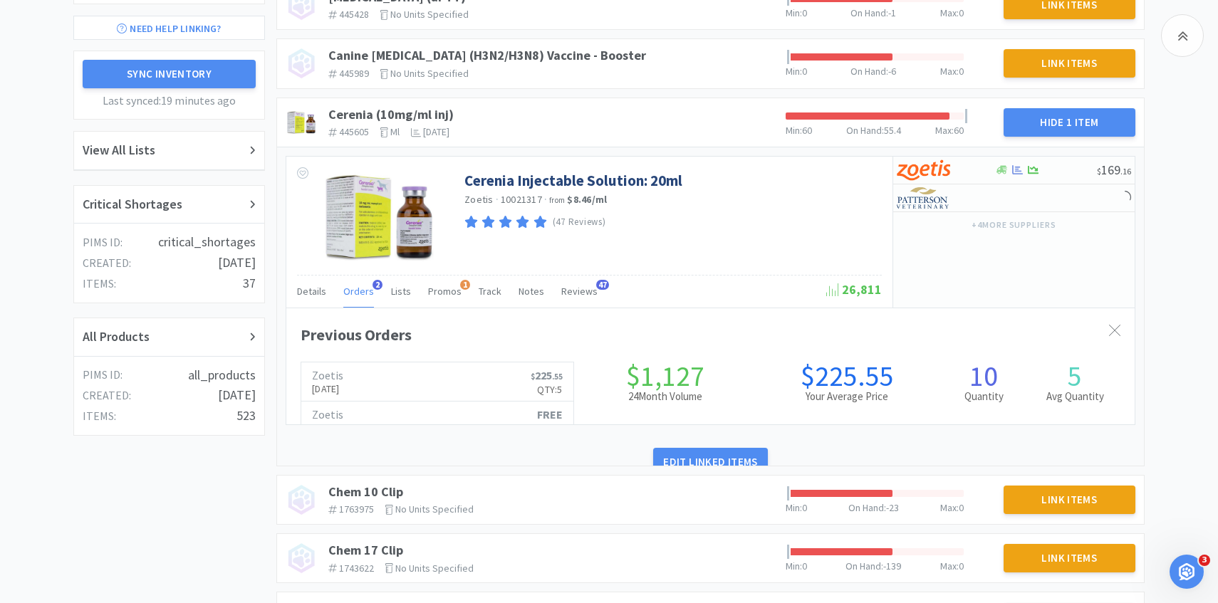
scroll to position [390, 848]
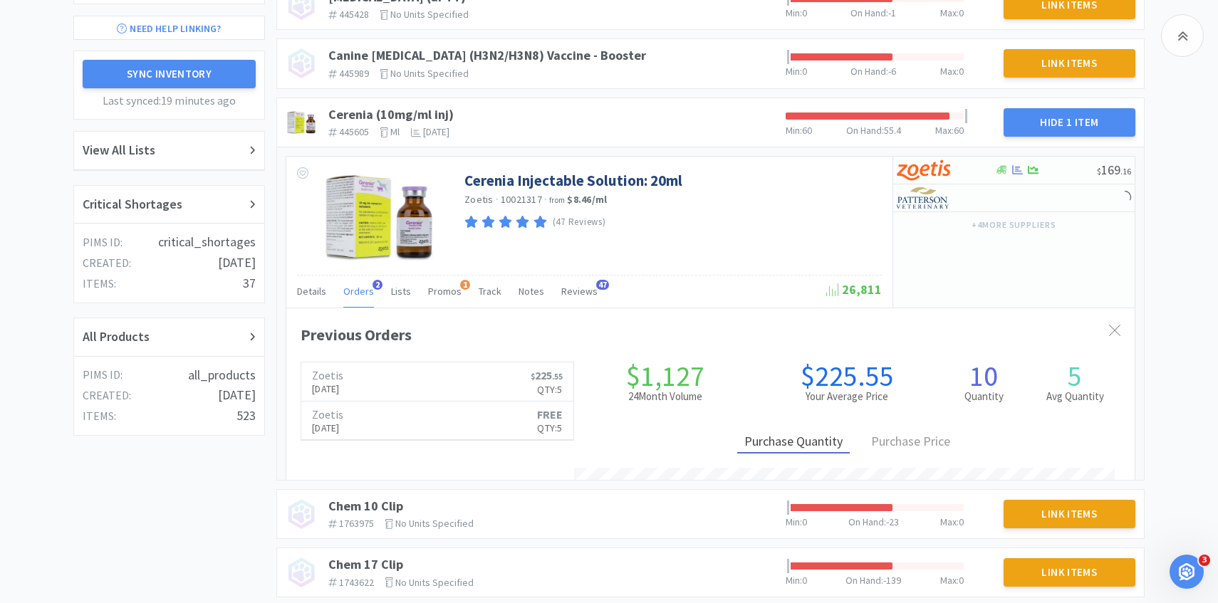
click at [355, 287] on span "Orders" at bounding box center [358, 291] width 31 height 13
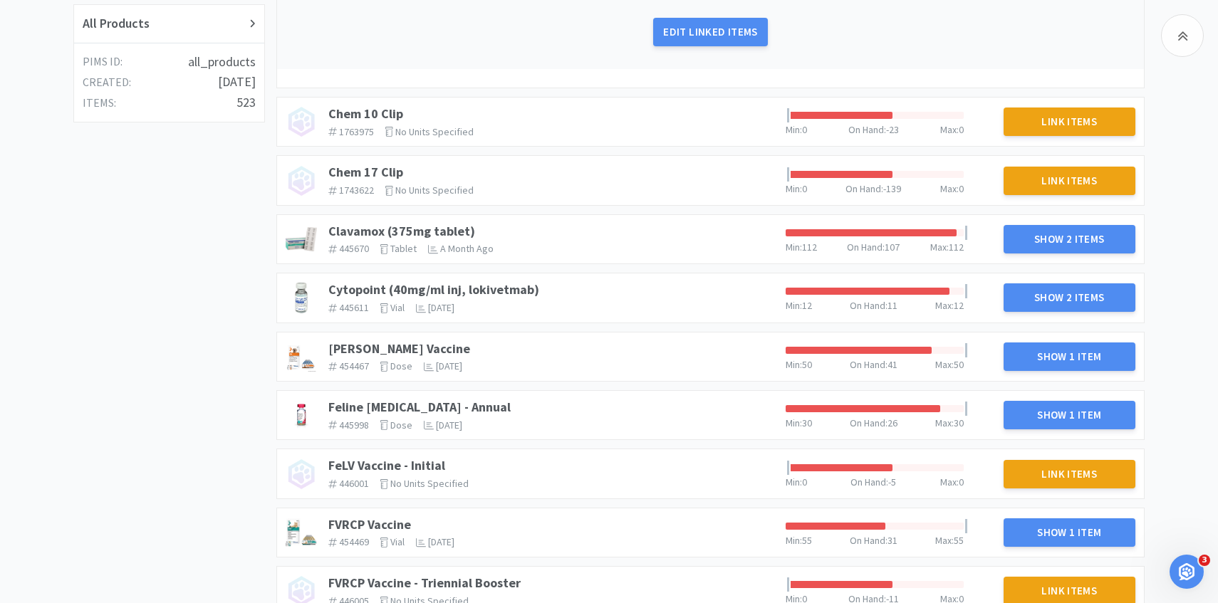
scroll to position [553, 0]
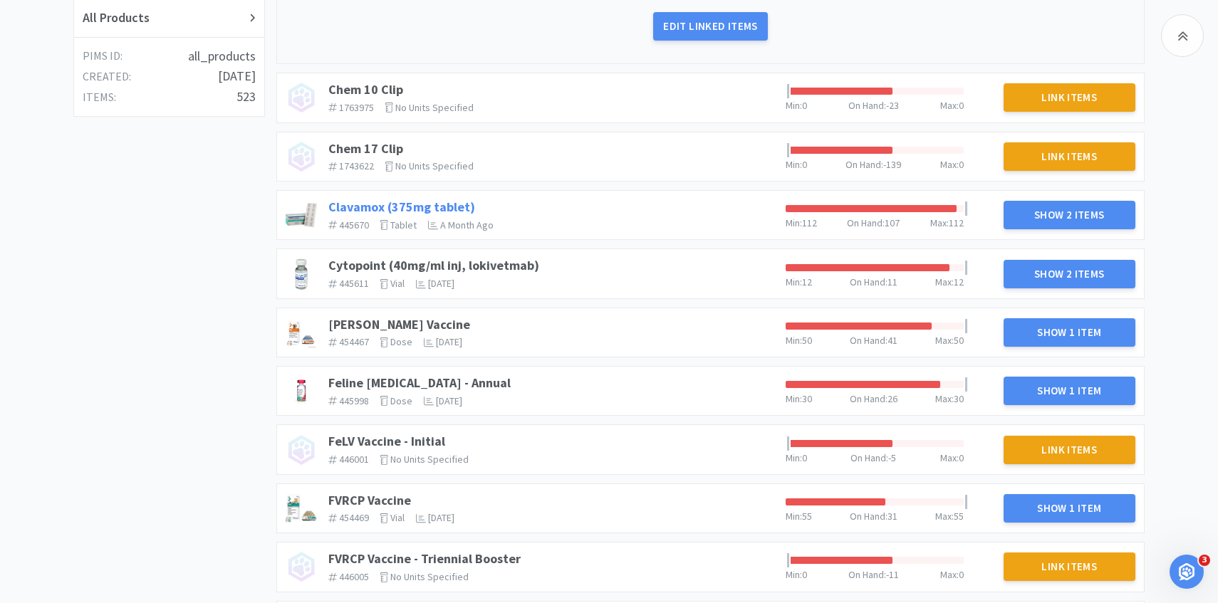
click at [406, 211] on link "Clavamox (375mg tablet)" at bounding box center [401, 207] width 147 height 16
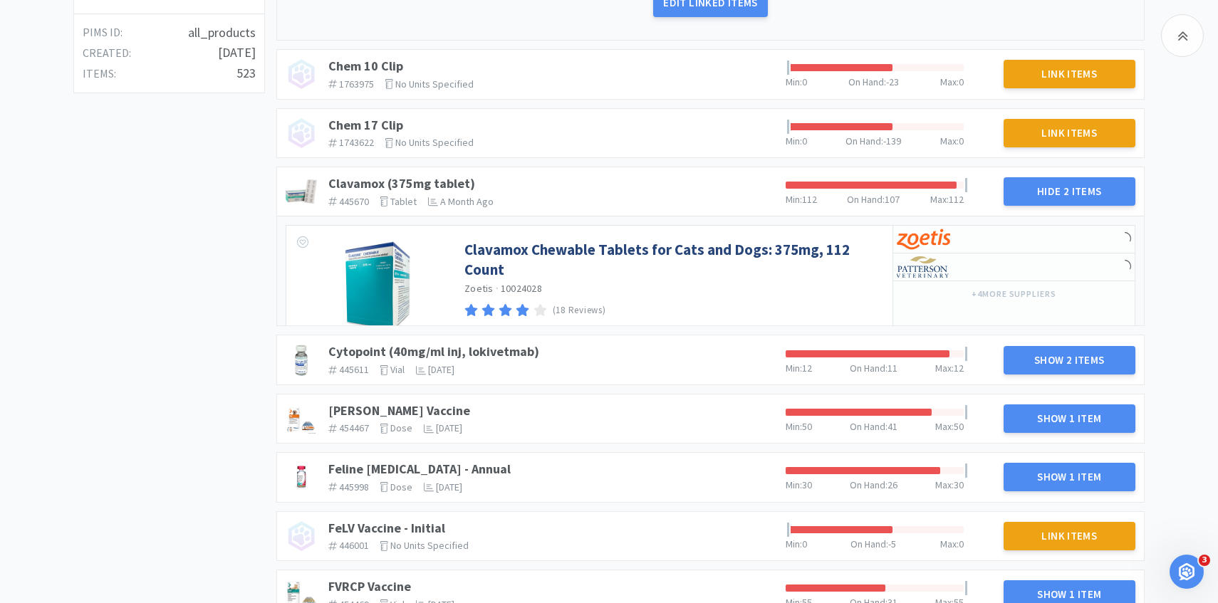
scroll to position [607, 0]
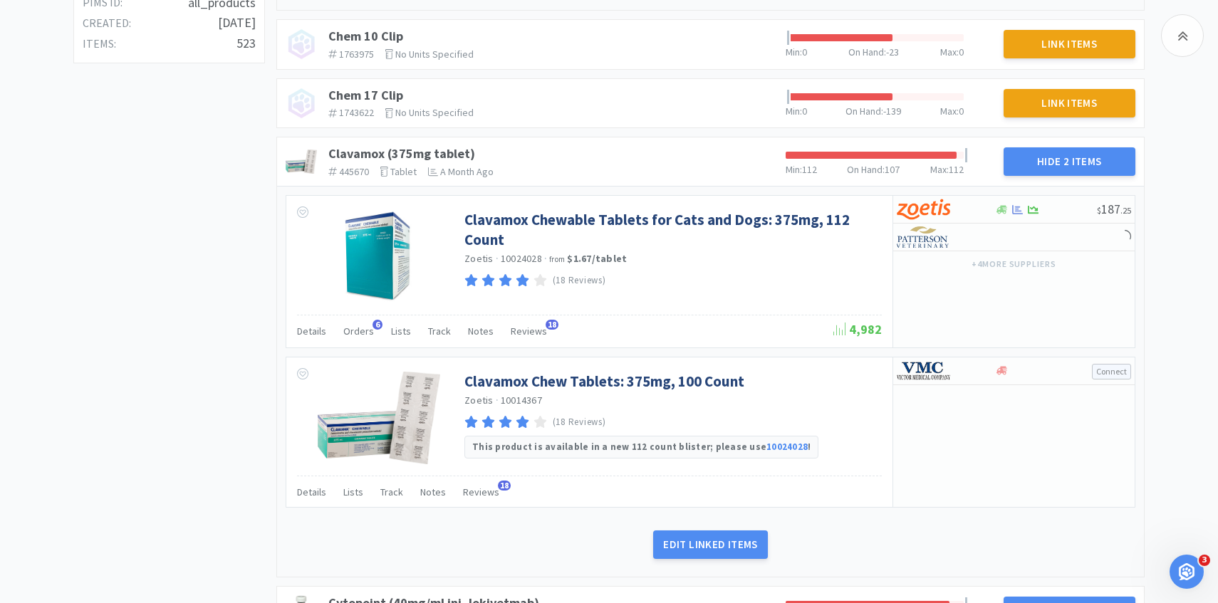
click at [372, 331] on div "Details Orders 6 Lists Track Notes Reviews 18" at bounding box center [565, 333] width 536 height 27
click at [365, 332] on span "Orders" at bounding box center [358, 331] width 31 height 13
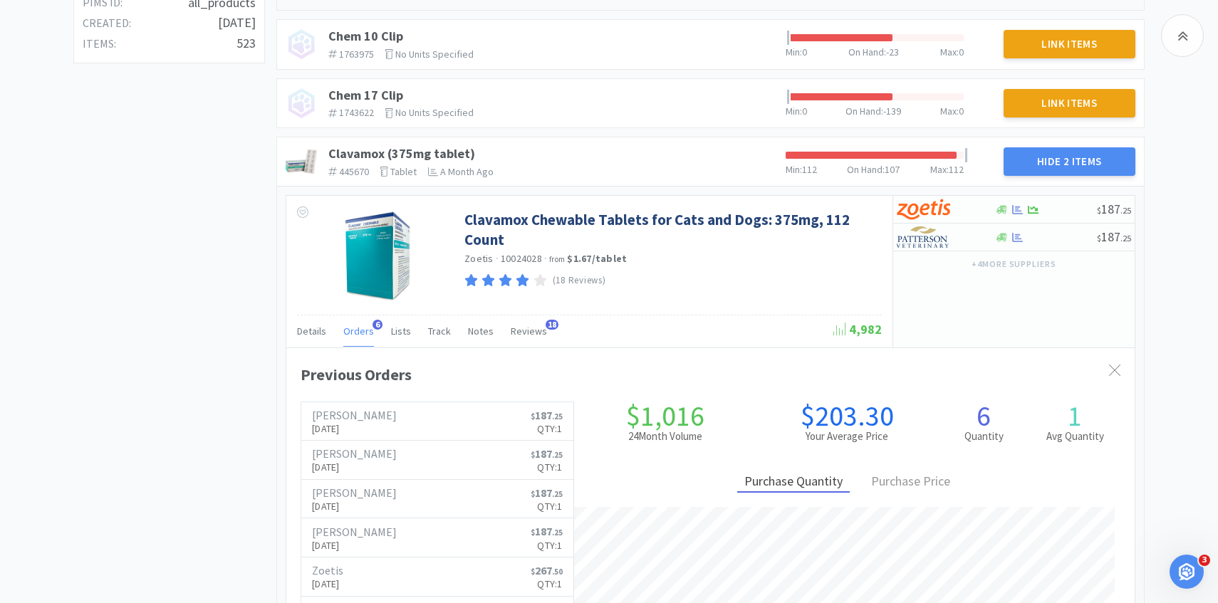
scroll to position [390, 848]
click at [421, 149] on link "Clavamox (375mg tablet)" at bounding box center [401, 153] width 147 height 16
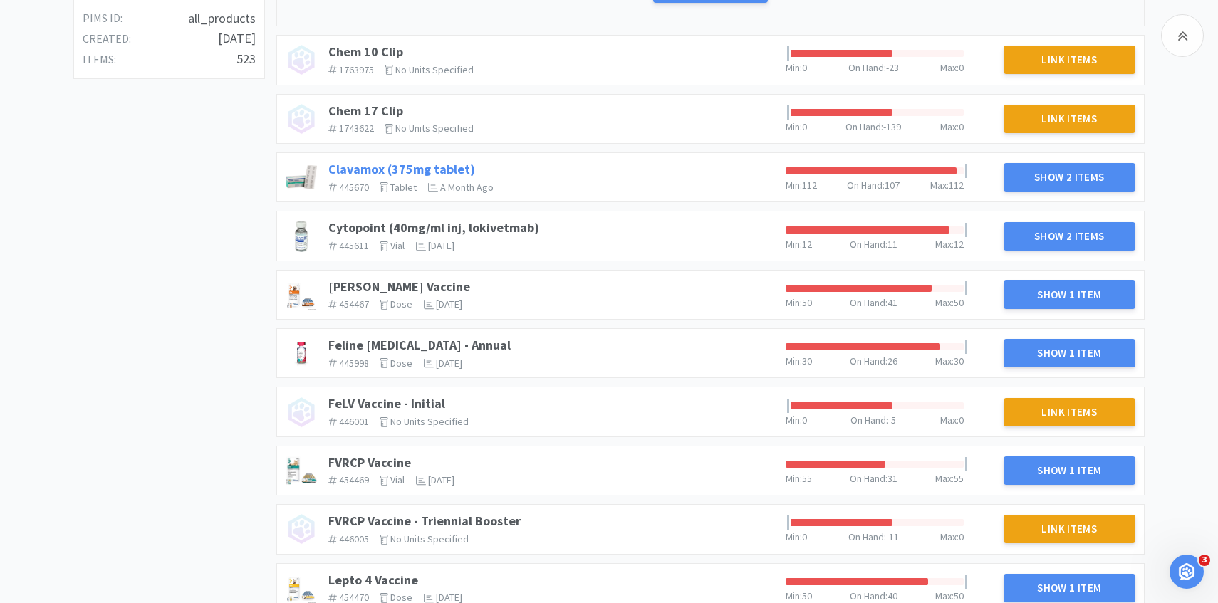
scroll to position [598, 0]
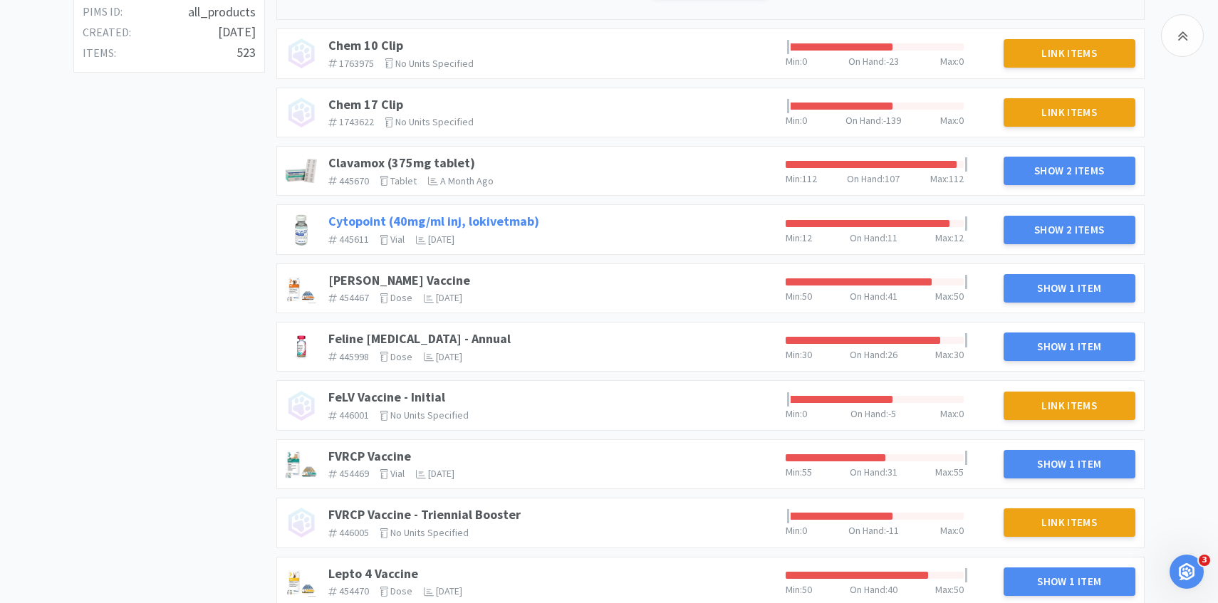
click at [407, 223] on link "Cytopoint (40mg/ml inj, lokivetmab)" at bounding box center [433, 221] width 211 height 16
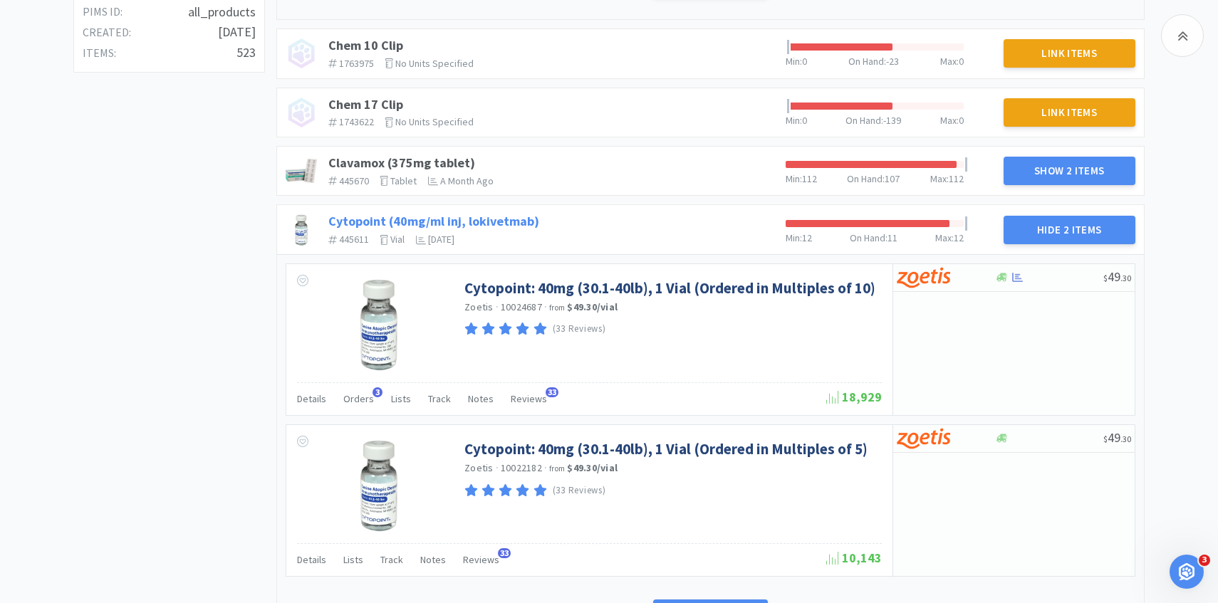
click at [461, 220] on link "Cytopoint (40mg/ml inj, lokivetmab)" at bounding box center [433, 221] width 211 height 16
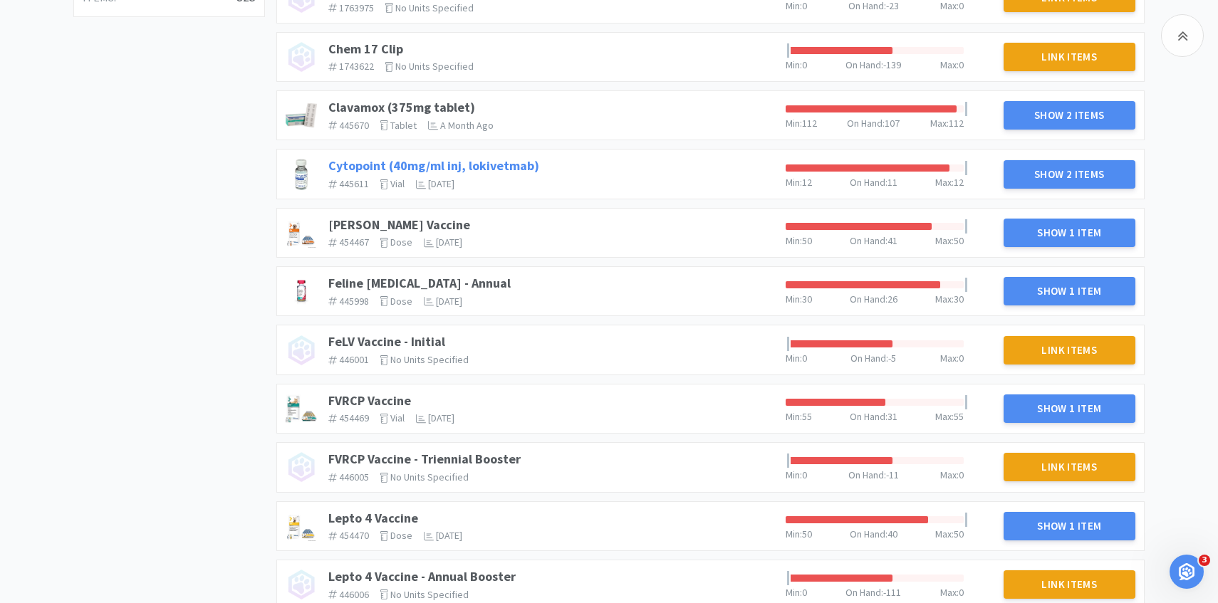
scroll to position [682, 0]
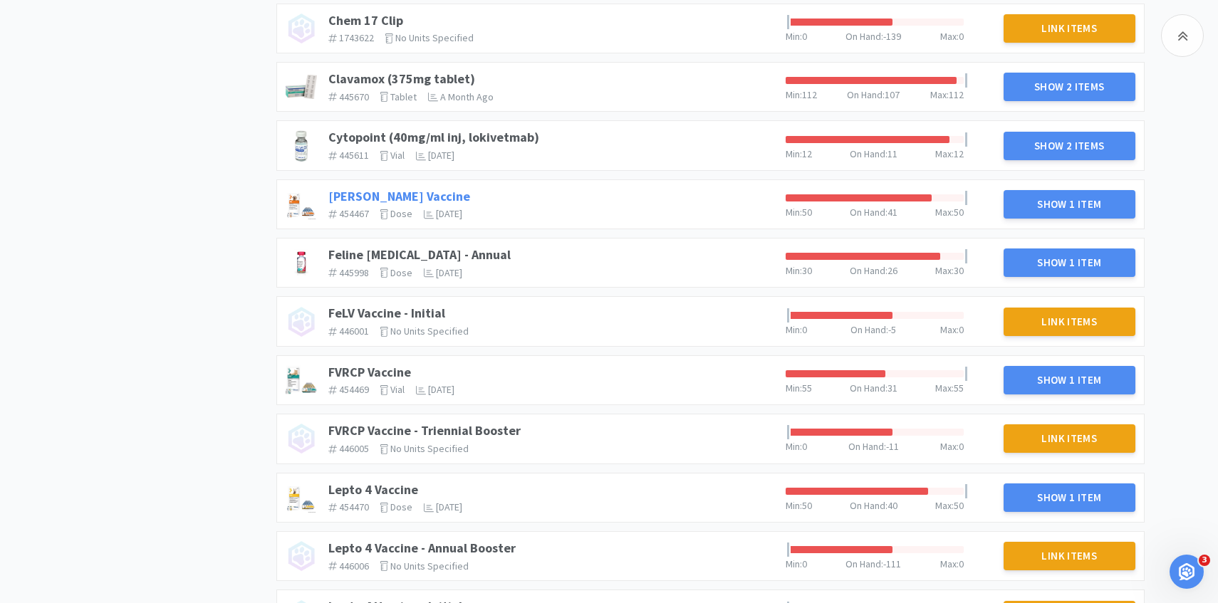
click at [385, 197] on link "[PERSON_NAME] Vaccine" at bounding box center [399, 196] width 142 height 16
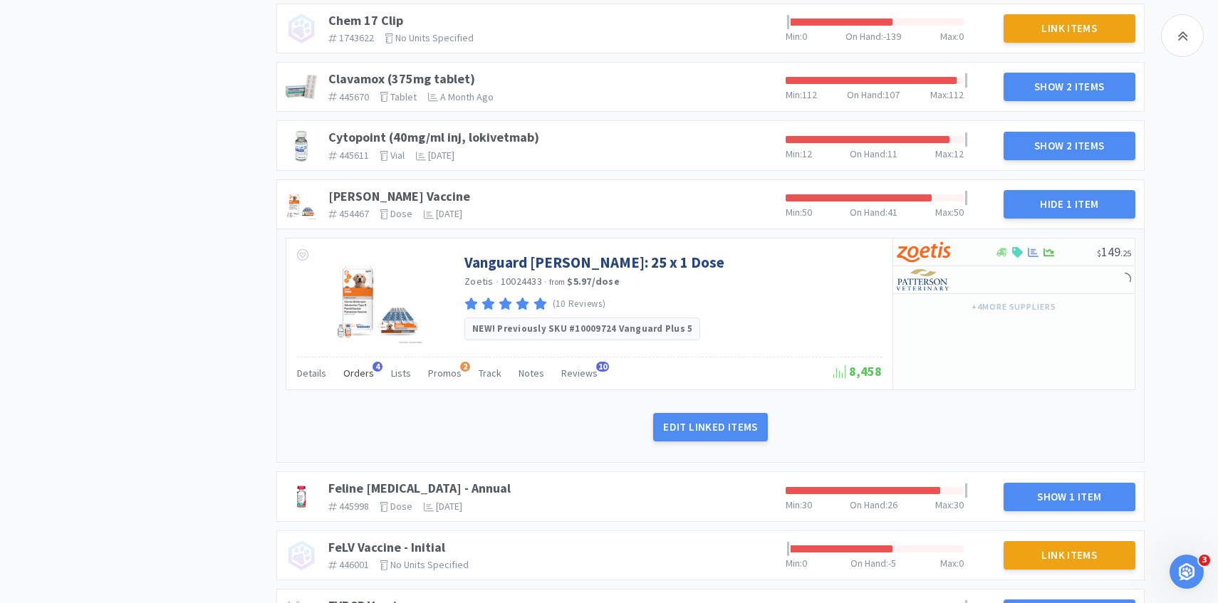
click at [364, 371] on span "Orders" at bounding box center [358, 373] width 31 height 13
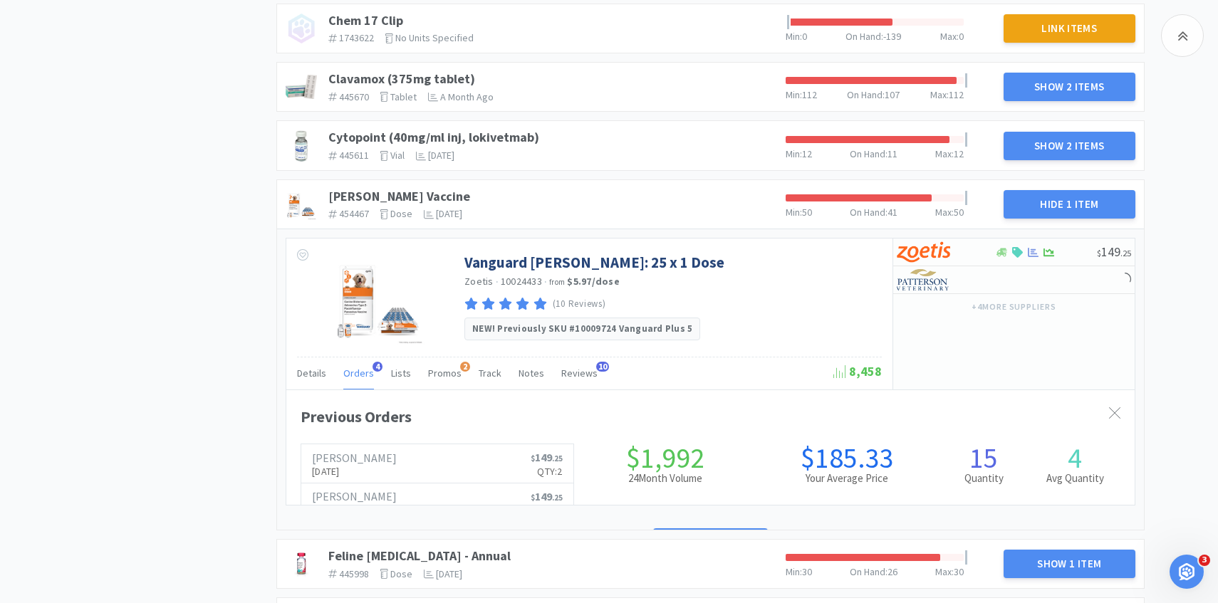
scroll to position [390, 848]
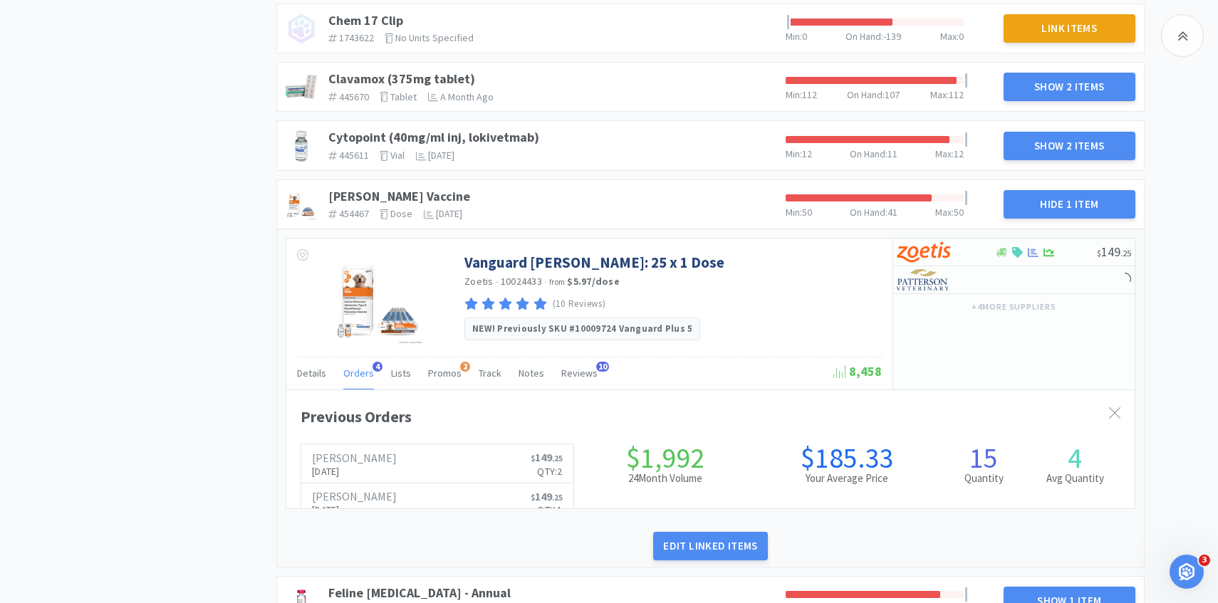
click at [364, 371] on span "Orders" at bounding box center [358, 373] width 31 height 13
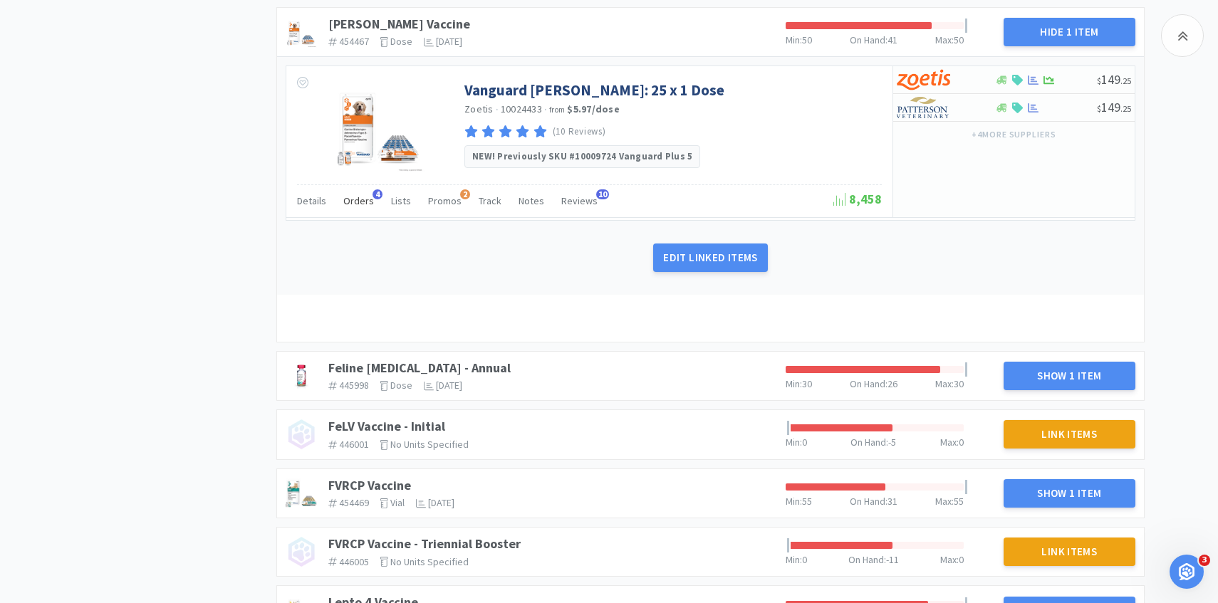
scroll to position [995, 0]
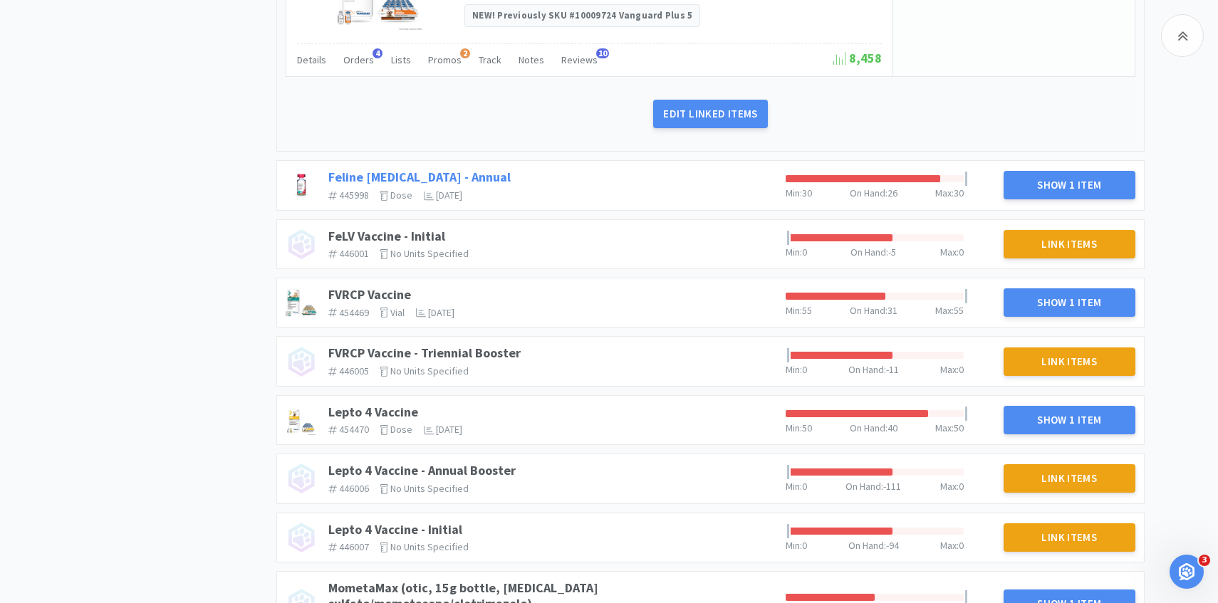
click at [489, 172] on link "Feline [MEDICAL_DATA] - Annual" at bounding box center [419, 177] width 182 height 16
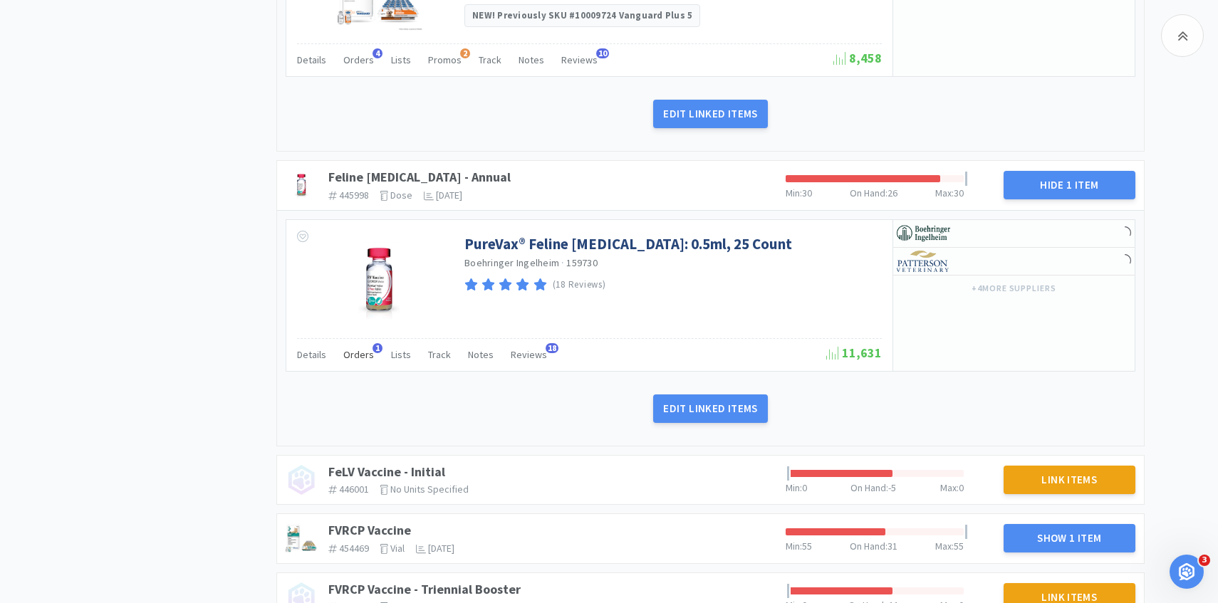
click at [360, 354] on span "Orders" at bounding box center [358, 354] width 31 height 13
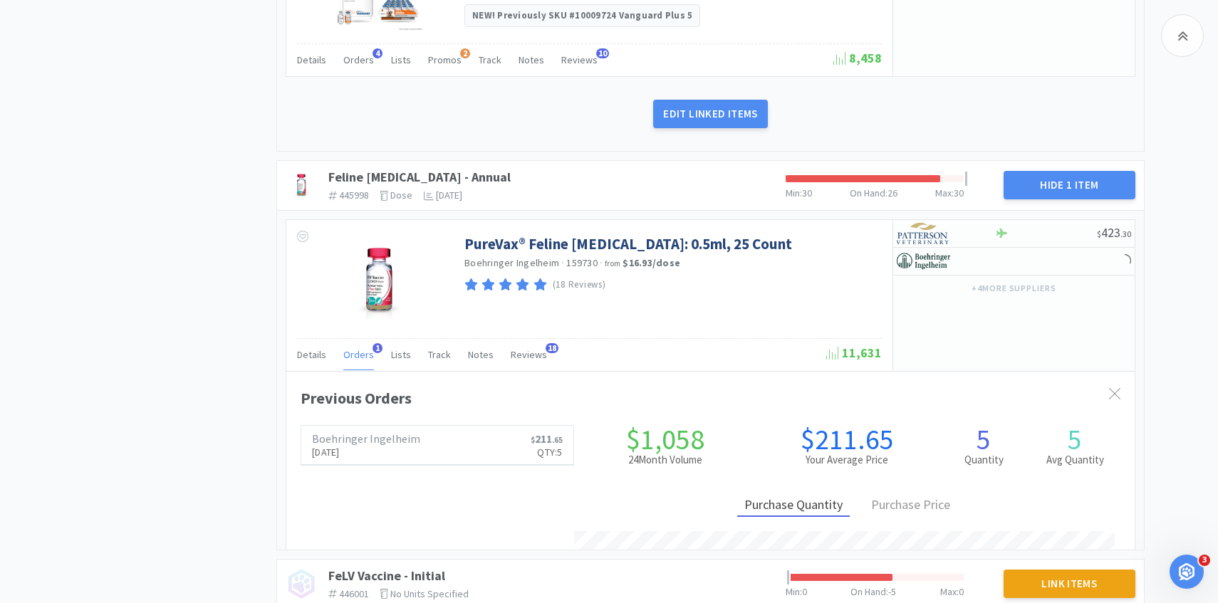
scroll to position [390, 848]
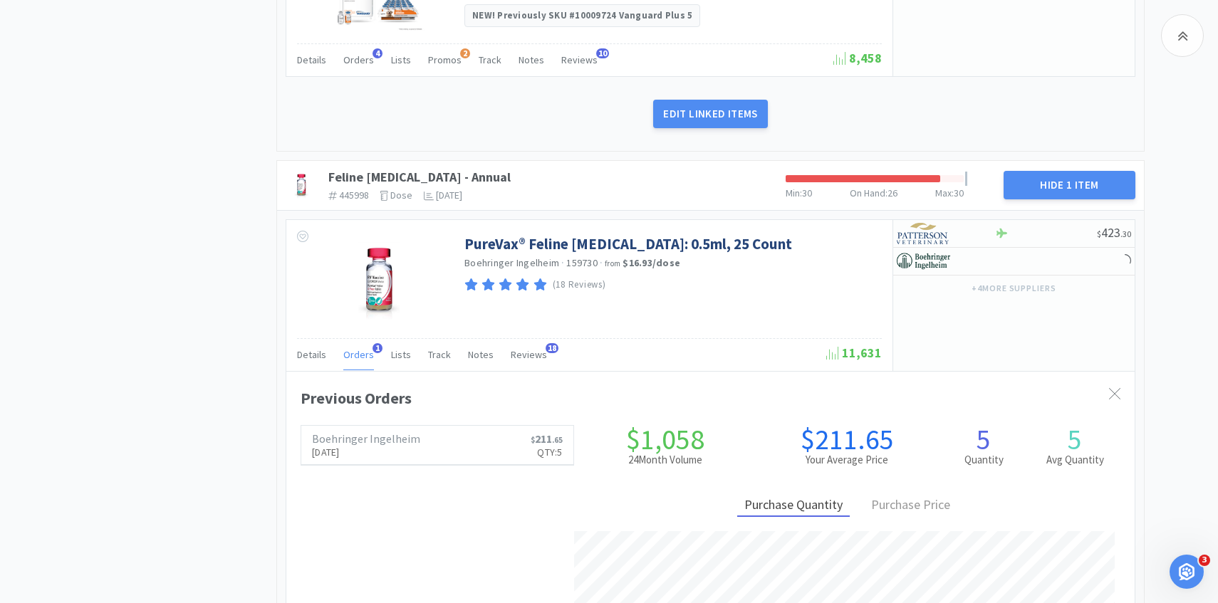
click at [360, 354] on span "Orders" at bounding box center [358, 354] width 31 height 13
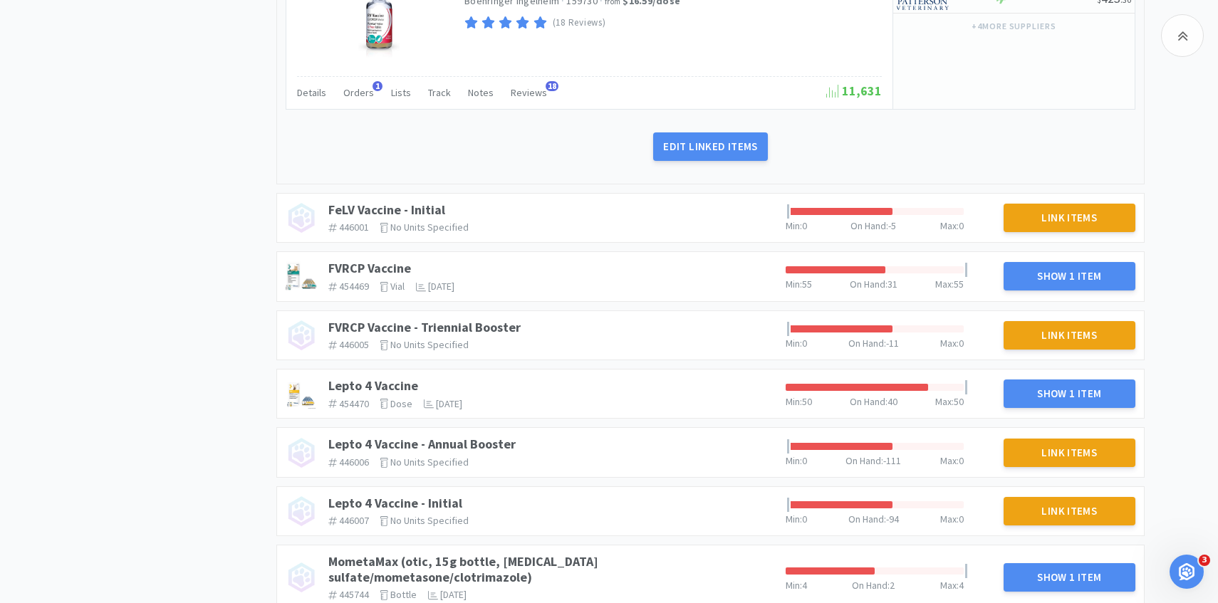
scroll to position [1315, 0]
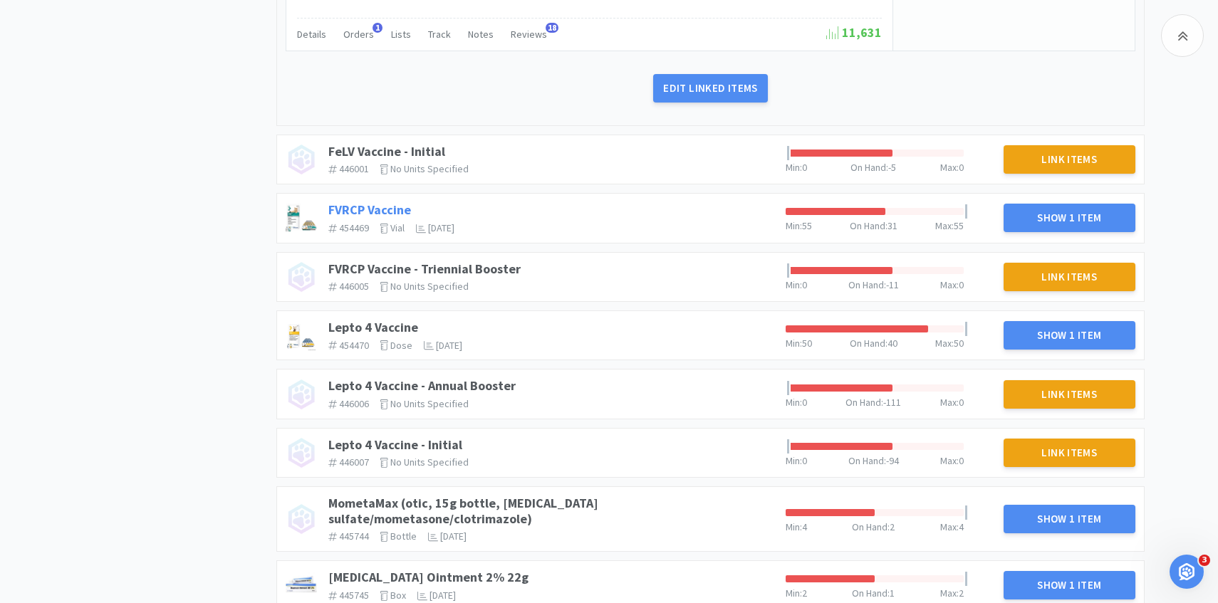
click at [392, 212] on link "FVRCP Vaccine" at bounding box center [369, 210] width 83 height 16
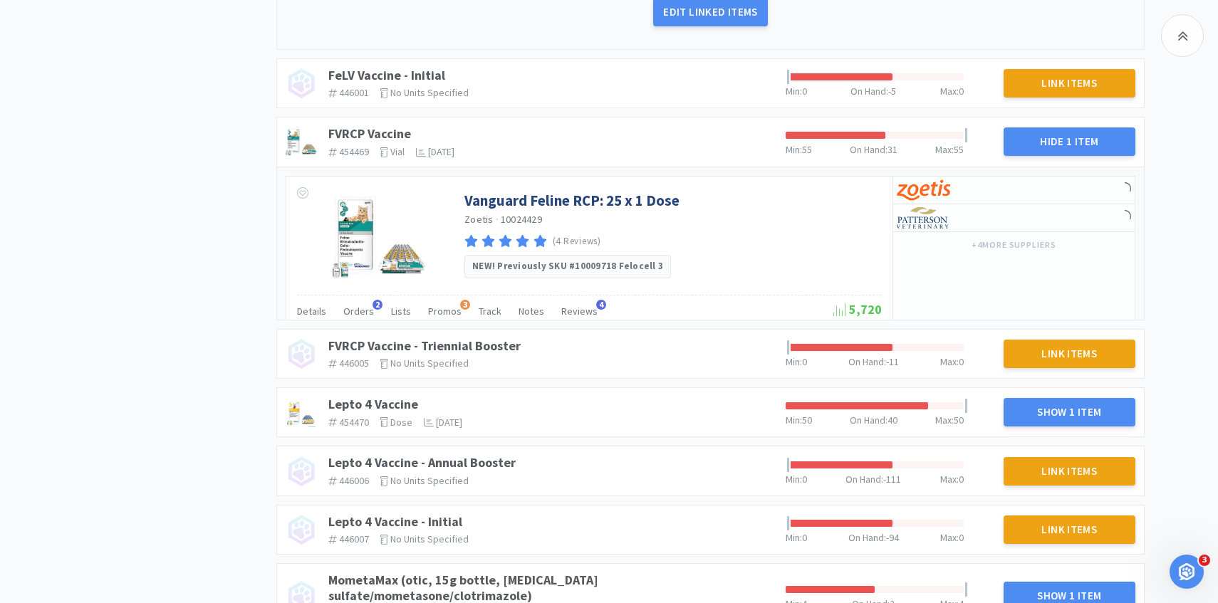
scroll to position [1424, 0]
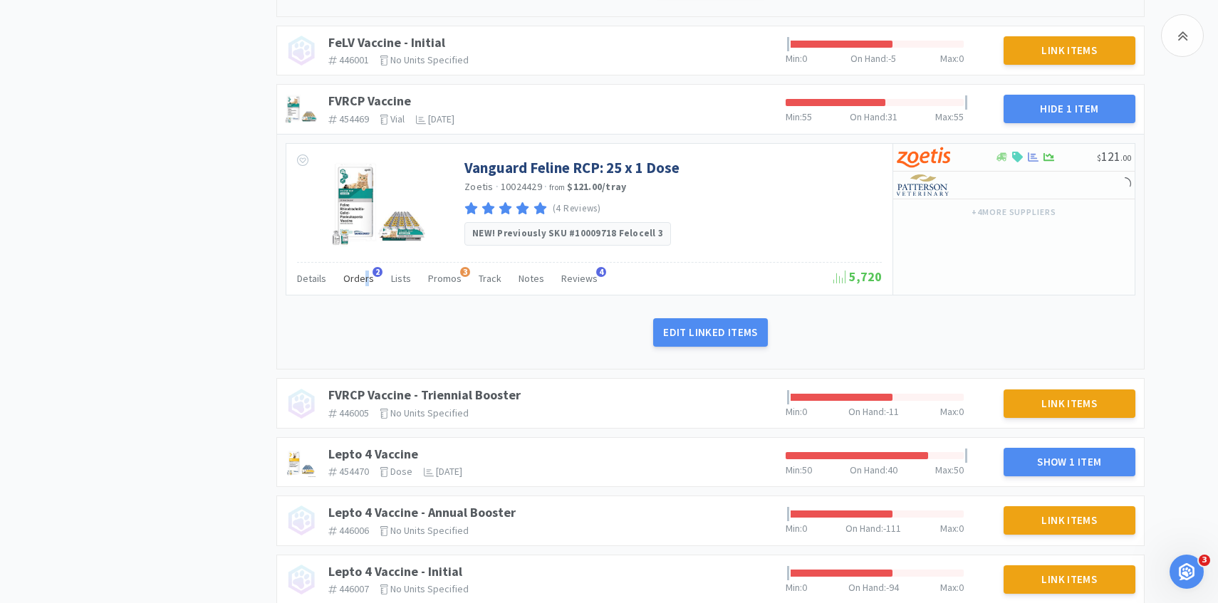
click at [364, 285] on div "Orders 2" at bounding box center [358, 280] width 31 height 27
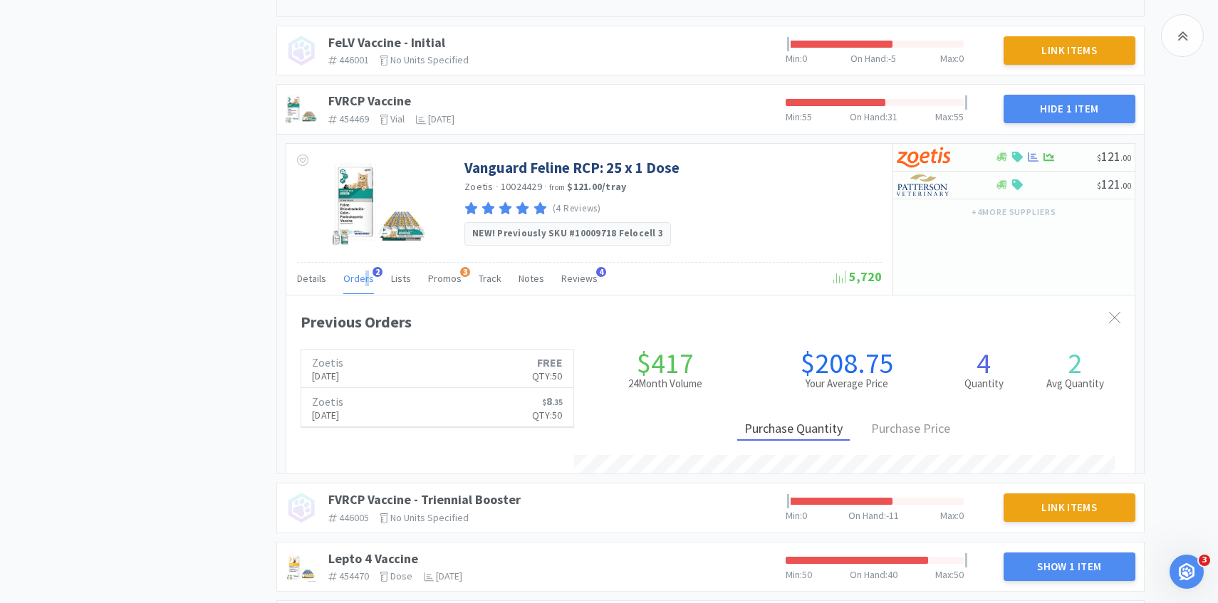
scroll to position [390, 848]
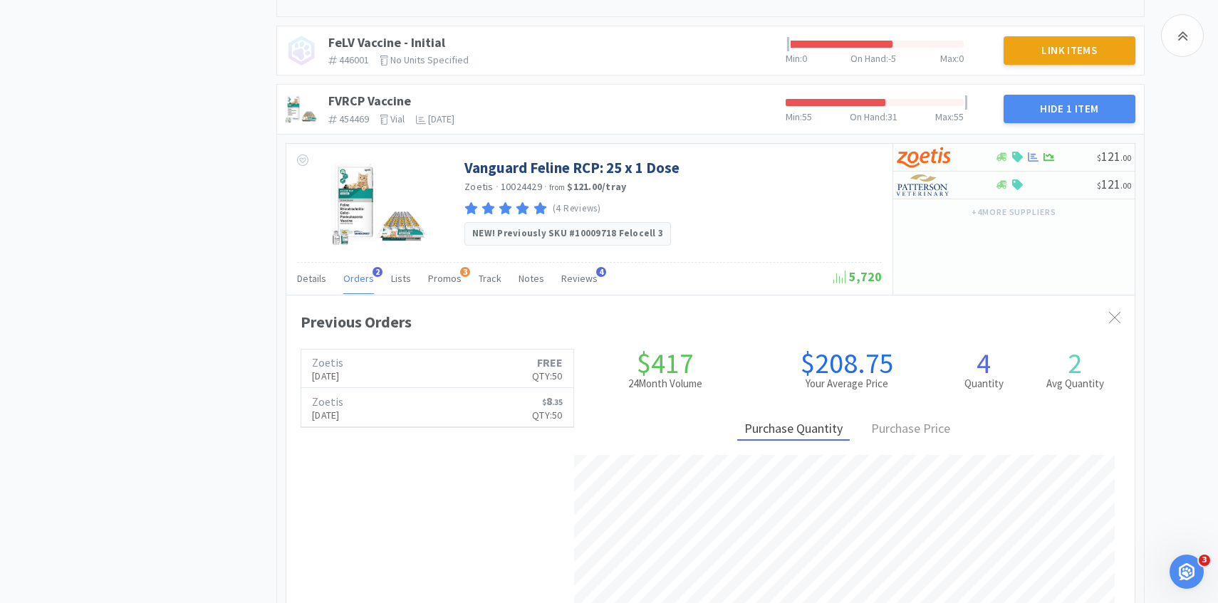
click at [357, 277] on span "Orders" at bounding box center [358, 278] width 31 height 13
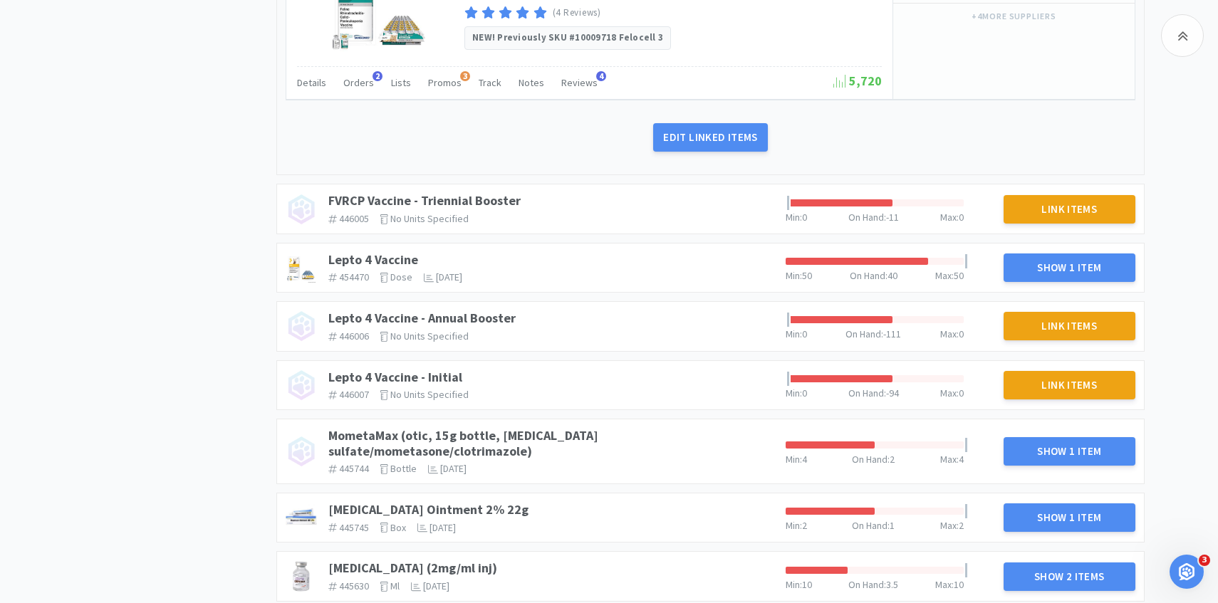
scroll to position [1634, 0]
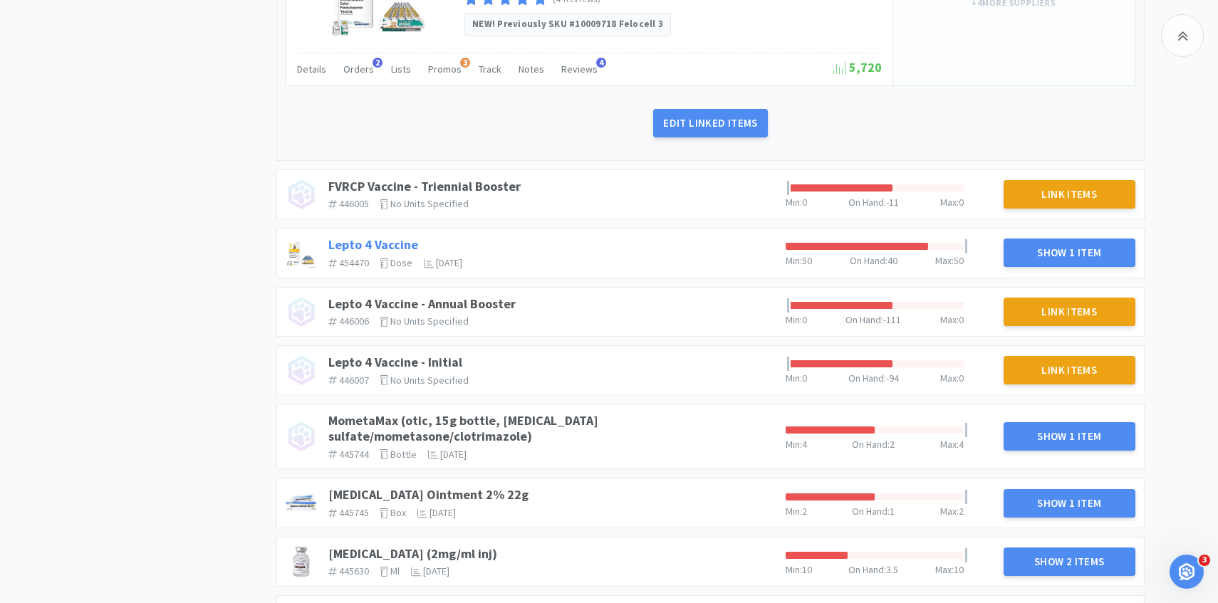
click at [400, 240] on link "Lepto 4 Vaccine" at bounding box center [373, 244] width 90 height 16
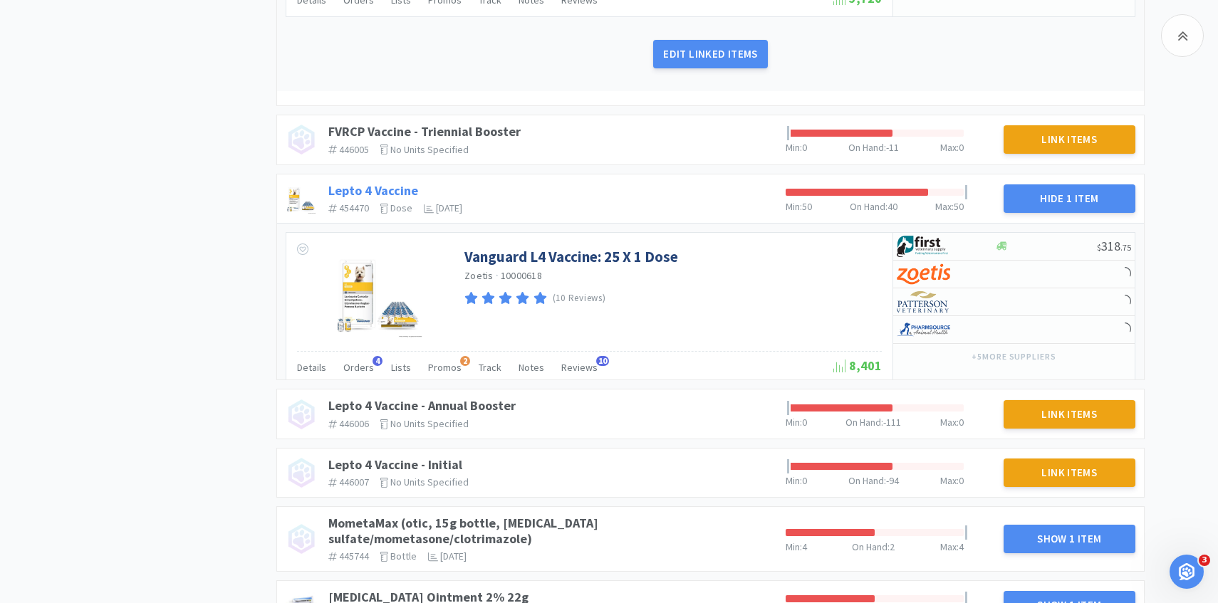
scroll to position [1865, 0]
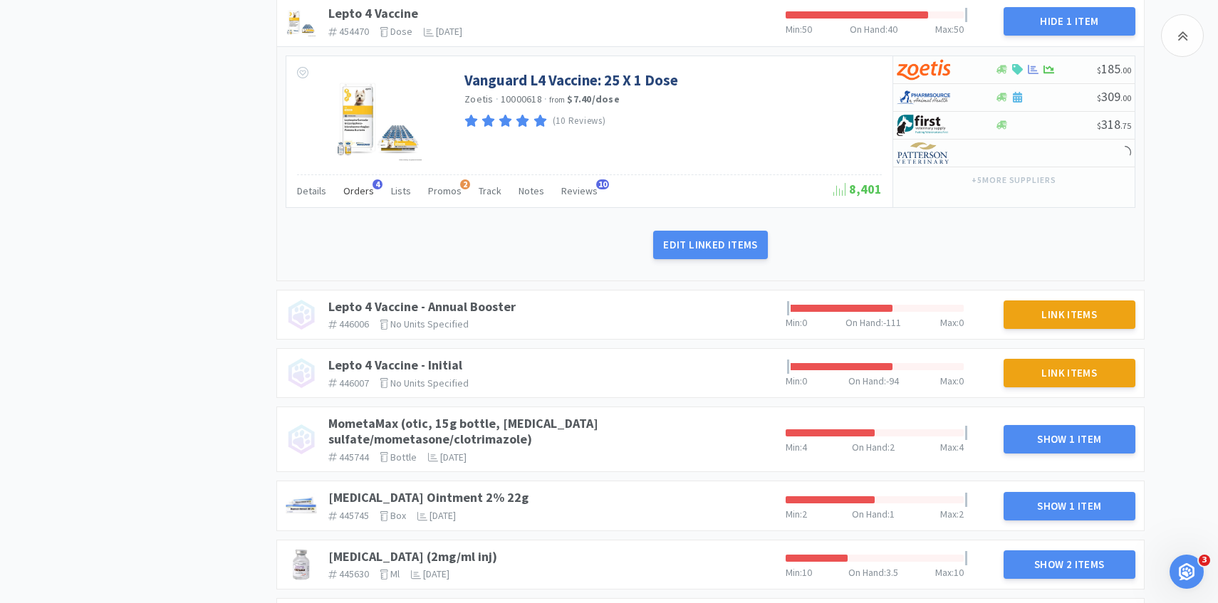
click at [353, 202] on div "Orders 4" at bounding box center [358, 192] width 31 height 27
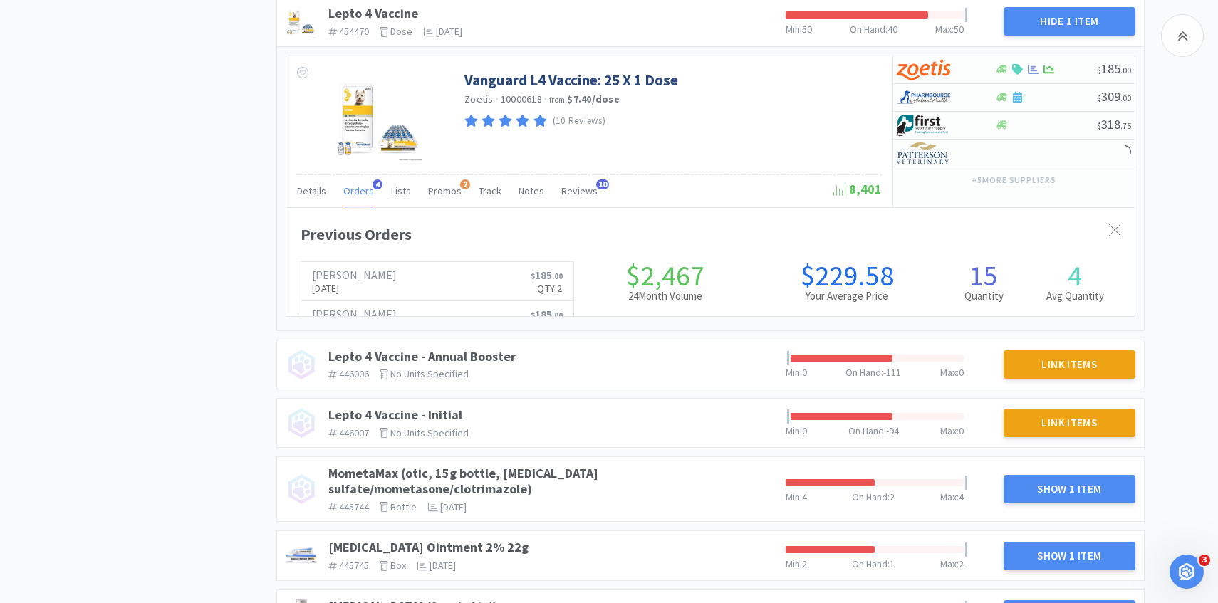
scroll to position [390, 848]
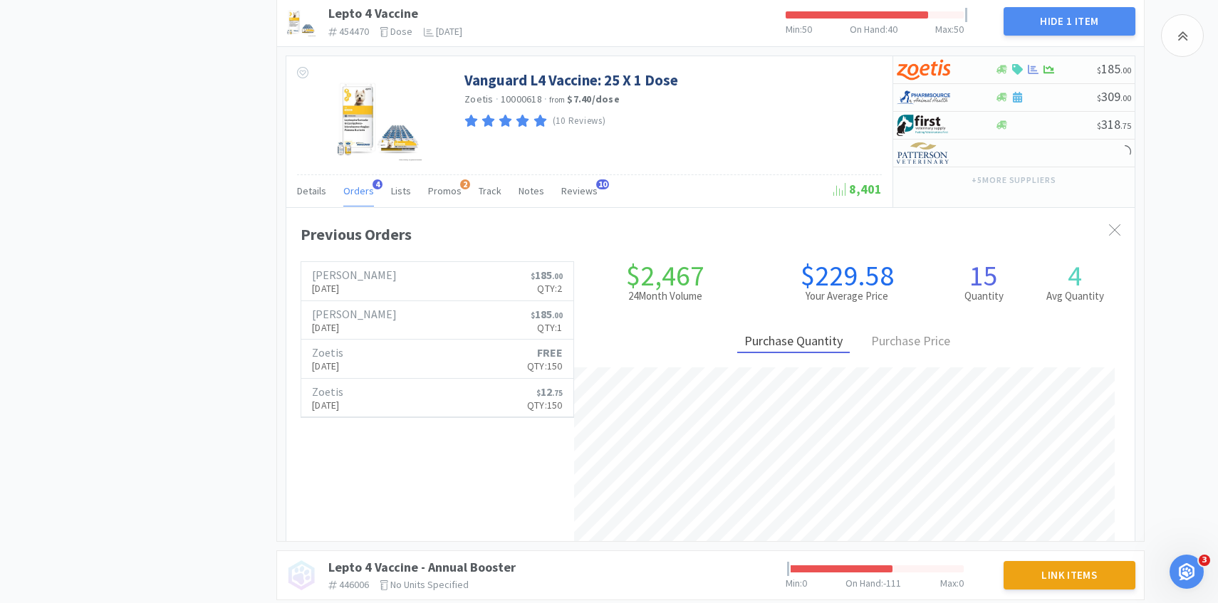
click at [353, 202] on div "Orders 4" at bounding box center [358, 192] width 31 height 27
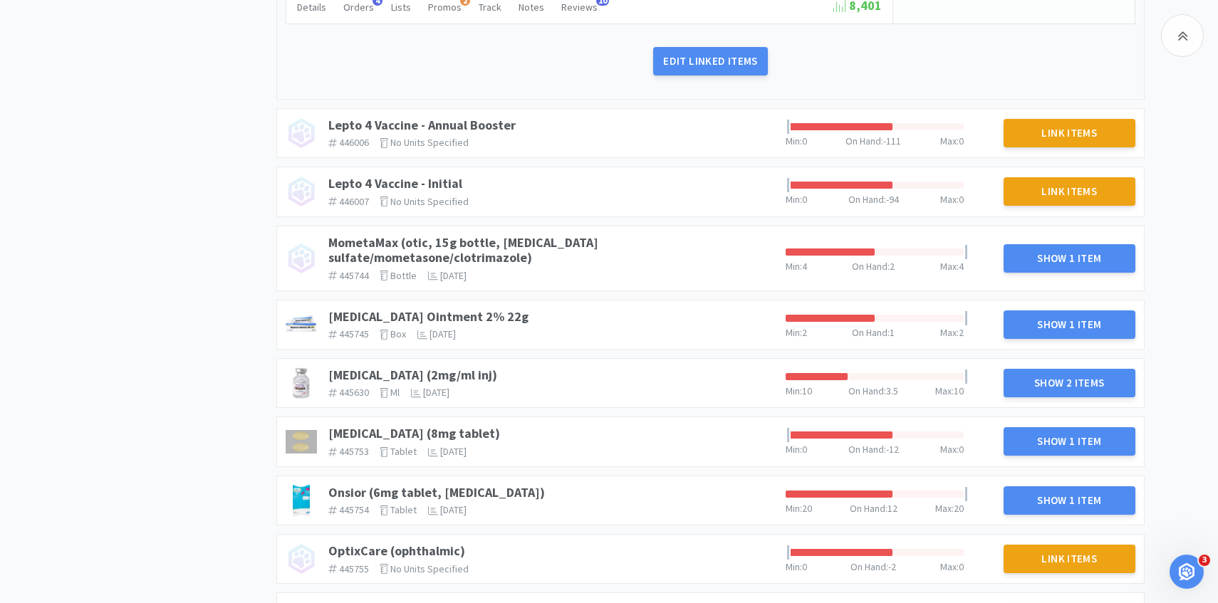
scroll to position [2050, 0]
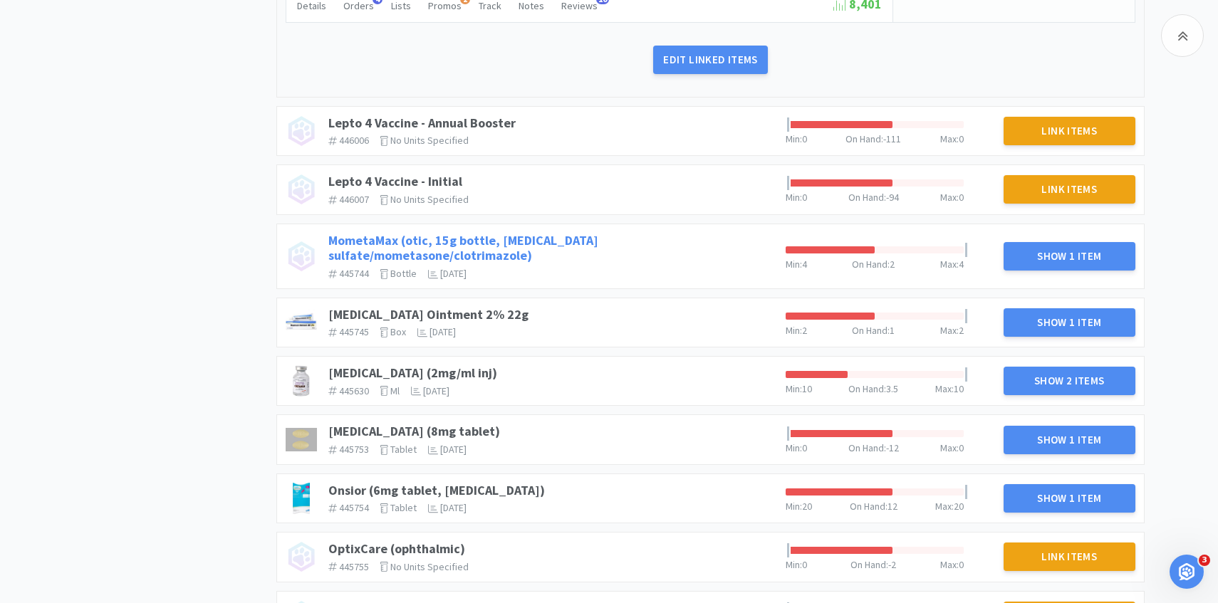
click at [593, 241] on link "MometaMax (otic, 15g bottle, [MEDICAL_DATA] sulfate/mometasone/clotrimazole)" at bounding box center [463, 248] width 270 height 32
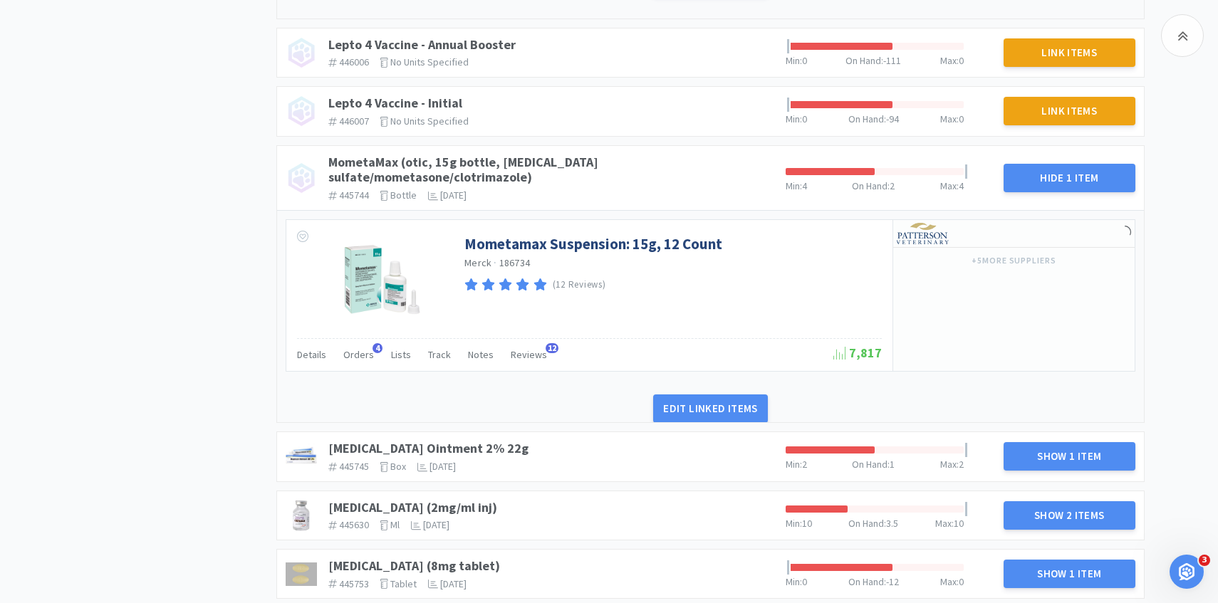
scroll to position [2192, 0]
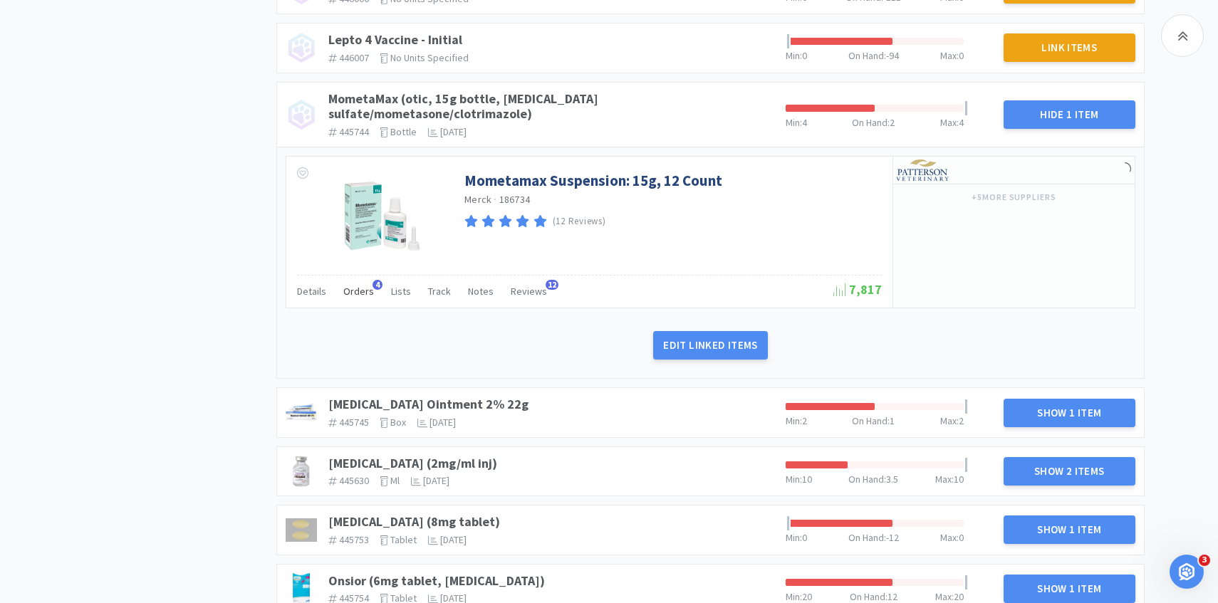
click at [348, 285] on span "Orders" at bounding box center [358, 291] width 31 height 13
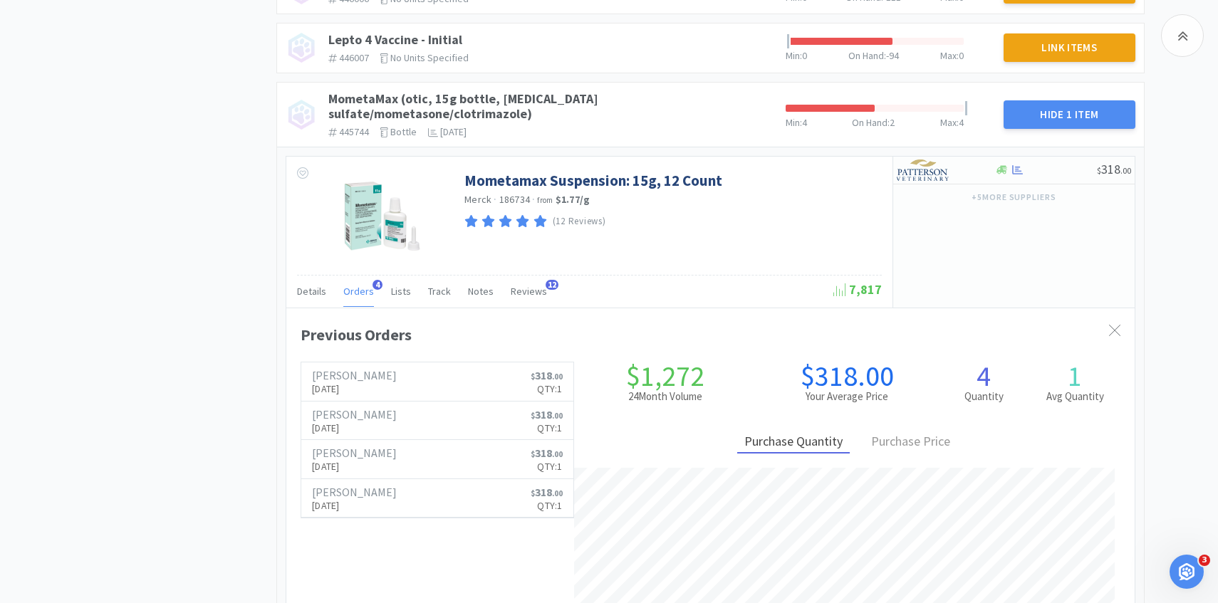
scroll to position [390, 848]
click at [363, 285] on span "Orders" at bounding box center [358, 291] width 31 height 13
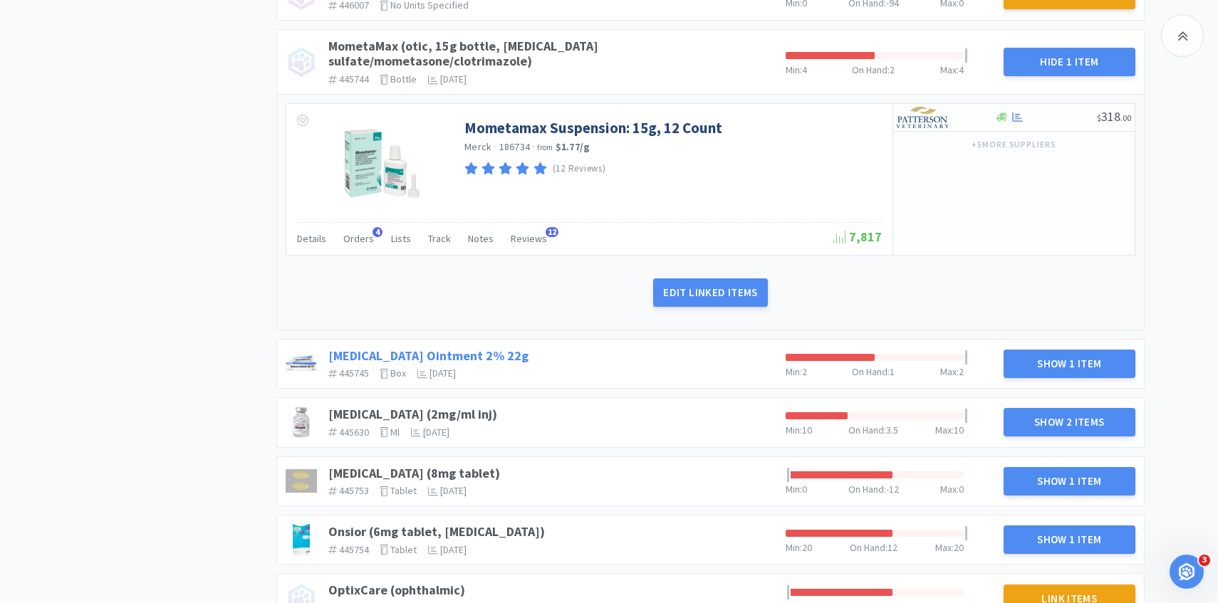
click at [407, 348] on link "[MEDICAL_DATA] Ointment 2% 22g" at bounding box center [428, 356] width 200 height 16
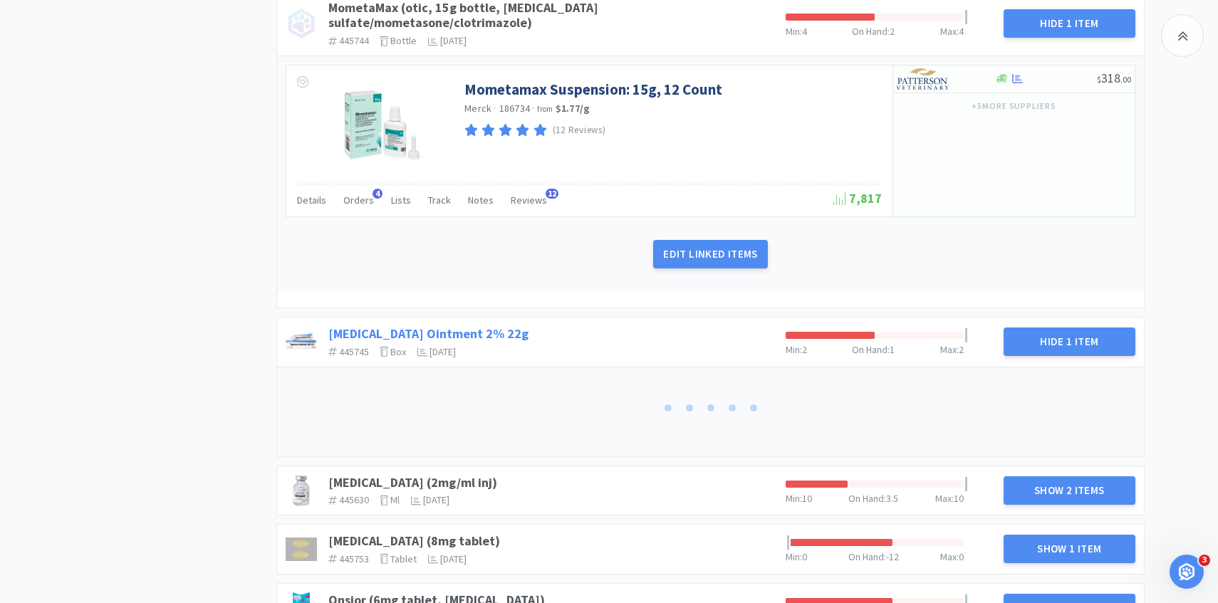
scroll to position [2379, 0]
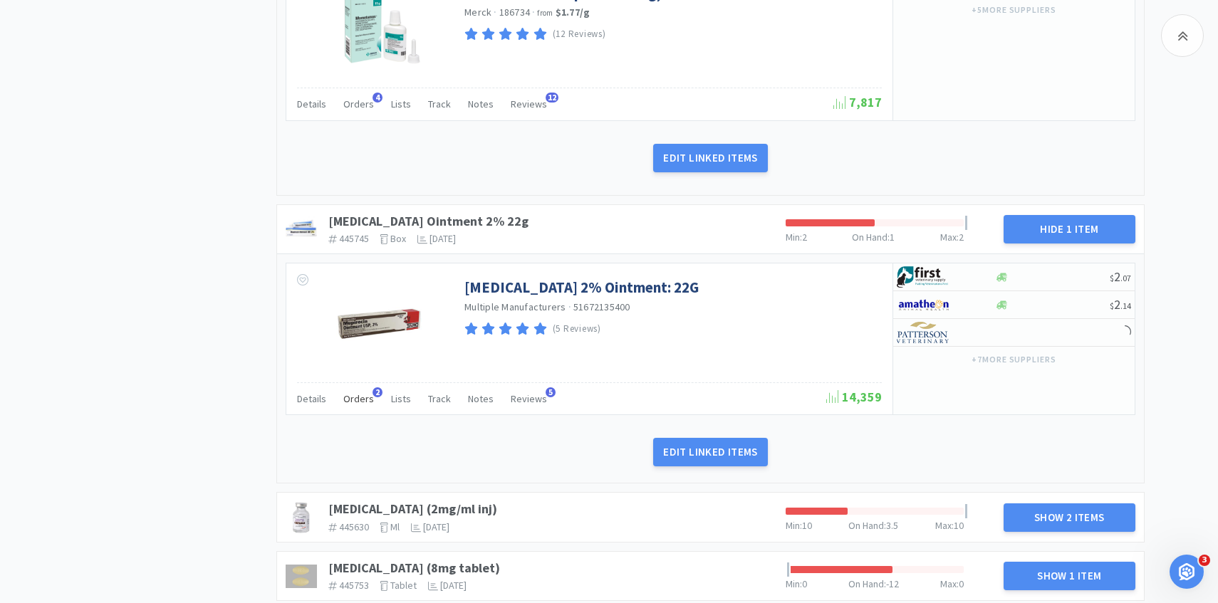
click at [359, 392] on span "Orders" at bounding box center [358, 398] width 31 height 13
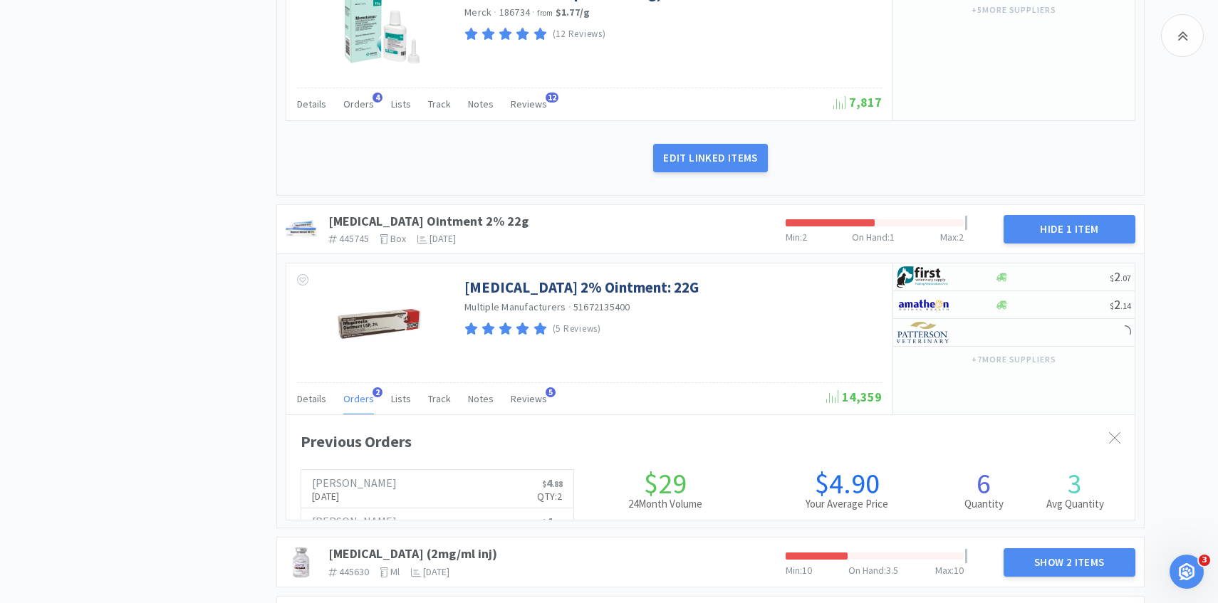
scroll to position [390, 848]
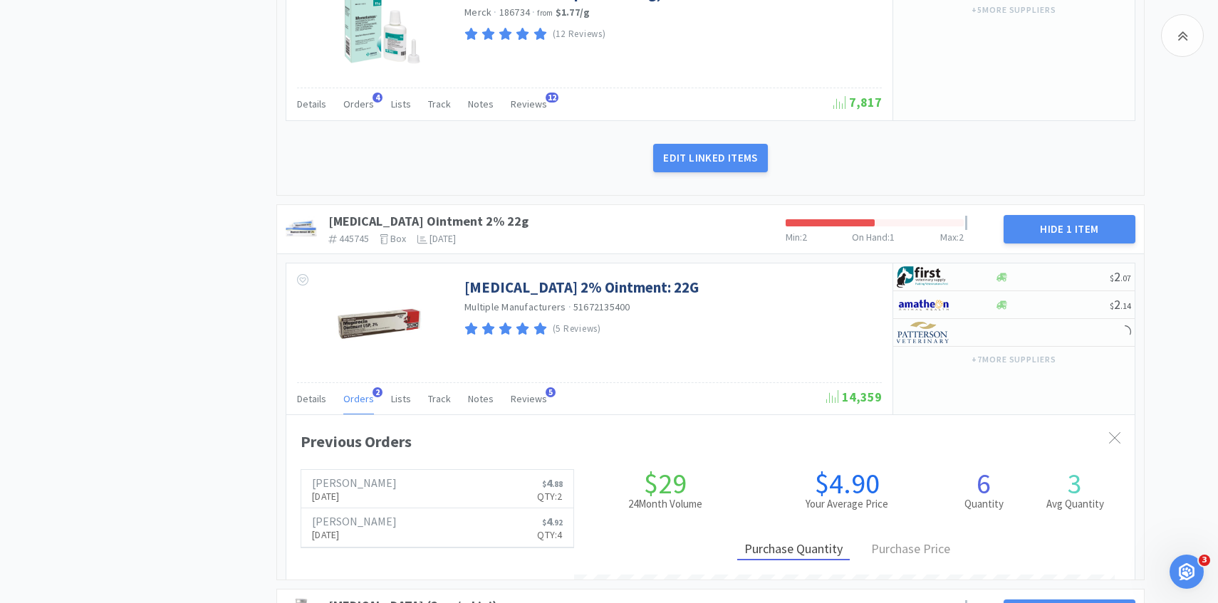
click at [359, 392] on span "Orders" at bounding box center [358, 398] width 31 height 13
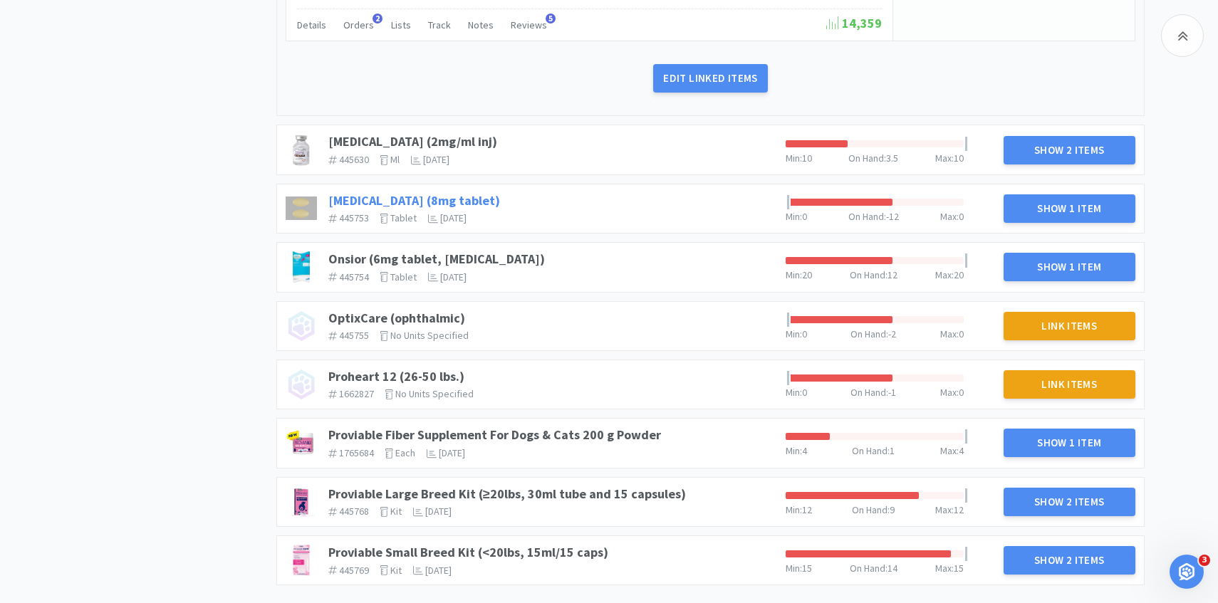
scroll to position [2783, 0]
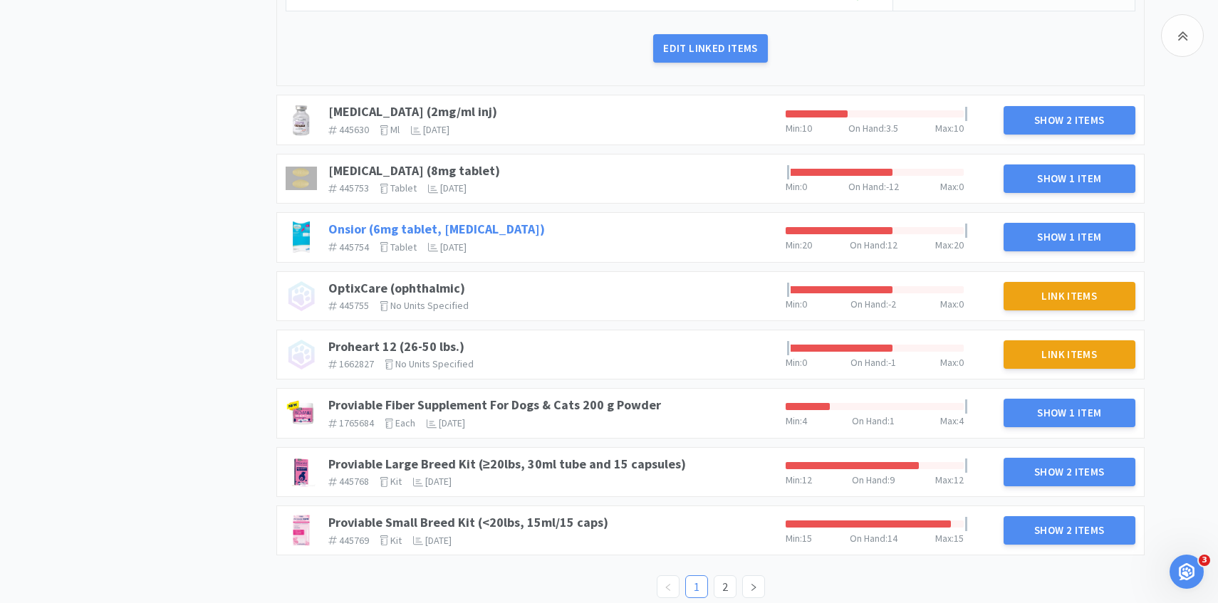
click at [372, 221] on link "Onsior (6mg tablet, [MEDICAL_DATA])" at bounding box center [436, 229] width 217 height 16
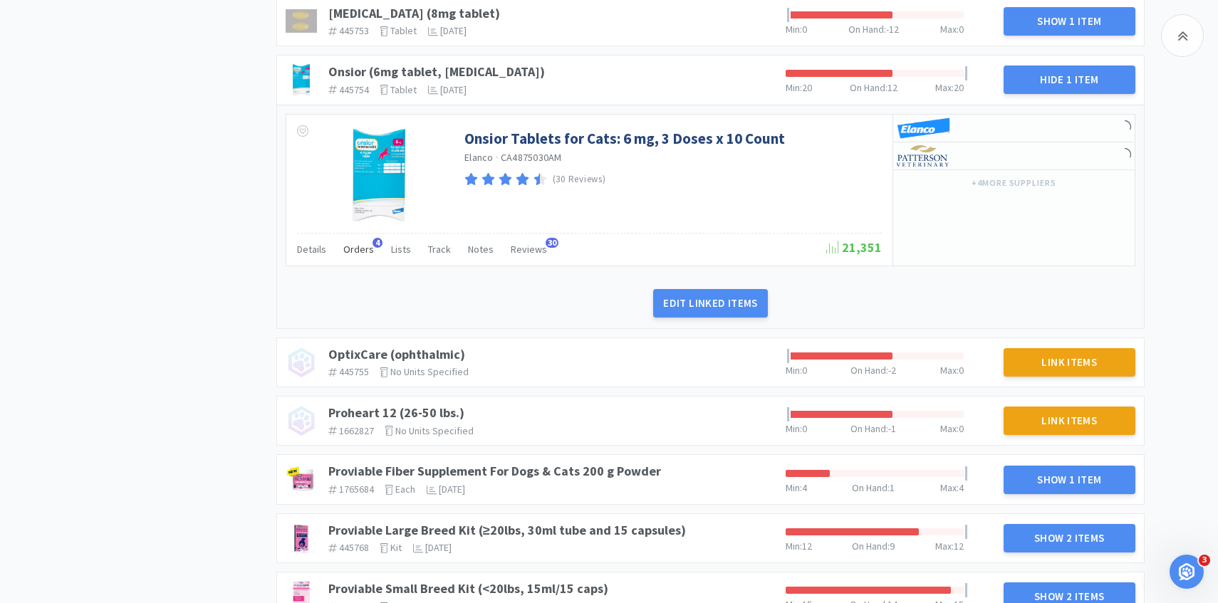
scroll to position [2942, 0]
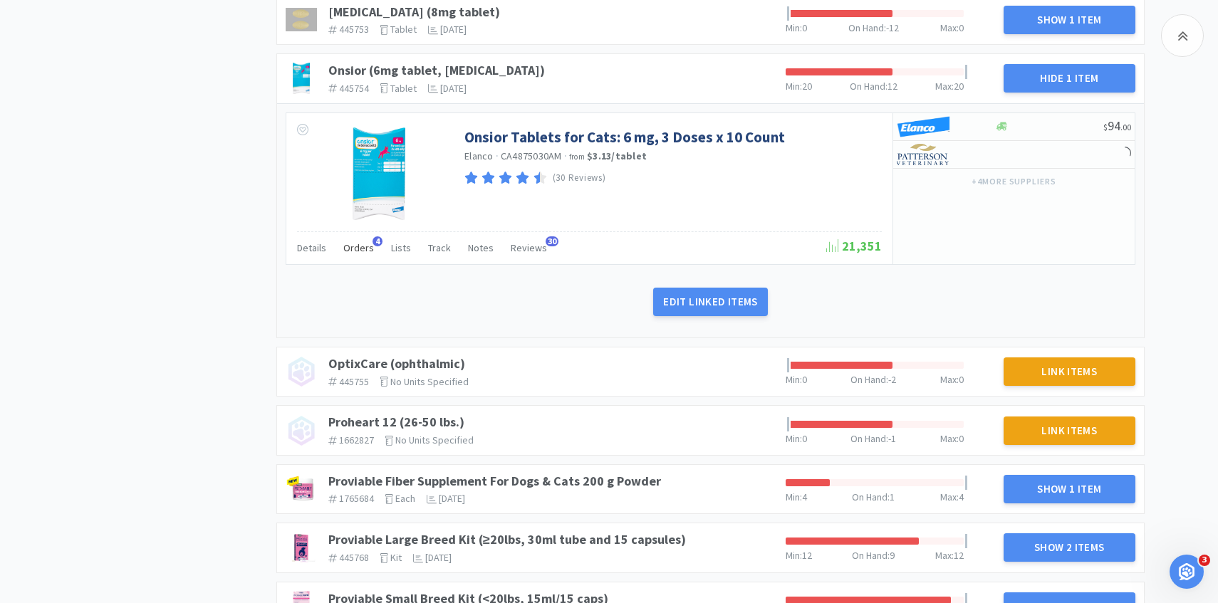
click at [356, 241] on span "Orders" at bounding box center [358, 247] width 31 height 13
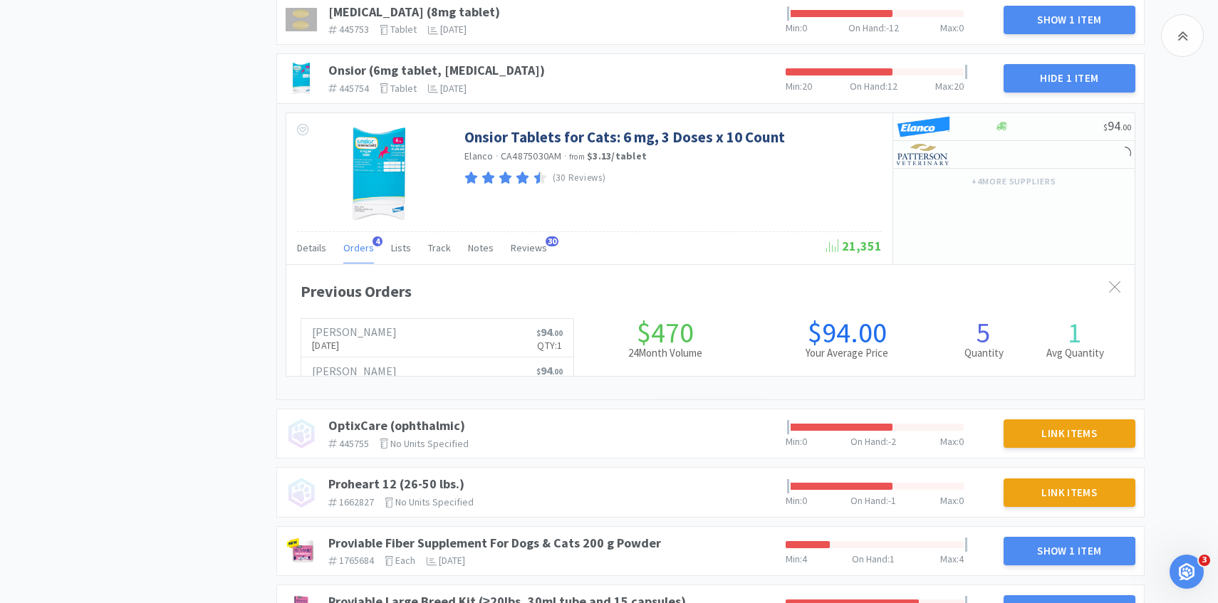
scroll to position [390, 848]
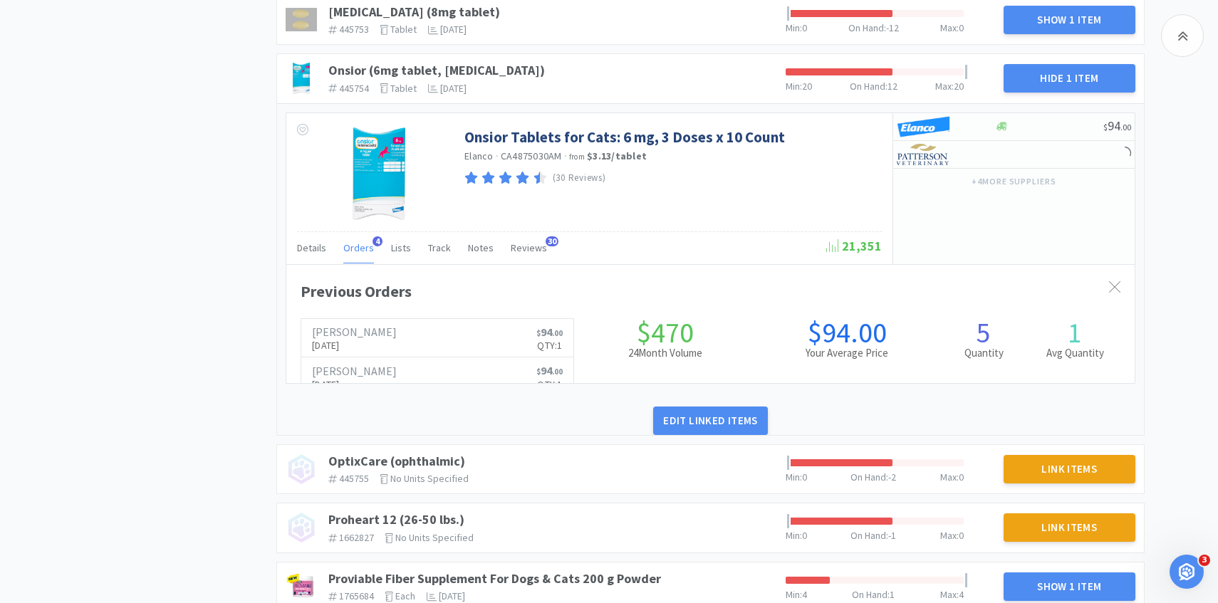
click at [356, 241] on span "Orders" at bounding box center [358, 247] width 31 height 13
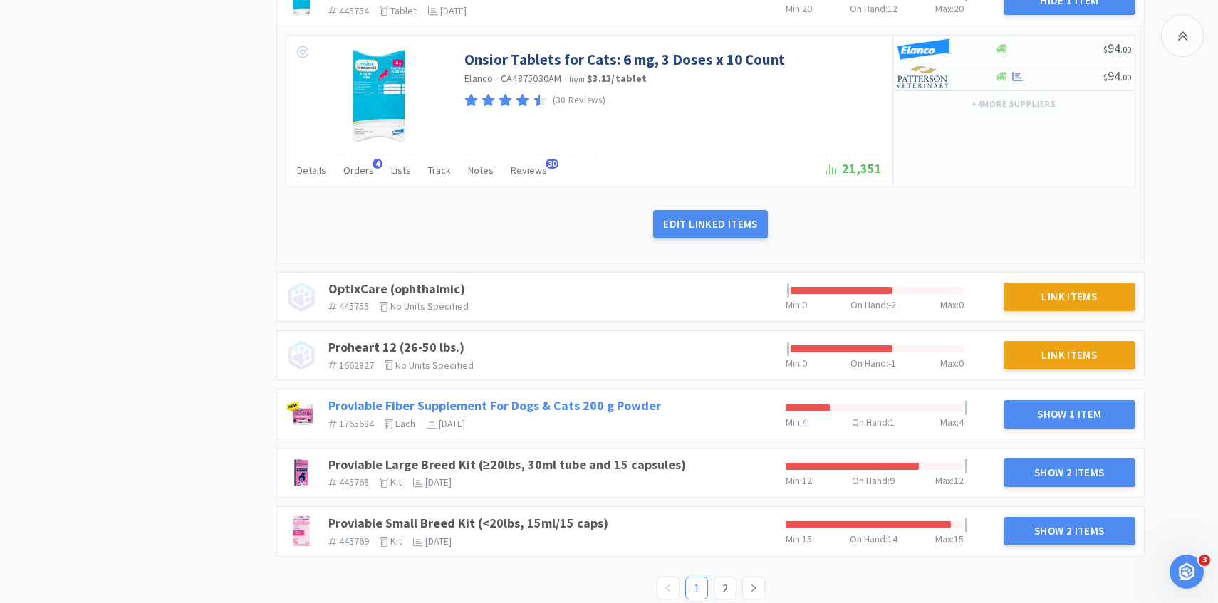
click at [553, 397] on link "Proviable Fiber Supplement For Dogs & Cats 200 g Powder" at bounding box center [494, 405] width 333 height 16
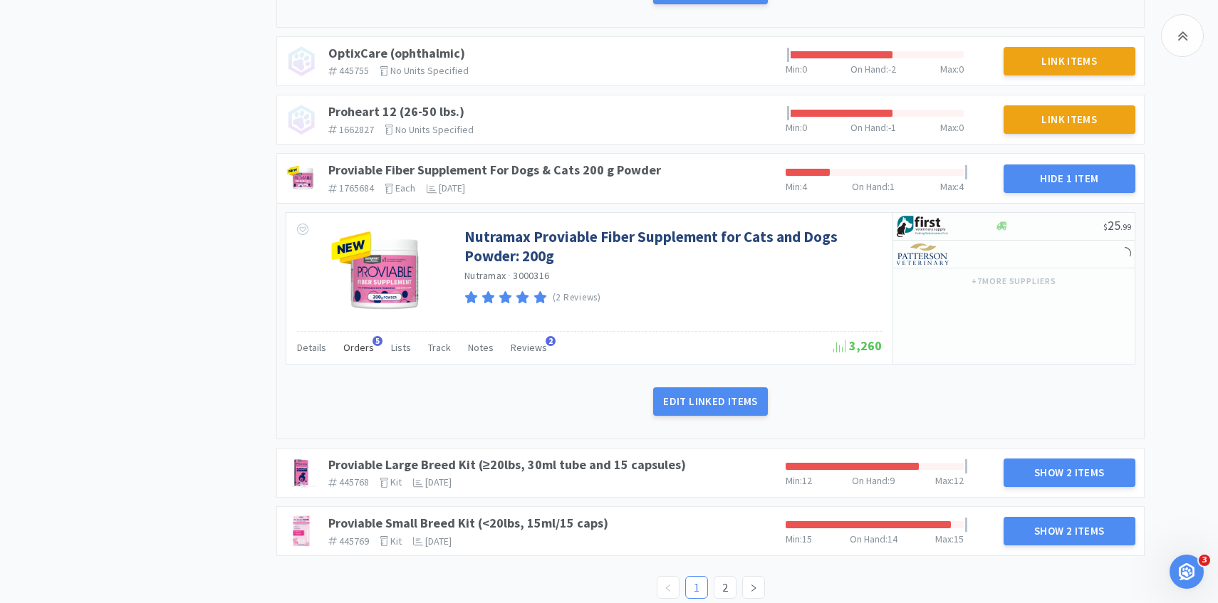
click at [352, 341] on span "Orders" at bounding box center [358, 347] width 31 height 13
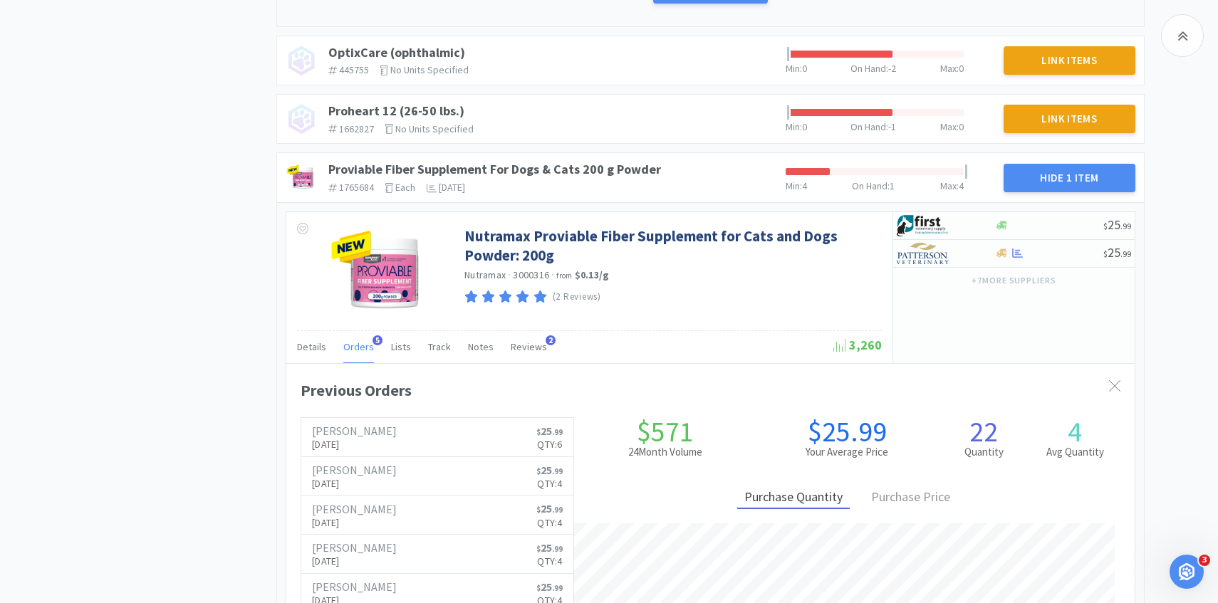
click at [357, 340] on span "Orders" at bounding box center [358, 346] width 31 height 13
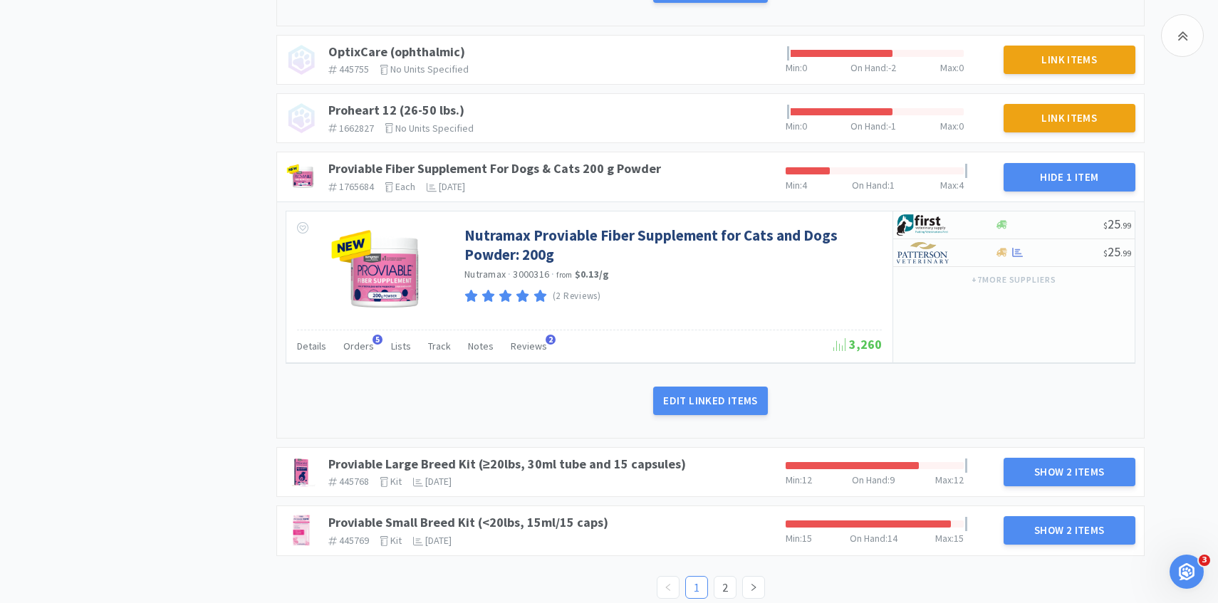
scroll to position [3255, 0]
click at [721, 577] on link "2" at bounding box center [724, 587] width 21 height 21
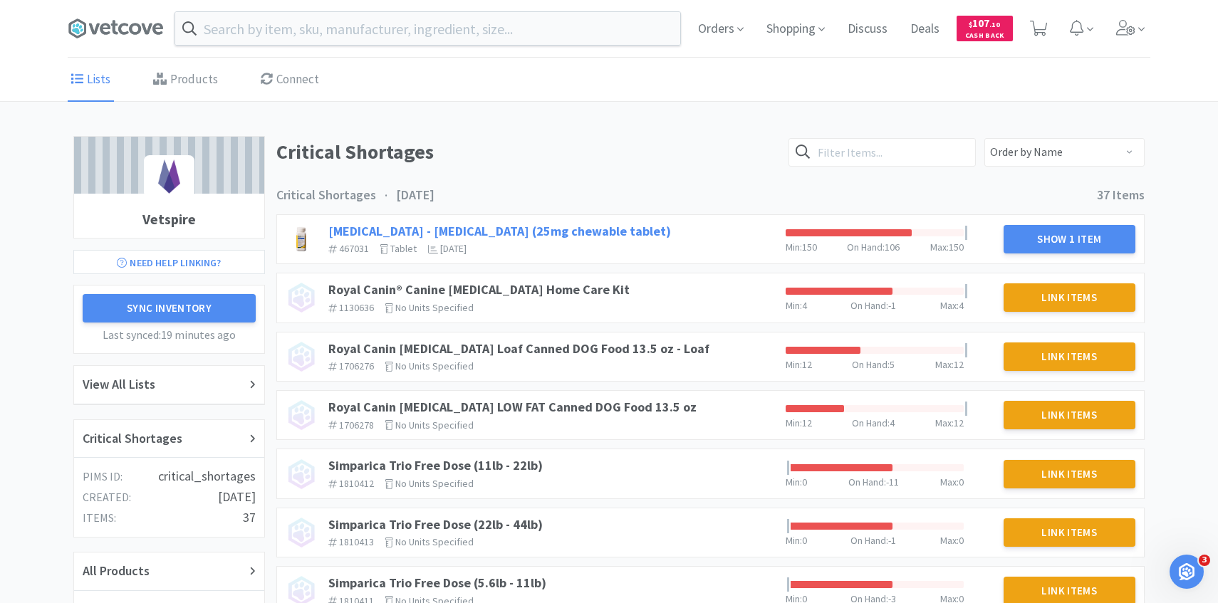
click at [535, 232] on link "[MEDICAL_DATA] - [MEDICAL_DATA] (25mg chewable tablet)" at bounding box center [499, 231] width 343 height 16
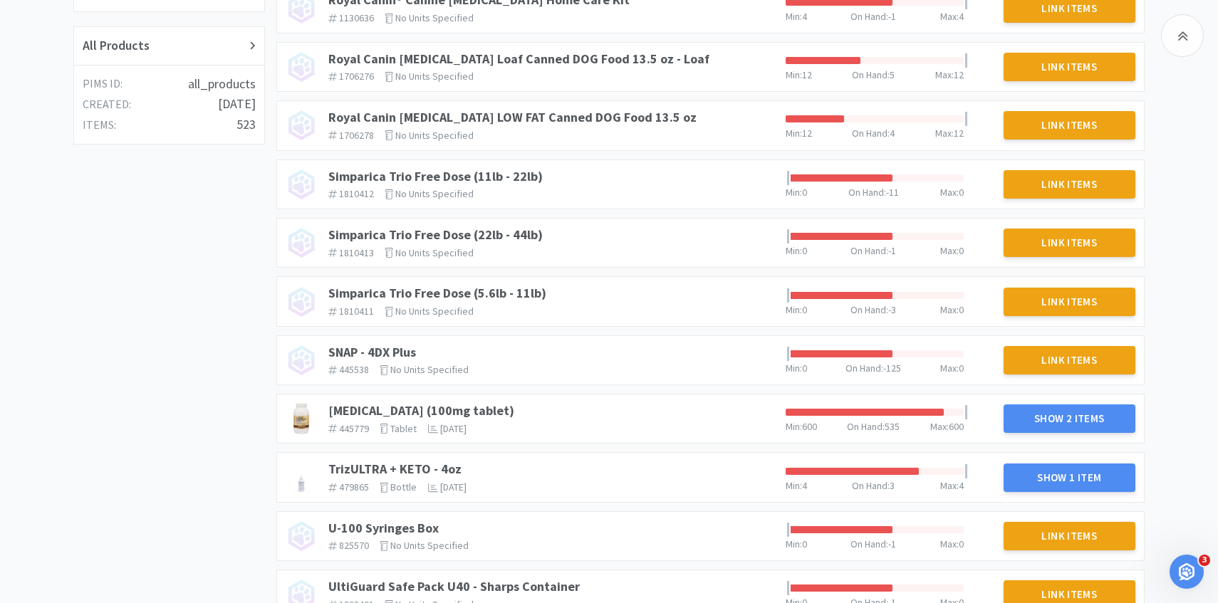
scroll to position [605, 0]
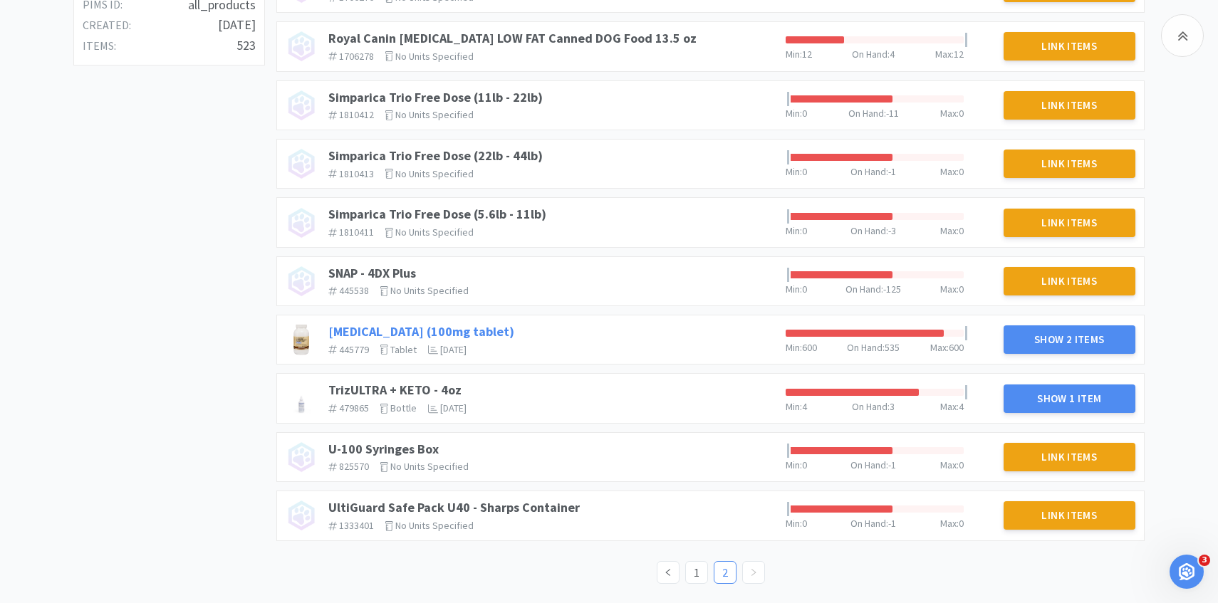
click at [427, 330] on link "[MEDICAL_DATA] (100mg tablet)" at bounding box center [421, 331] width 186 height 16
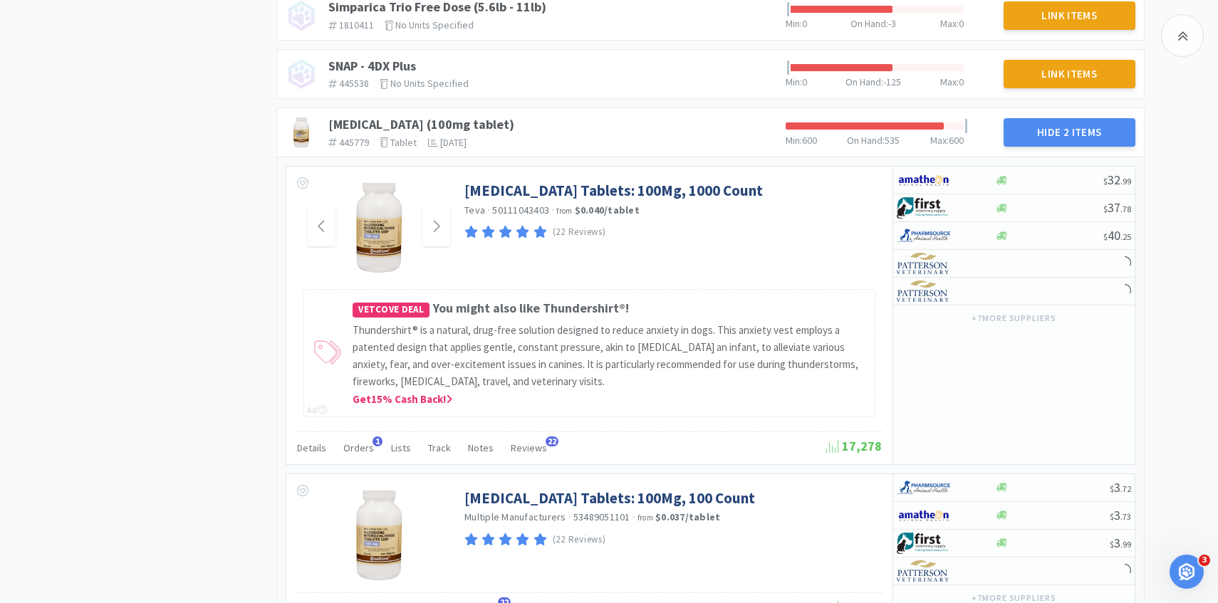
scroll to position [913, 0]
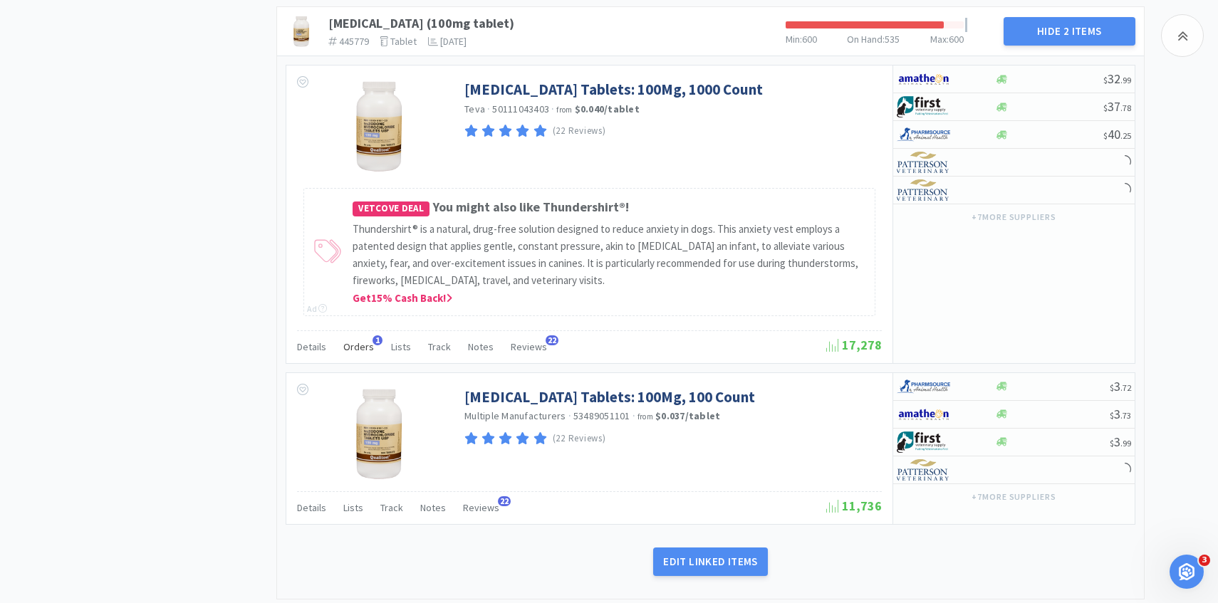
click at [361, 345] on span "Orders" at bounding box center [358, 346] width 31 height 13
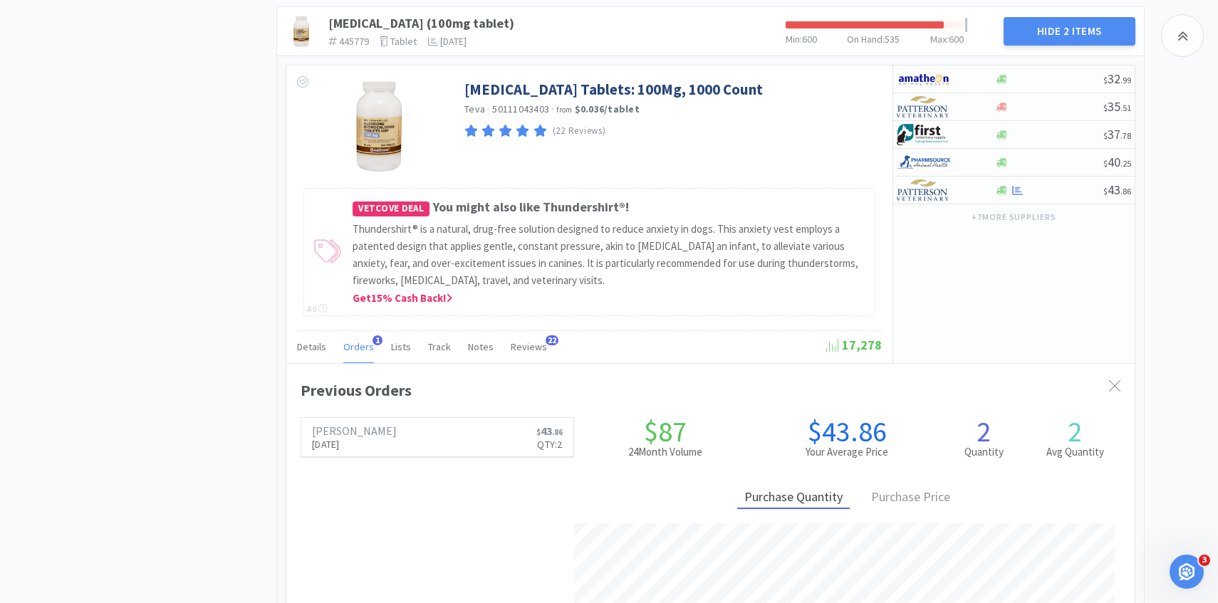
scroll to position [390, 848]
click at [361, 346] on span "Orders" at bounding box center [358, 346] width 31 height 13
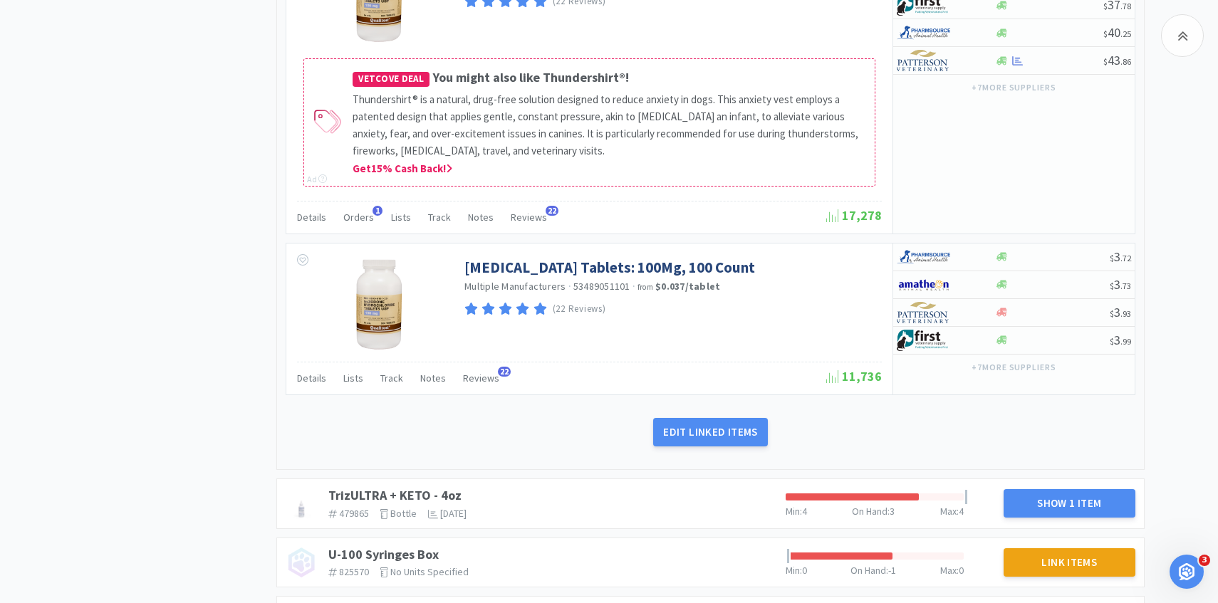
scroll to position [1148, 0]
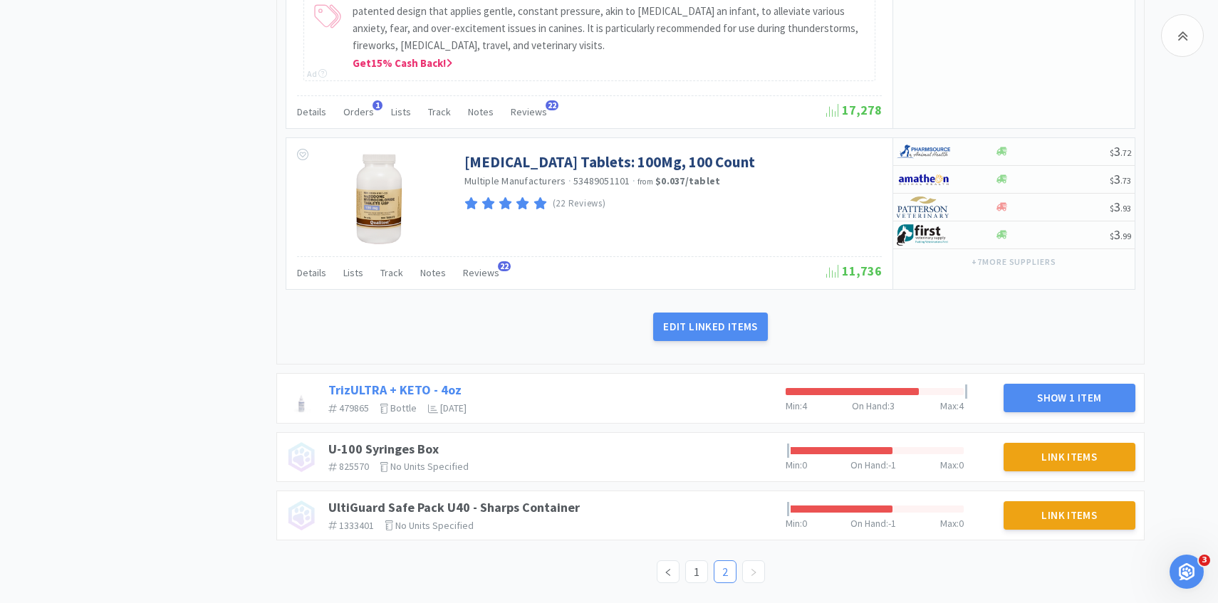
click at [407, 386] on link "TrizULTRA + KETO - 4oz" at bounding box center [394, 390] width 133 height 16
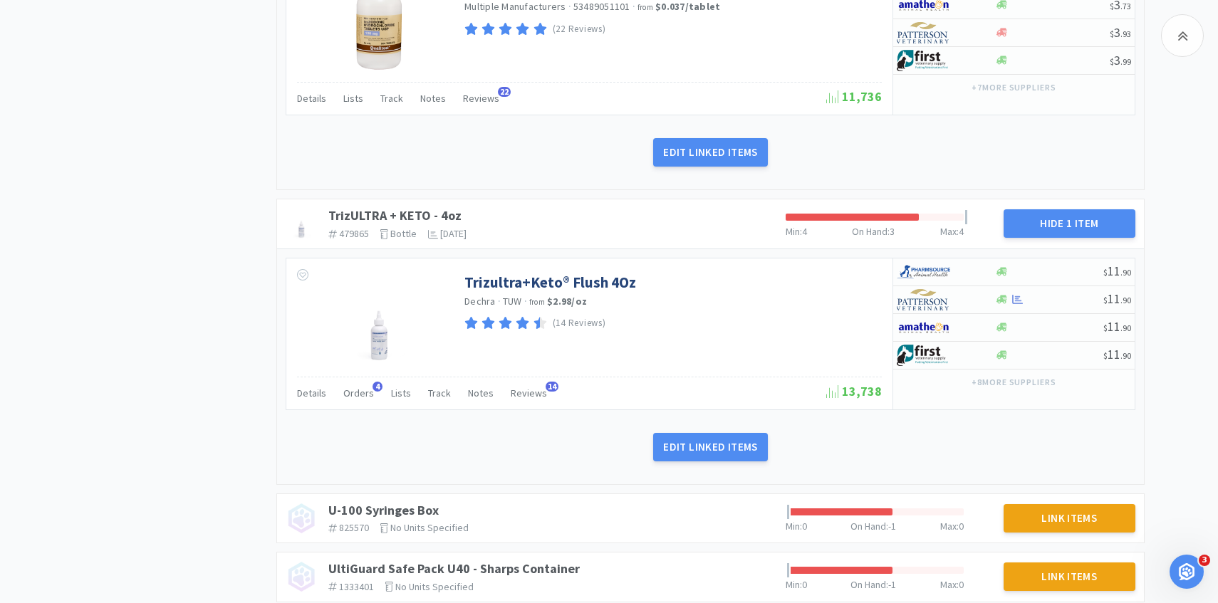
scroll to position [1384, 0]
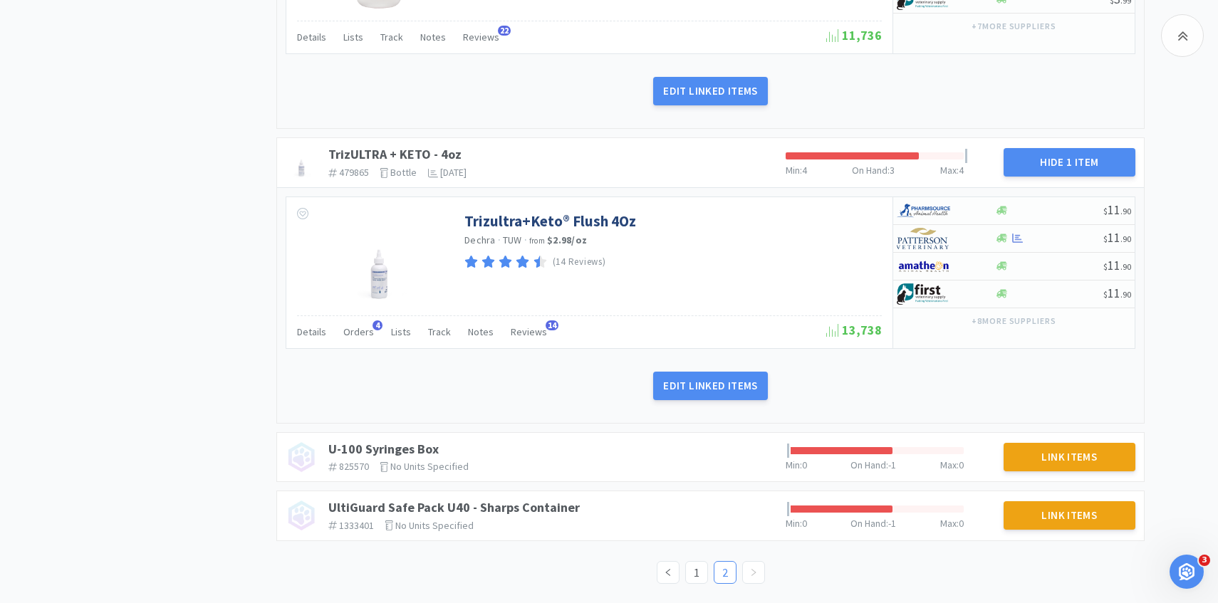
click at [377, 318] on div "Details Orders 4 Lists Track Notes Reviews 14 13,738" at bounding box center [589, 331] width 585 height 33
click at [367, 324] on div "Orders 4" at bounding box center [358, 333] width 31 height 27
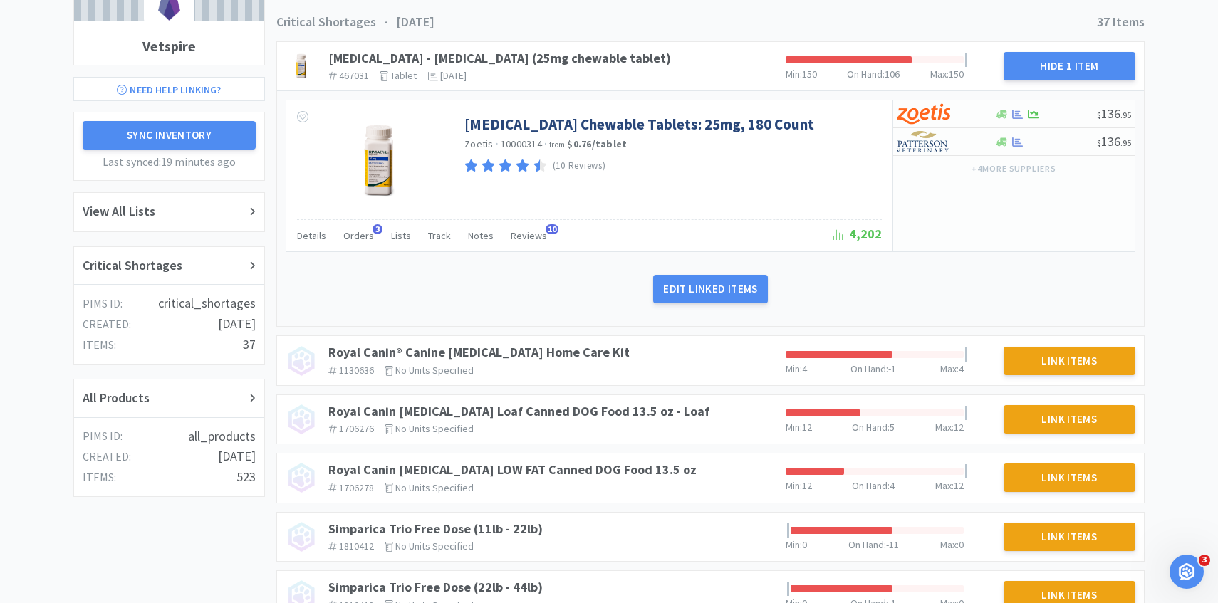
scroll to position [0, 0]
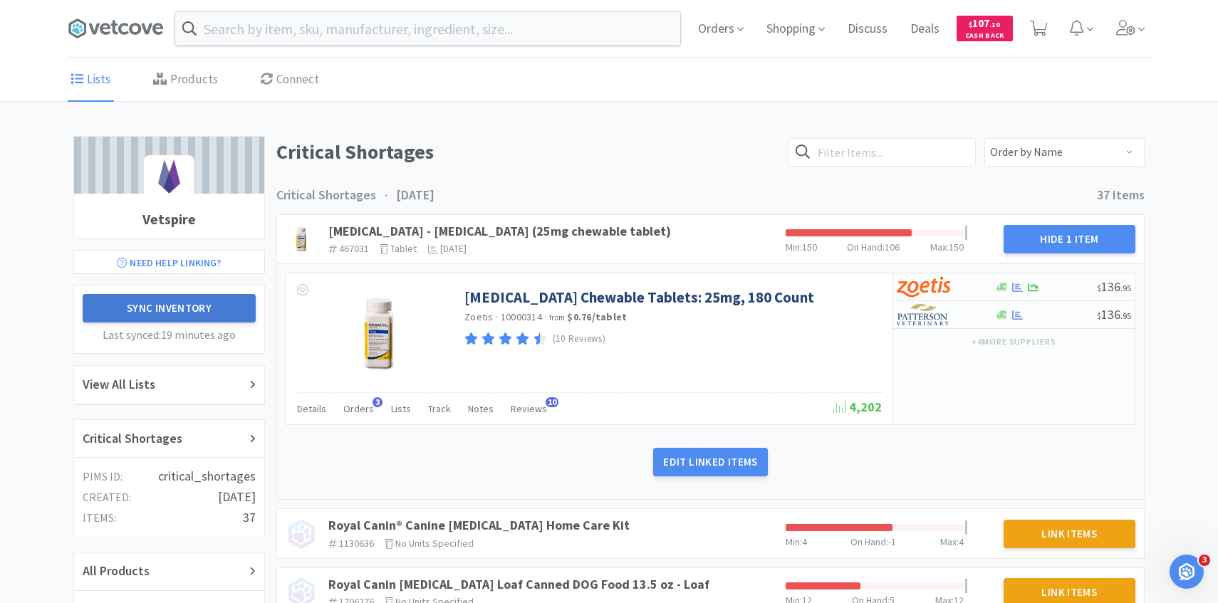
click at [239, 300] on button "Sync Inventory" at bounding box center [169, 308] width 173 height 28
click at [199, 315] on button "Sync Inventory" at bounding box center [169, 308] width 173 height 28
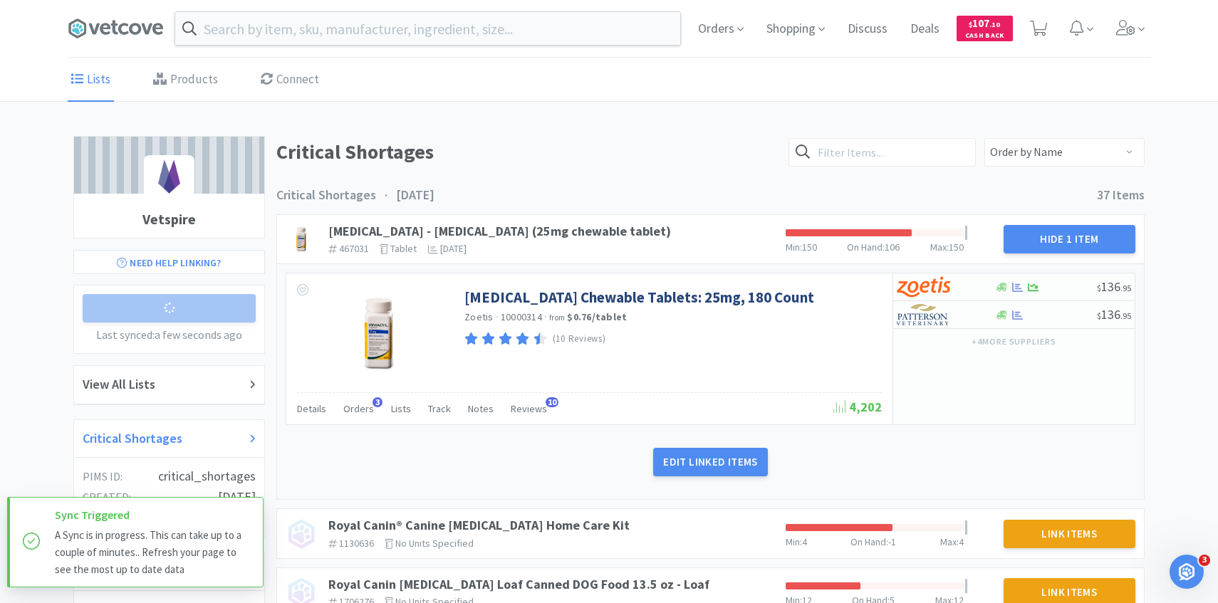
click at [193, 437] on div "Critical Shortages" at bounding box center [169, 439] width 173 height 21
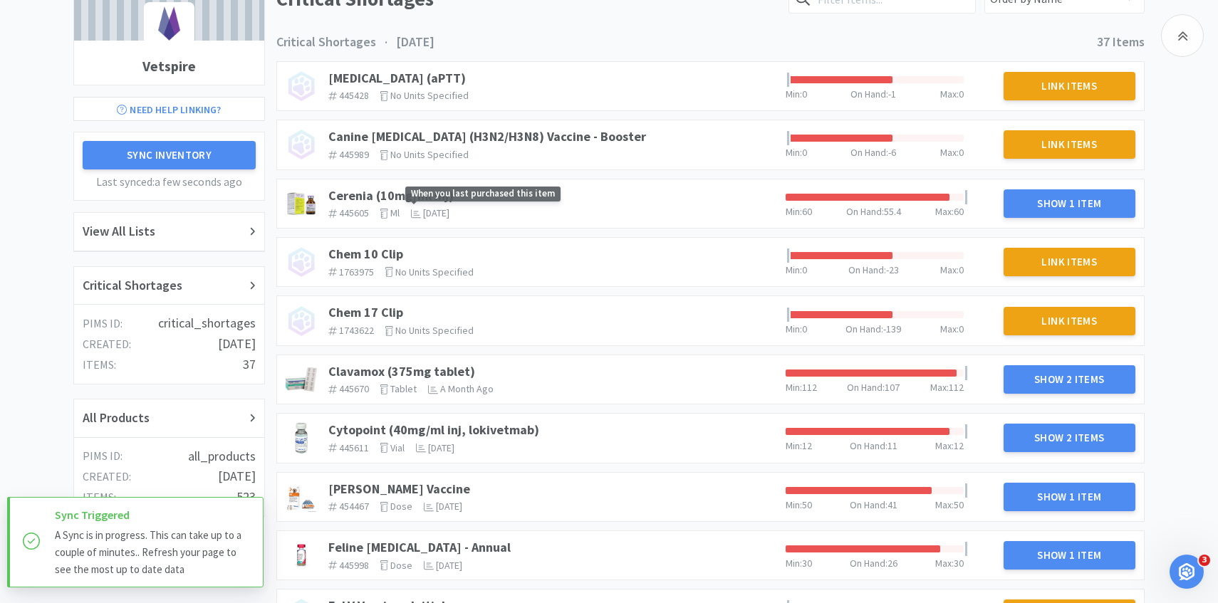
scroll to position [165, 0]
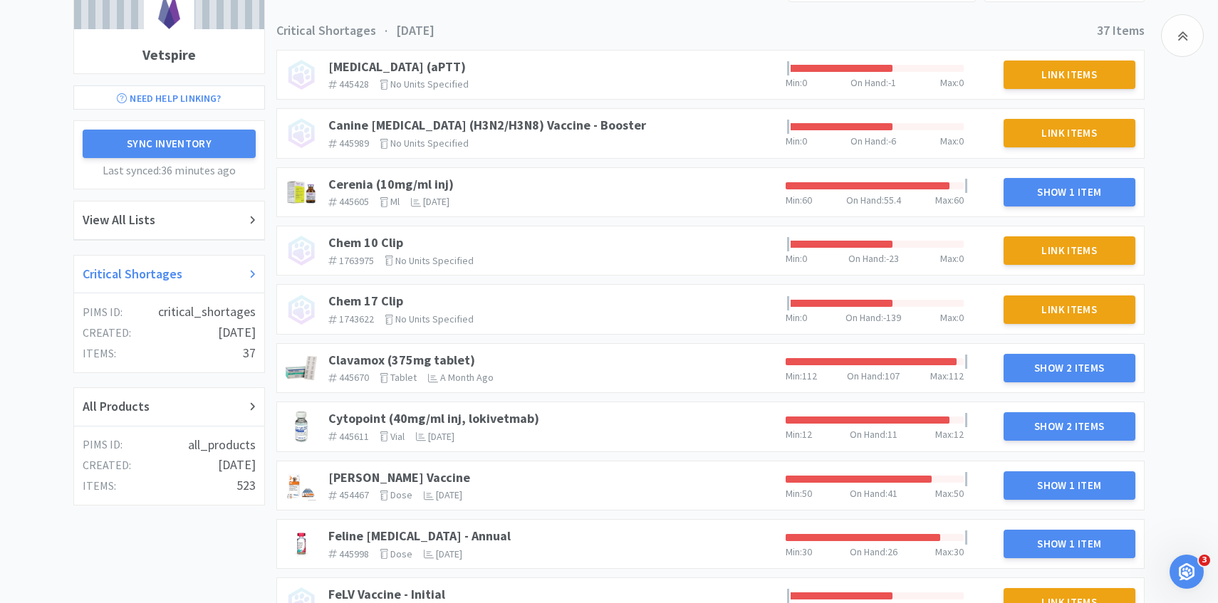
click at [206, 271] on div "Critical Shortages" at bounding box center [169, 274] width 173 height 21
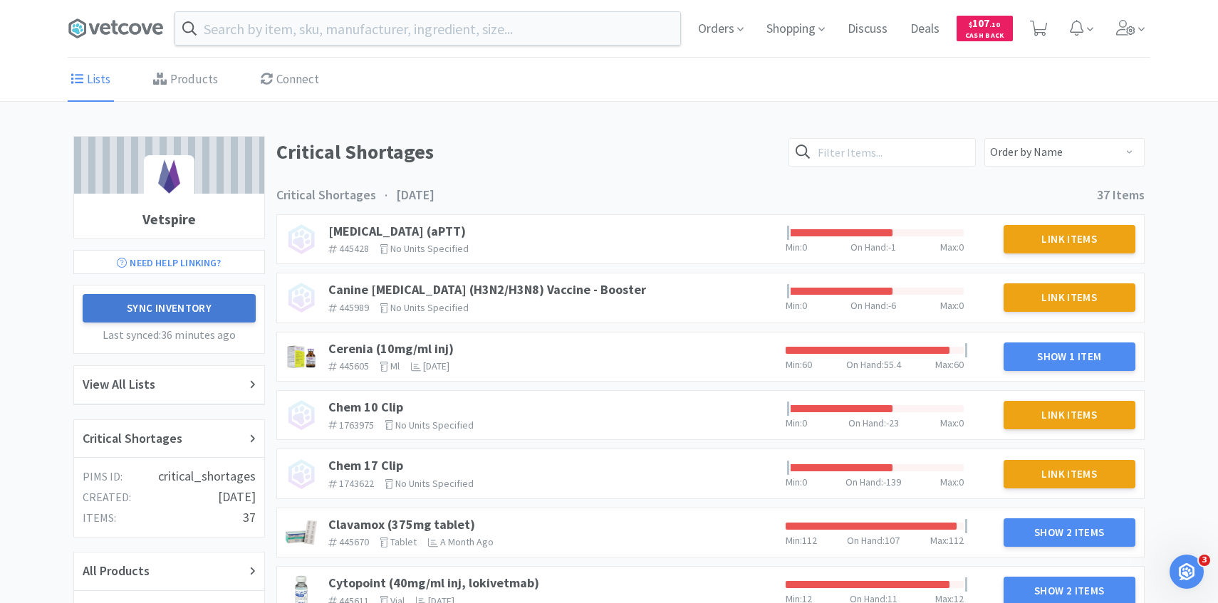
click at [240, 305] on button "Sync Inventory" at bounding box center [169, 308] width 173 height 28
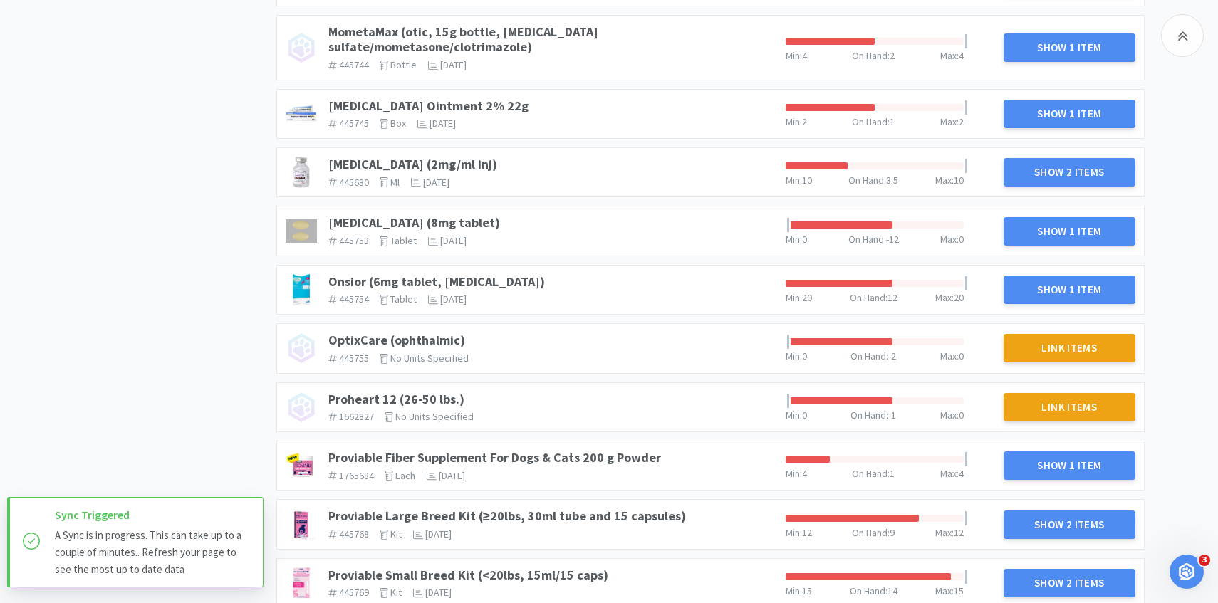
scroll to position [1132, 0]
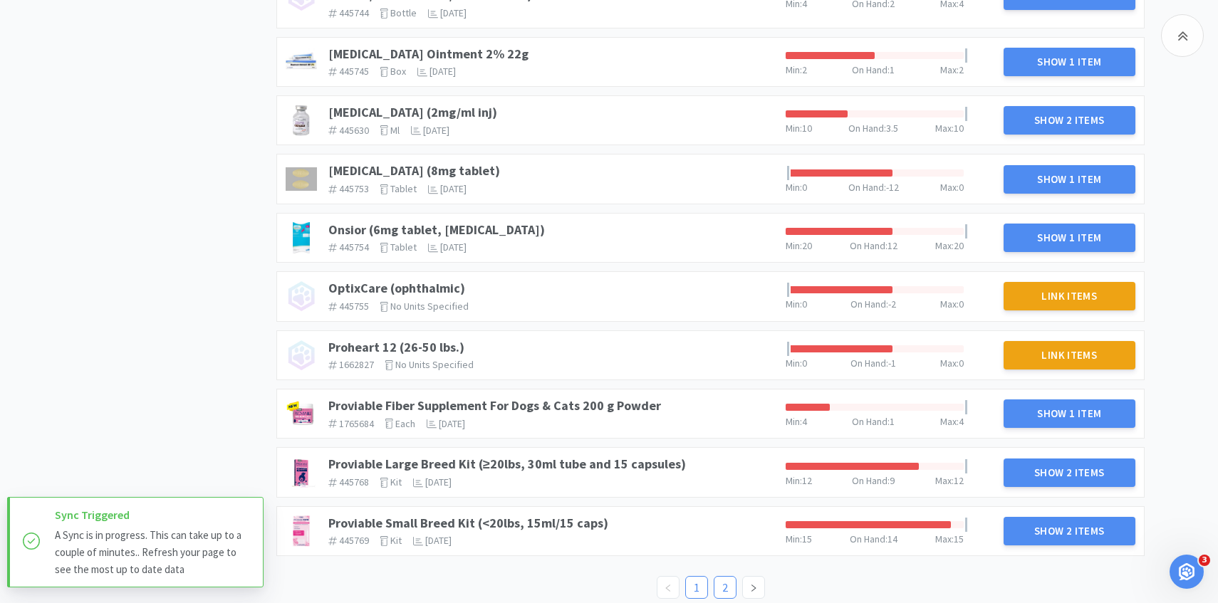
click at [731, 577] on link "2" at bounding box center [724, 587] width 21 height 21
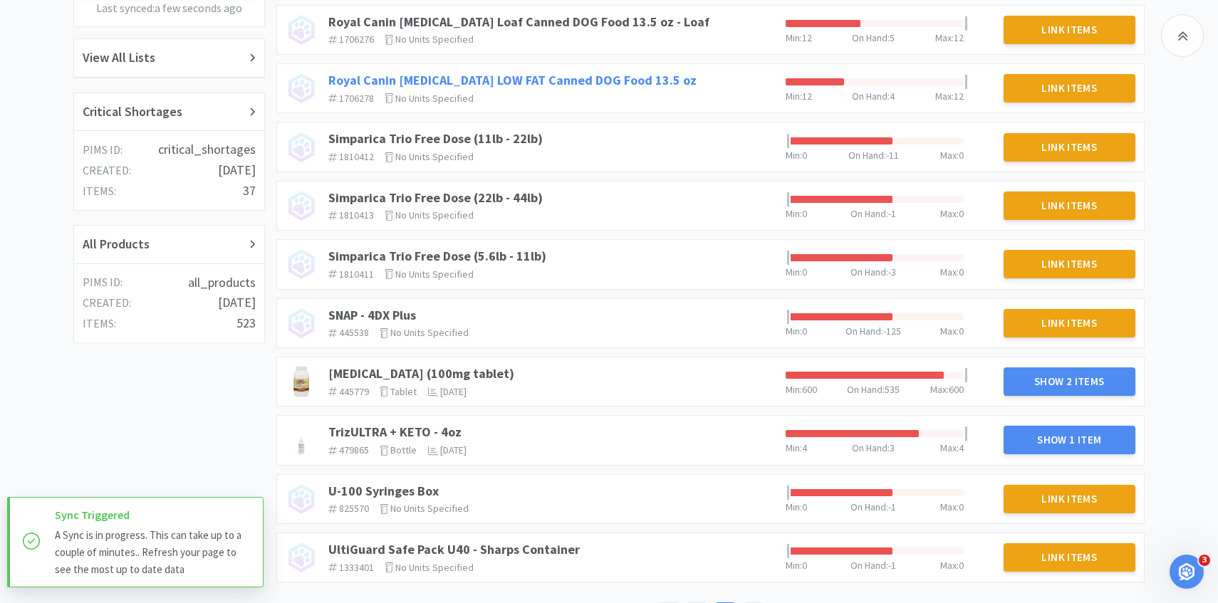
scroll to position [369, 0]
